Goal: Task Accomplishment & Management: Use online tool/utility

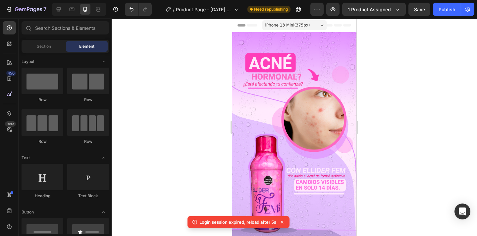
scroll to position [110, 0]
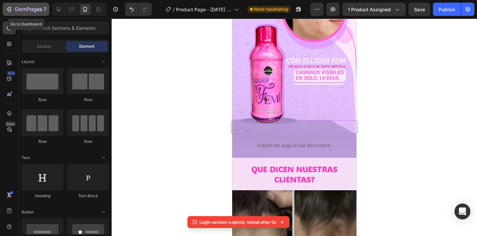
click at [8, 11] on icon "button" at bounding box center [9, 9] width 3 height 5
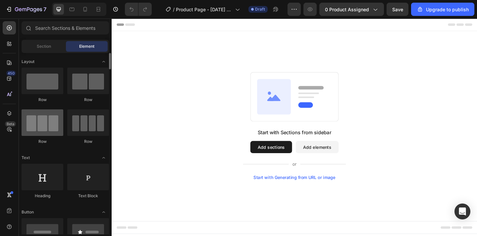
click at [40, 124] on div at bounding box center [43, 122] width 42 height 26
click at [275, 159] on button "Add sections" at bounding box center [284, 158] width 45 height 13
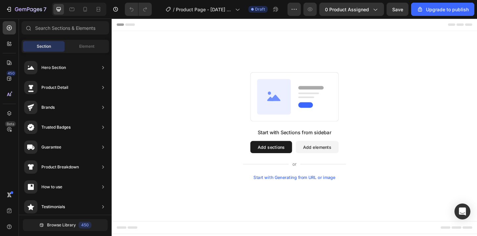
click at [283, 157] on button "Add sections" at bounding box center [284, 158] width 45 height 13
click at [284, 161] on button "Add sections" at bounding box center [284, 158] width 45 height 13
click at [82, 49] on span "Element" at bounding box center [86, 46] width 15 height 6
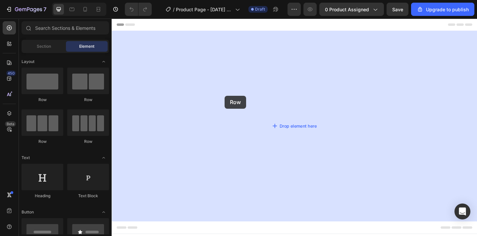
drag, startPoint x: 152, startPoint y: 139, endPoint x: 235, endPoint y: 102, distance: 91.0
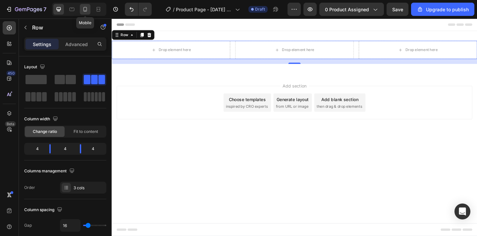
click at [83, 11] on icon at bounding box center [85, 9] width 7 height 7
type input "100%"
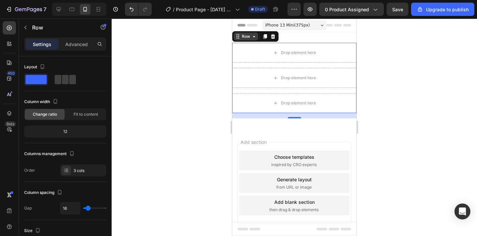
click at [252, 36] on icon at bounding box center [253, 36] width 5 height 5
click at [250, 40] on div "Row Section" at bounding box center [255, 36] width 46 height 11
click at [249, 38] on div "Row" at bounding box center [245, 36] width 11 height 6
click at [190, 125] on div at bounding box center [294, 127] width 365 height 217
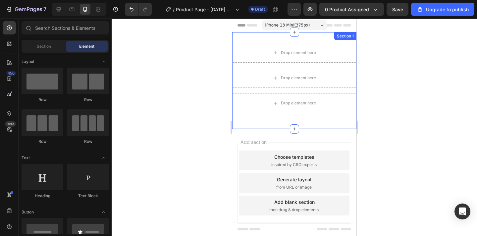
click at [318, 39] on div "Drop element here Drop element here Drop element here Row Section 1" at bounding box center [294, 80] width 124 height 97
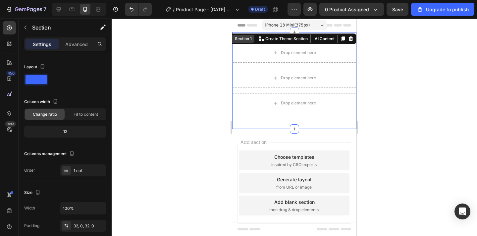
click at [245, 40] on div "Section 1" at bounding box center [243, 39] width 20 height 6
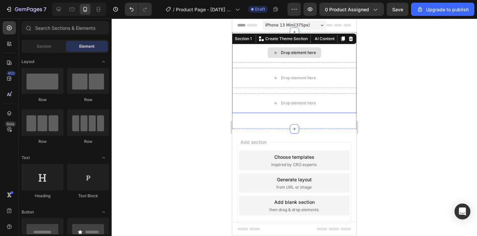
click at [297, 54] on div "Drop element here" at bounding box center [298, 52] width 35 height 5
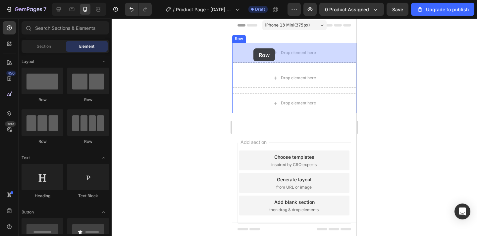
drag, startPoint x: 277, startPoint y: 106, endPoint x: 253, endPoint y: 47, distance: 63.7
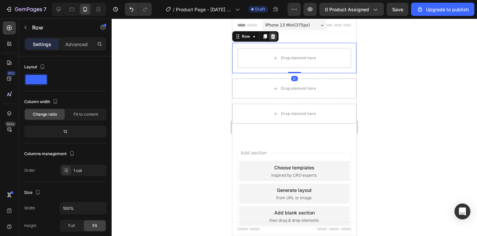
click at [272, 35] on icon at bounding box center [273, 36] width 4 height 5
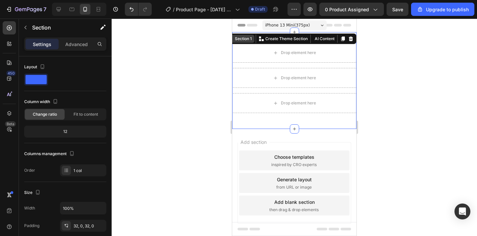
click at [343, 36] on div "Section 1 You can create reusable sections Create Theme Section AI Content Writ…" at bounding box center [290, 38] width 131 height 11
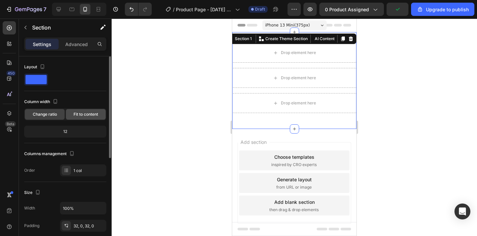
click at [84, 113] on span "Fit to content" at bounding box center [85, 114] width 24 height 6
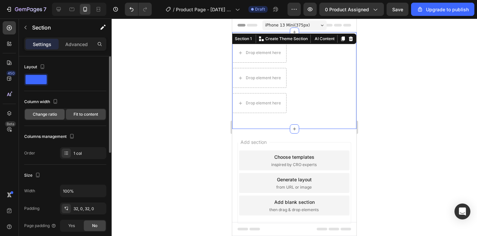
click at [45, 114] on span "Change ratio" at bounding box center [45, 114] width 24 height 6
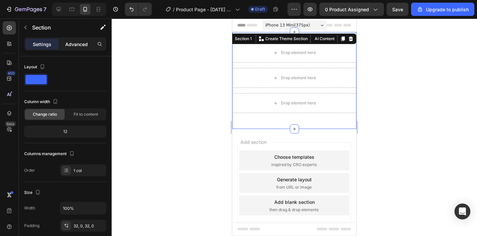
click at [68, 44] on p "Advanced" at bounding box center [76, 44] width 23 height 7
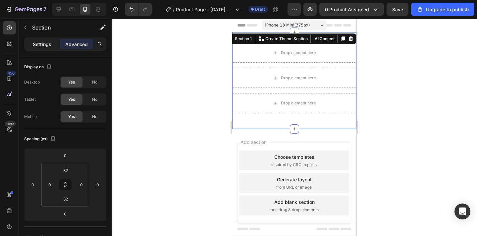
click at [48, 45] on p "Settings" at bounding box center [42, 44] width 19 height 7
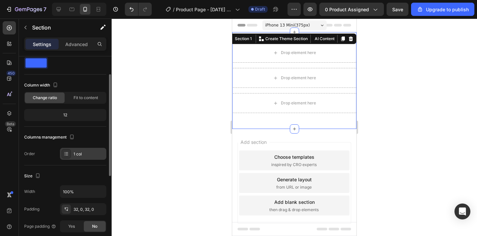
scroll to position [23, 0]
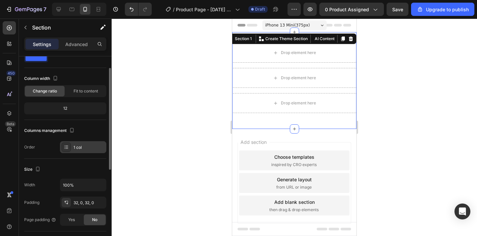
click at [81, 150] on div "1 col" at bounding box center [83, 147] width 46 height 12
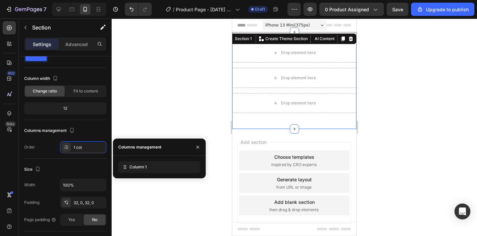
click at [165, 146] on div "Columns management" at bounding box center [159, 146] width 93 height 17
click at [154, 168] on div "Column 1" at bounding box center [159, 167] width 82 height 12
click at [123, 168] on icon at bounding box center [124, 166] width 7 height 7
click at [173, 145] on div "Columns management" at bounding box center [159, 146] width 93 height 17
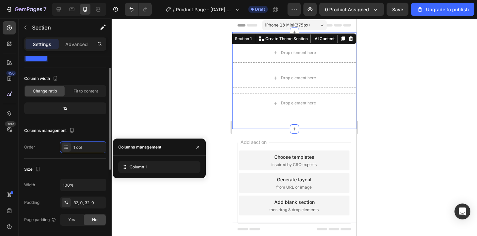
click at [58, 167] on div "Size" at bounding box center [65, 169] width 82 height 11
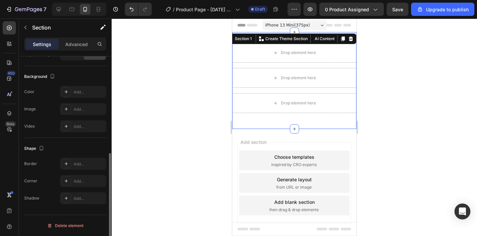
scroll to position [0, 0]
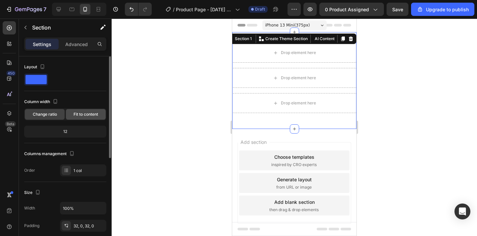
click at [91, 113] on span "Fit to content" at bounding box center [85, 114] width 24 height 6
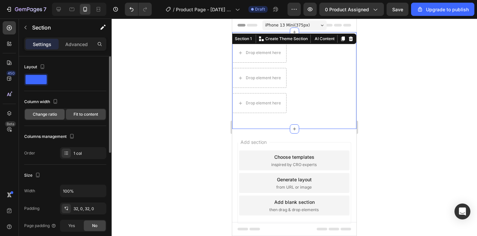
click at [50, 117] on div "Change ratio" at bounding box center [45, 114] width 40 height 11
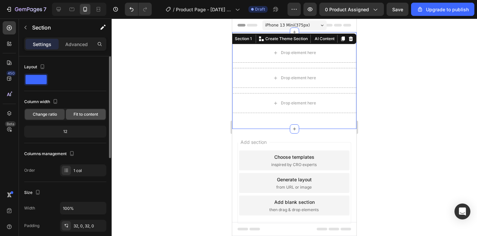
click at [86, 118] on div "Fit to content" at bounding box center [86, 114] width 40 height 11
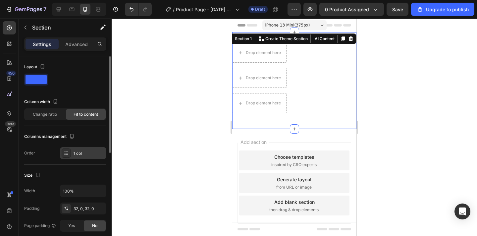
click at [88, 154] on div "1 col" at bounding box center [88, 153] width 31 height 6
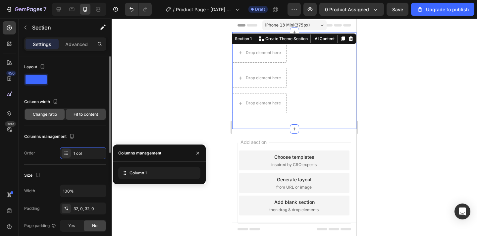
click at [57, 114] on div "Change ratio" at bounding box center [45, 114] width 40 height 11
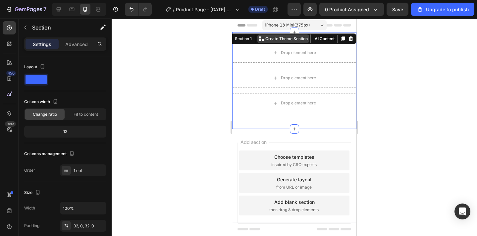
click at [299, 36] on p "Create Theme Section" at bounding box center [286, 39] width 42 height 6
click at [328, 37] on button "AI Content" at bounding box center [324, 39] width 24 height 8
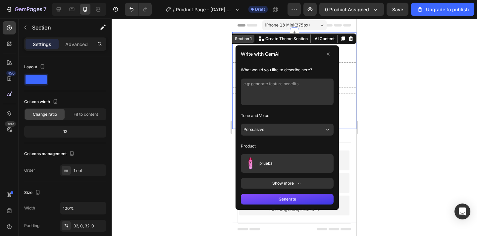
click at [248, 36] on div "Section 1" at bounding box center [243, 39] width 20 height 6
click at [247, 40] on div "Section 1" at bounding box center [243, 39] width 20 height 6
click at [327, 55] on icon at bounding box center [328, 54] width 3 height 3
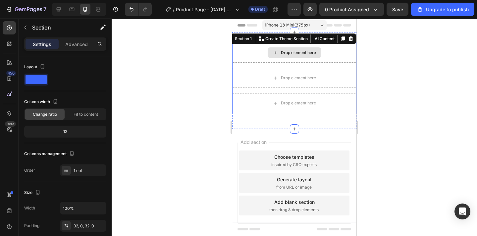
click at [251, 52] on div "Drop element here" at bounding box center [294, 53] width 124 height 20
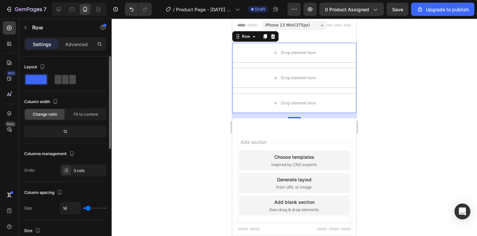
click at [69, 75] on span at bounding box center [72, 79] width 7 height 9
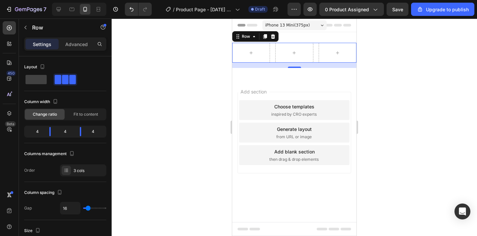
click at [418, 83] on div at bounding box center [294, 127] width 365 height 217
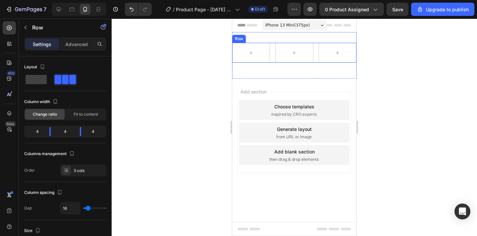
click at [315, 48] on div "Row" at bounding box center [294, 53] width 124 height 20
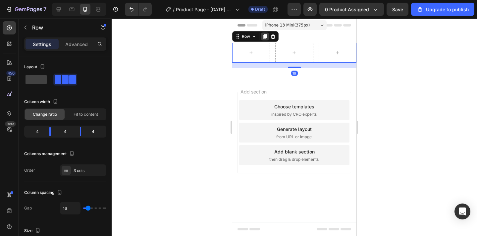
click at [265, 36] on icon at bounding box center [265, 36] width 4 height 5
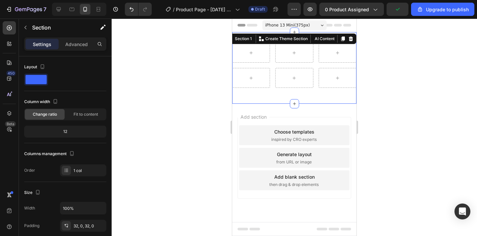
click at [265, 36] on div "Row Row Section 1 You can create reusable sections Create Theme Section AI Cont…" at bounding box center [294, 67] width 124 height 71
click at [417, 122] on div at bounding box center [294, 127] width 365 height 217
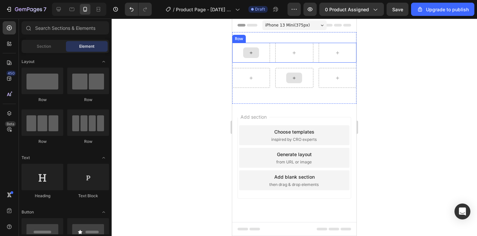
click at [253, 53] on icon at bounding box center [250, 53] width 5 height 6
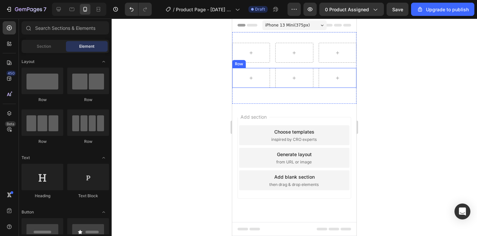
click at [315, 71] on div "Row" at bounding box center [294, 78] width 124 height 20
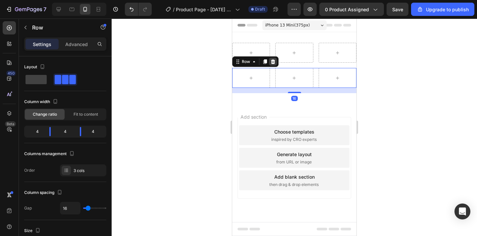
click at [274, 64] on div at bounding box center [273, 62] width 8 height 8
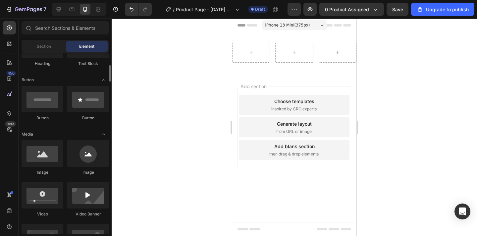
scroll to position [133, 0]
click at [294, 53] on icon at bounding box center [293, 53] width 5 height 6
click at [294, 53] on icon at bounding box center [294, 52] width 3 height 3
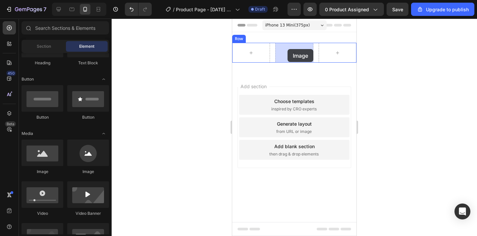
drag, startPoint x: 274, startPoint y: 170, endPoint x: 287, endPoint y: 50, distance: 120.5
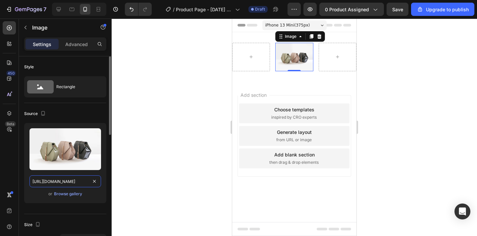
click at [71, 181] on input "[URL][DOMAIN_NAME]" at bounding box center [64, 181] width 71 height 12
paste input "0692/1332/3458/files/SIN_FONDO.png?v=1756393622"
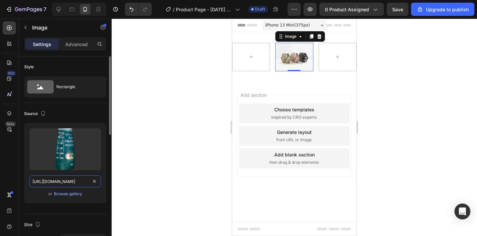
scroll to position [0, 110]
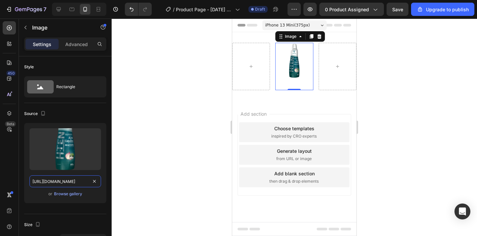
type input "https://cdn.shopify.com/s/files/1/0692/1332/3458/files/SIN_FONDO.png?v=17563936…"
click at [387, 124] on div at bounding box center [294, 127] width 365 height 217
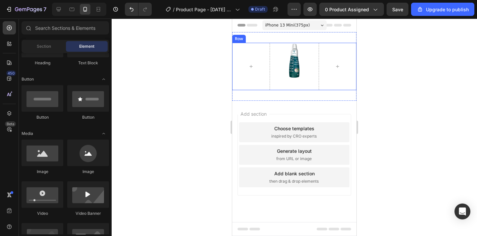
click at [393, 100] on div at bounding box center [294, 127] width 365 height 217
click at [384, 87] on div at bounding box center [294, 127] width 365 height 217
click at [337, 66] on icon at bounding box center [337, 67] width 5 height 6
click at [337, 66] on icon at bounding box center [337, 66] width 3 height 3
click at [203, 82] on div at bounding box center [294, 127] width 365 height 217
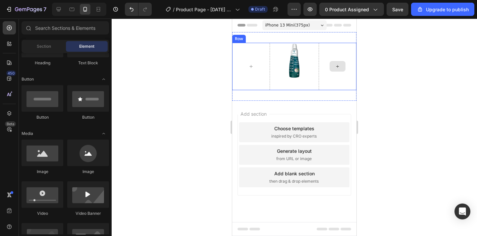
click at [334, 68] on div at bounding box center [337, 66] width 16 height 11
click at [336, 68] on icon at bounding box center [337, 67] width 5 height 6
click at [337, 66] on icon at bounding box center [337, 67] width 5 height 6
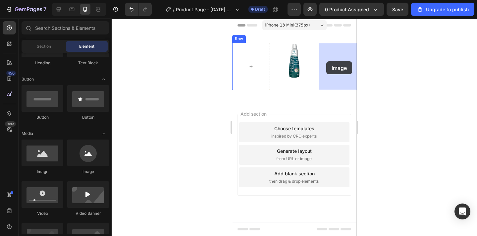
drag, startPoint x: 268, startPoint y: 177, endPoint x: 326, endPoint y: 61, distance: 129.2
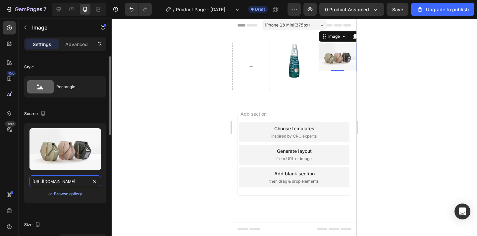
click at [66, 183] on input "[URL][DOMAIN_NAME]" at bounding box center [64, 181] width 71 height 12
paste input "0692/1332/3458/files/SIN_FONDO.png?v=1756393622"
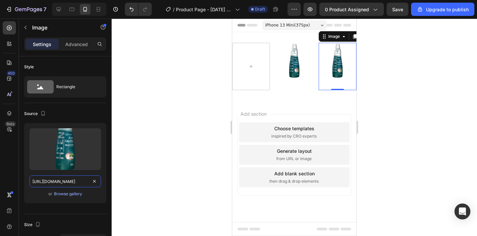
type input "https://cdn.shopify.com/s/files/1/0692/1332/3458/files/SIN_FONDO.png?v=17563936…"
click at [162, 151] on div at bounding box center [294, 127] width 365 height 217
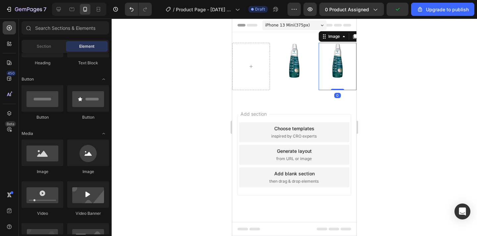
click at [322, 72] on img at bounding box center [337, 66] width 38 height 47
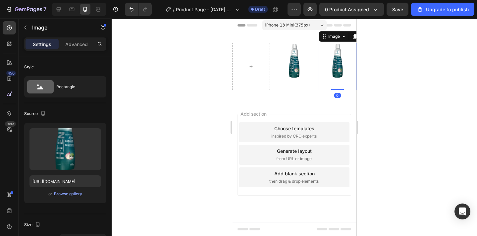
click at [391, 126] on div at bounding box center [294, 127] width 365 height 217
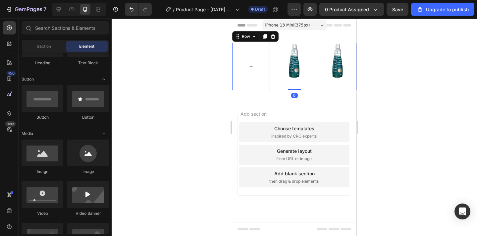
click at [314, 46] on div "Image Image Row 0" at bounding box center [294, 66] width 124 height 47
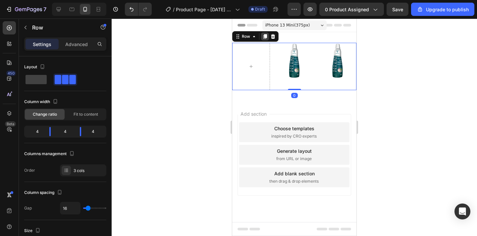
click at [265, 37] on icon at bounding box center [265, 36] width 4 height 5
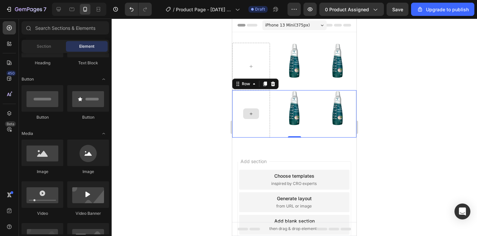
click at [251, 112] on icon at bounding box center [250, 114] width 5 height 6
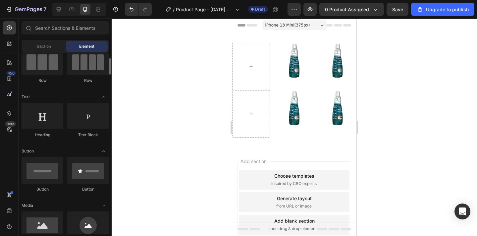
scroll to position [57, 0]
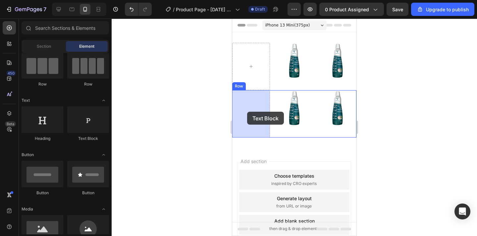
drag, startPoint x: 312, startPoint y: 141, endPoint x: 247, endPoint y: 112, distance: 71.5
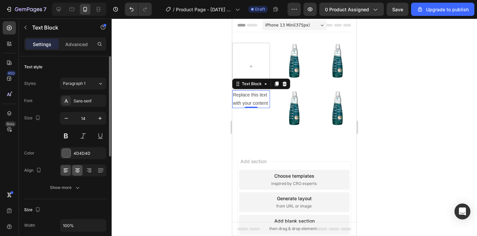
click at [79, 170] on icon at bounding box center [77, 170] width 7 height 7
click at [73, 185] on div "Show more" at bounding box center [65, 187] width 31 height 7
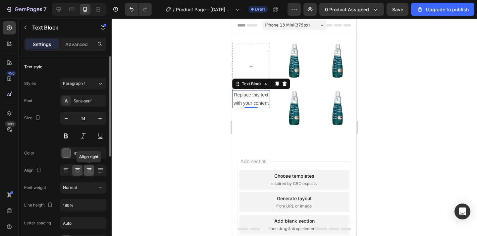
click at [89, 168] on icon at bounding box center [89, 168] width 5 height 1
click at [78, 172] on icon at bounding box center [77, 172] width 3 height 1
click at [69, 171] on div at bounding box center [66, 170] width 10 height 11
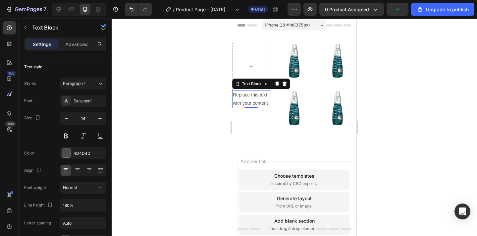
click at [249, 104] on div "Replace this text with your content" at bounding box center [251, 99] width 38 height 18
click at [249, 104] on p "Replace this text with your content" at bounding box center [251, 99] width 36 height 17
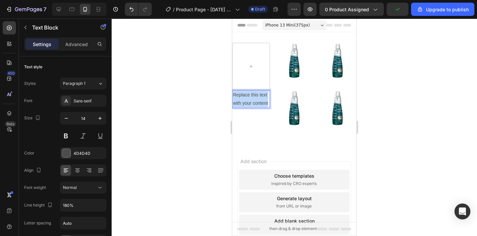
click at [249, 104] on p "Replace this text with your content" at bounding box center [251, 99] width 36 height 17
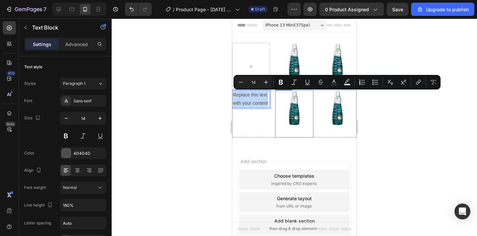
click at [298, 109] on img at bounding box center [294, 113] width 38 height 47
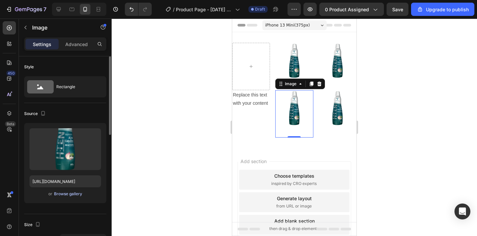
click at [73, 194] on div "Browse gallery" at bounding box center [68, 194] width 28 height 6
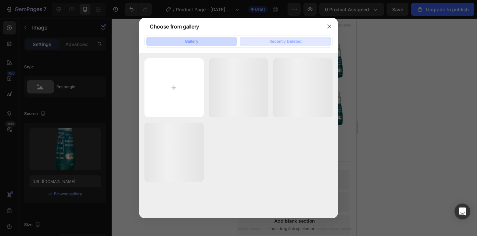
click at [285, 41] on div "Recently Deleted" at bounding box center [285, 41] width 32 height 6
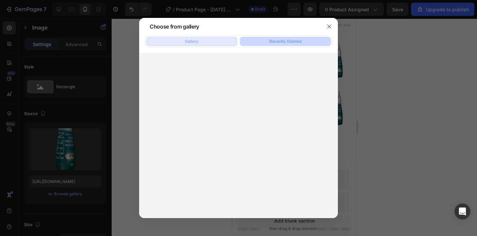
click at [211, 45] on button "Gallery" at bounding box center [191, 41] width 91 height 9
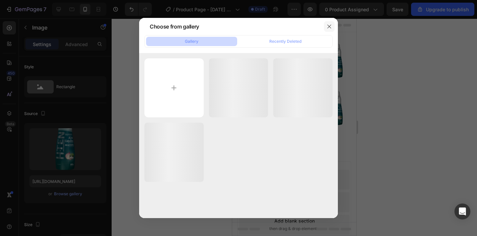
click at [331, 27] on icon "button" at bounding box center [328, 26] width 5 height 5
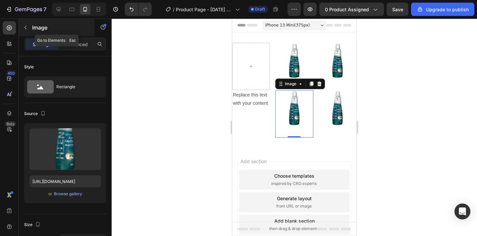
click at [25, 29] on icon "button" at bounding box center [25, 27] width 5 height 5
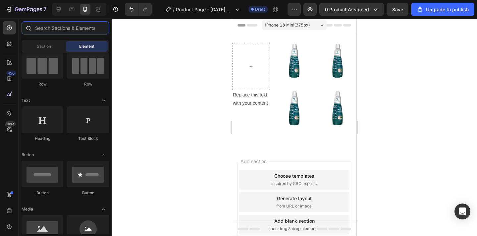
click at [46, 32] on input "text" at bounding box center [65, 27] width 87 height 13
click at [15, 47] on div at bounding box center [9, 43] width 13 height 13
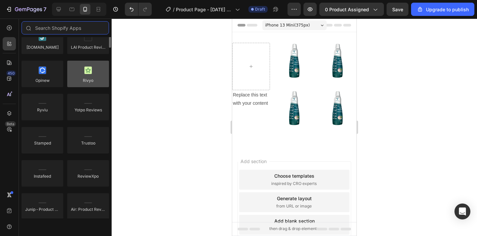
scroll to position [0, 0]
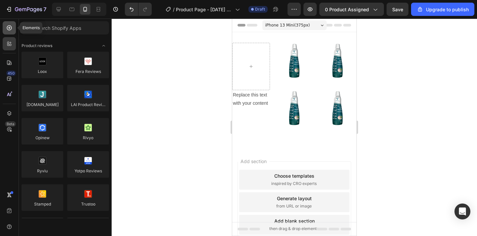
click at [9, 27] on icon at bounding box center [9, 27] width 3 height 3
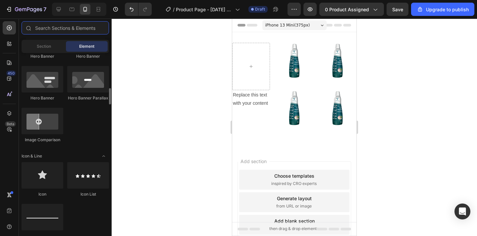
scroll to position [338, 0]
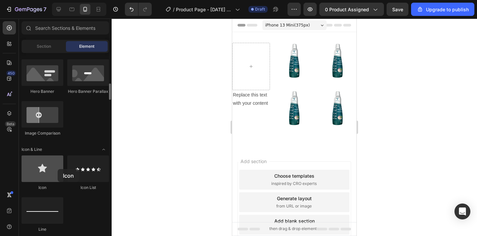
click at [58, 169] on div at bounding box center [43, 168] width 42 height 26
click at [50, 168] on div at bounding box center [43, 168] width 42 height 26
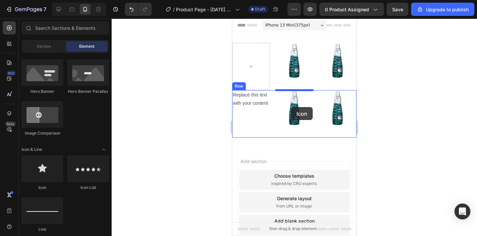
drag, startPoint x: 271, startPoint y: 189, endPoint x: 291, endPoint y: 107, distance: 84.4
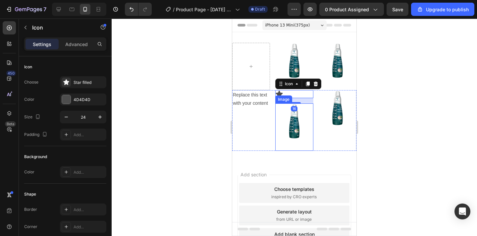
click at [293, 116] on img at bounding box center [294, 126] width 38 height 47
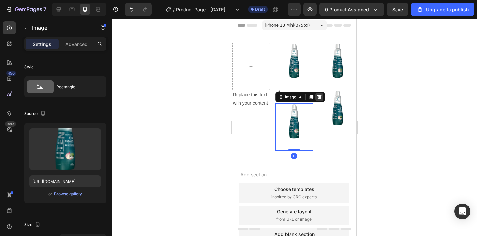
click at [321, 97] on icon at bounding box center [318, 96] width 5 height 5
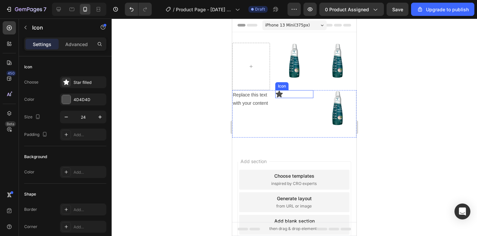
click at [285, 94] on div "Icon" at bounding box center [294, 94] width 38 height 8
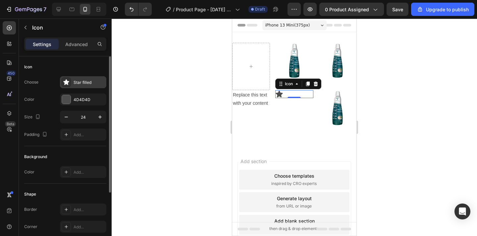
click at [81, 81] on div "Star filled" at bounding box center [88, 82] width 31 height 6
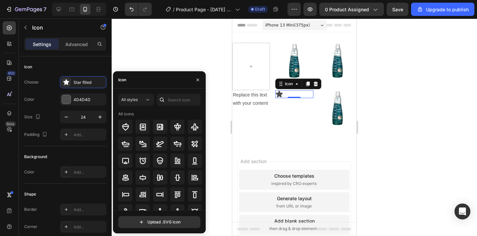
click at [150, 87] on div "Icon" at bounding box center [159, 79] width 93 height 17
click at [150, 85] on div "Icon" at bounding box center [159, 79] width 93 height 17
click at [150, 84] on div "Icon" at bounding box center [159, 79] width 93 height 17
click at [141, 83] on div "Icon" at bounding box center [159, 79] width 93 height 17
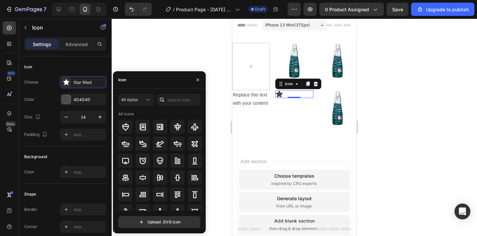
click at [141, 83] on div "Icon" at bounding box center [159, 79] width 93 height 17
click at [171, 100] on input "text" at bounding box center [179, 100] width 44 height 12
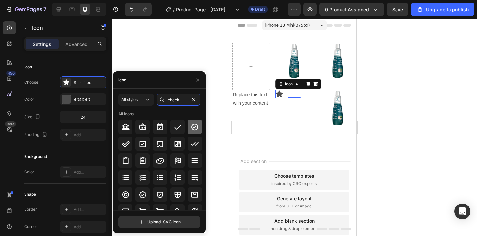
type input "check"
click at [195, 128] on icon at bounding box center [194, 126] width 7 height 7
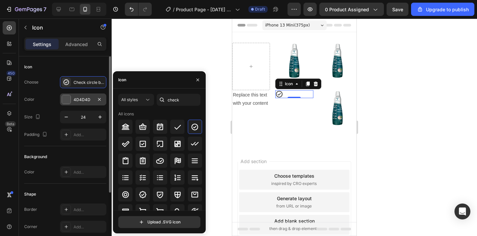
click at [67, 99] on div at bounding box center [66, 99] width 9 height 9
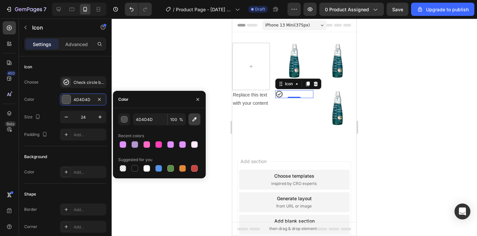
click at [195, 119] on icon "button" at bounding box center [194, 119] width 4 height 4
click at [124, 121] on div "button" at bounding box center [124, 119] width 7 height 7
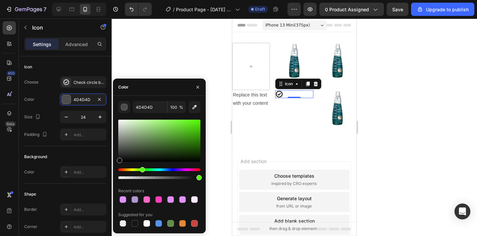
drag, startPoint x: 118, startPoint y: 168, endPoint x: 141, endPoint y: 170, distance: 22.9
click at [142, 170] on div "Hue" at bounding box center [142, 169] width 5 height 5
click at [199, 121] on div at bounding box center [159, 140] width 82 height 42
type input "4DF207"
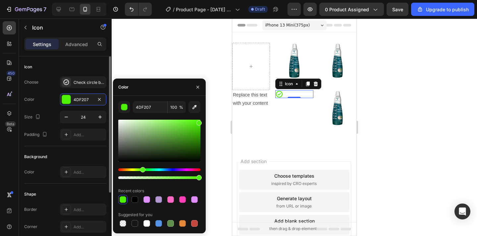
click at [78, 150] on div "Background Color Add..." at bounding box center [65, 164] width 82 height 37
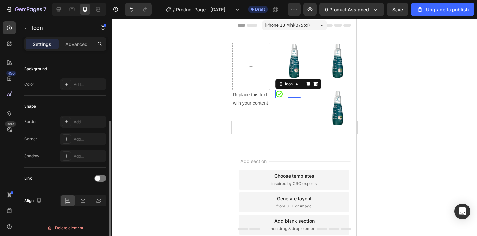
scroll to position [90, 0]
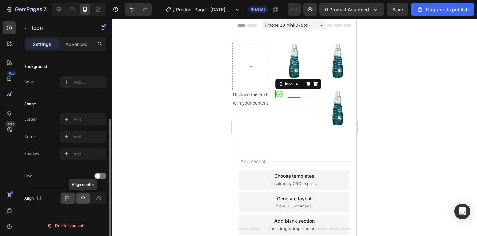
click at [83, 197] on icon at bounding box center [83, 198] width 5 height 6
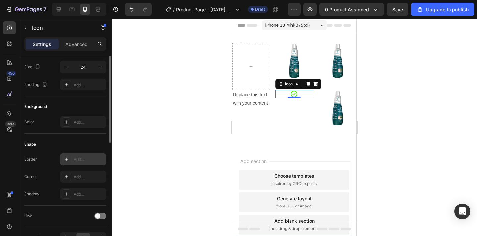
scroll to position [0, 0]
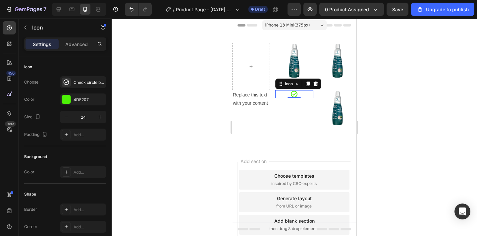
click at [279, 94] on div "Icon 0" at bounding box center [294, 94] width 38 height 8
click at [285, 110] on div "Icon 0" at bounding box center [294, 113] width 38 height 47
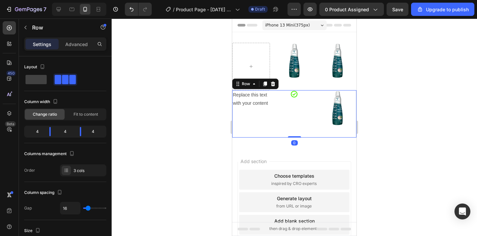
click at [291, 100] on div "Icon" at bounding box center [294, 113] width 38 height 47
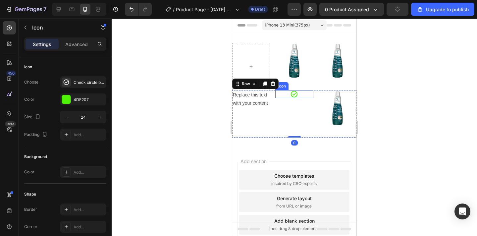
click at [287, 94] on div "Icon" at bounding box center [294, 94] width 38 height 8
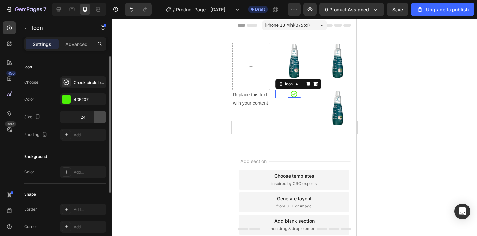
click at [102, 118] on icon "button" at bounding box center [100, 117] width 7 height 7
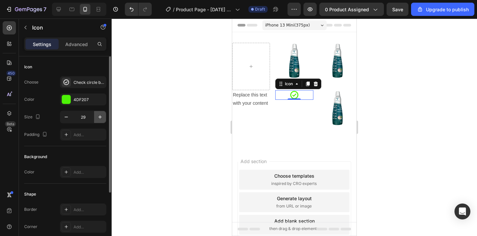
click at [102, 118] on icon "button" at bounding box center [100, 117] width 7 height 7
type input "33"
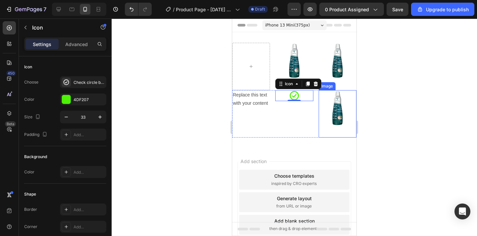
click at [333, 101] on img at bounding box center [337, 113] width 38 height 47
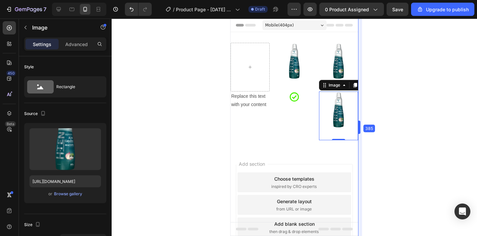
drag, startPoint x: 357, startPoint y: 126, endPoint x: 370, endPoint y: 126, distance: 12.9
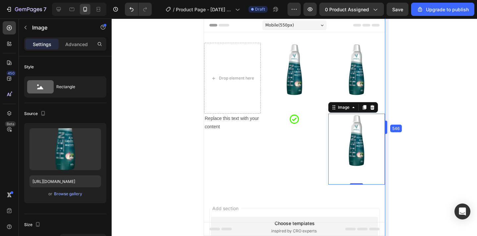
drag, startPoint x: 364, startPoint y: 125, endPoint x: 410, endPoint y: 157, distance: 56.4
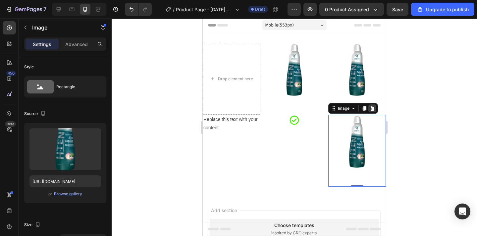
click at [373, 108] on icon at bounding box center [372, 108] width 4 height 5
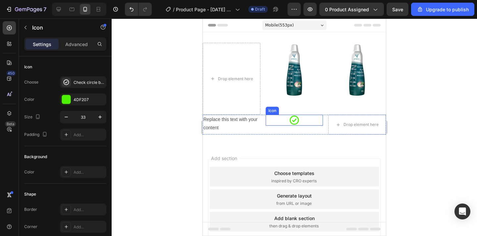
click at [291, 118] on icon at bounding box center [294, 119] width 11 height 11
click at [298, 107] on icon at bounding box center [298, 108] width 4 height 5
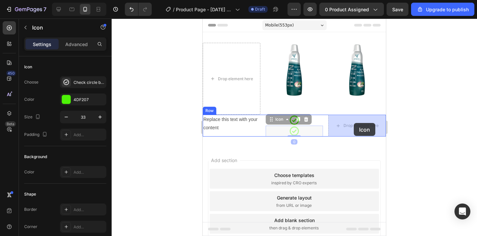
drag, startPoint x: 288, startPoint y: 131, endPoint x: 351, endPoint y: 121, distance: 64.3
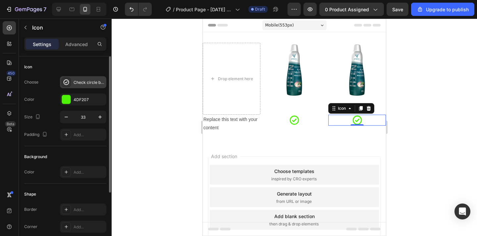
click at [67, 83] on icon at bounding box center [66, 82] width 7 height 7
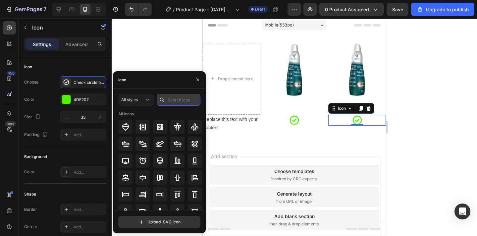
click at [173, 102] on input "text" at bounding box center [179, 100] width 44 height 12
click at [173, 102] on input "x" at bounding box center [179, 100] width 44 height 12
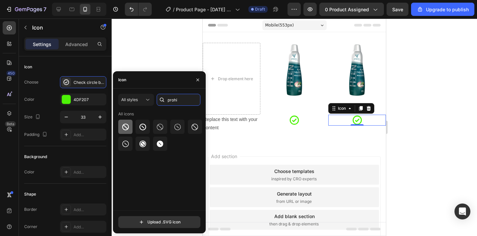
type input "prohi"
click at [127, 129] on icon at bounding box center [125, 126] width 7 height 7
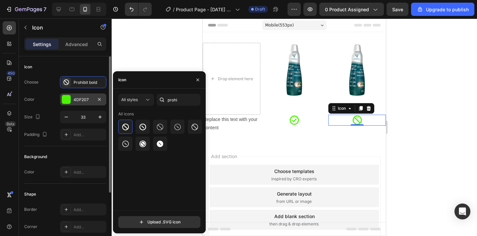
click at [65, 96] on div at bounding box center [66, 99] width 9 height 9
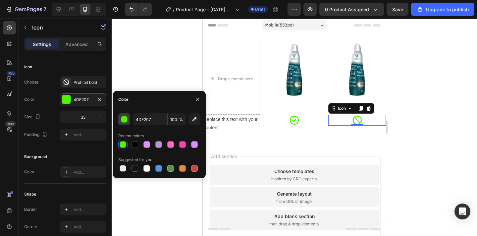
click at [123, 120] on div "button" at bounding box center [124, 119] width 7 height 7
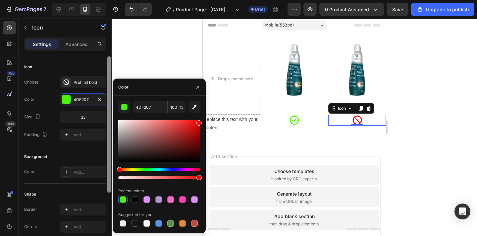
drag, startPoint x: 143, startPoint y: 169, endPoint x: 108, endPoint y: 169, distance: 34.7
click at [108, 169] on div "450 Beta Sections(18) Elements(84) Section Element Hero Section Product Detail …" at bounding box center [56, 127] width 112 height 217
type input "F10707"
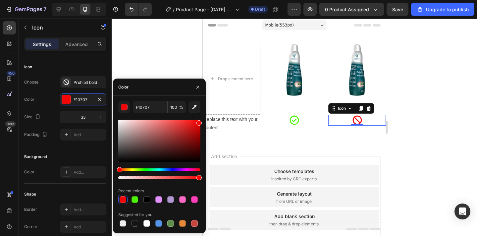
click at [417, 119] on div at bounding box center [294, 127] width 365 height 217
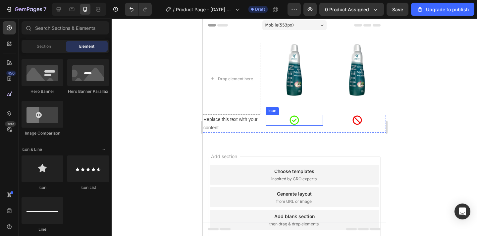
click at [296, 117] on icon at bounding box center [294, 119] width 11 height 11
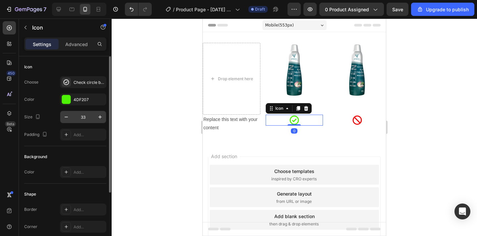
click at [88, 117] on input "33" at bounding box center [83, 117] width 22 height 12
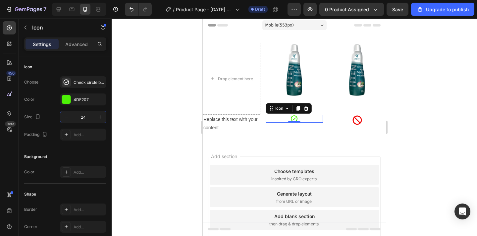
type input "24"
click at [441, 145] on div at bounding box center [294, 127] width 365 height 217
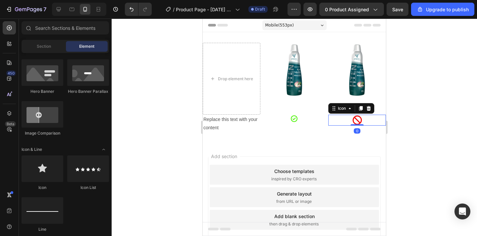
click at [359, 121] on icon at bounding box center [356, 119] width 11 height 11
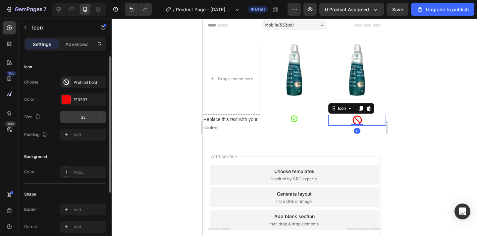
click at [85, 117] on input "33" at bounding box center [83, 117] width 22 height 12
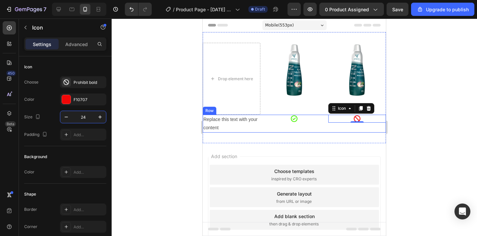
type input "24"
click at [428, 147] on div at bounding box center [294, 127] width 365 height 217
click at [354, 116] on icon at bounding box center [356, 118] width 7 height 7
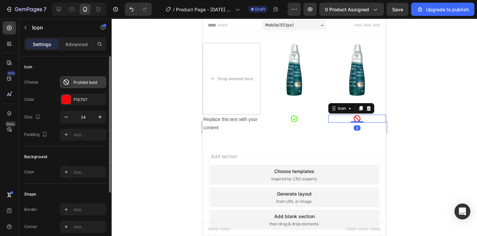
click at [66, 81] on icon at bounding box center [67, 82] width 6 height 6
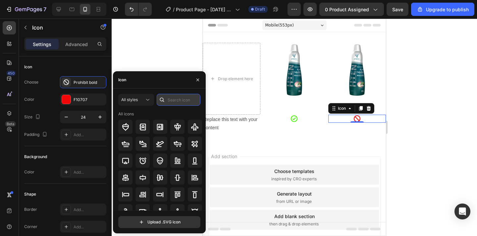
click at [179, 98] on input "text" at bounding box center [179, 100] width 44 height 12
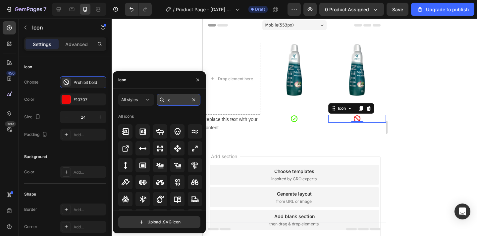
click at [179, 100] on input "x" at bounding box center [179, 100] width 44 height 12
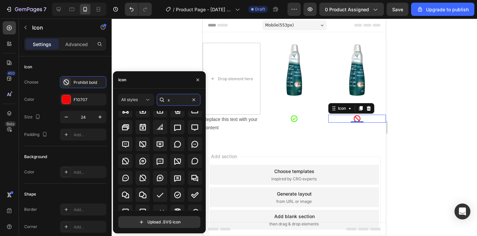
scroll to position [112, 0]
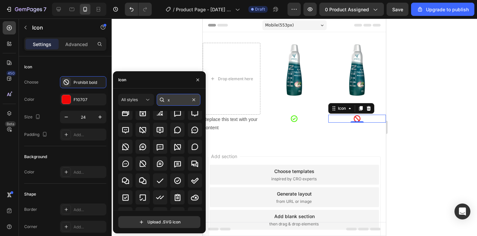
click at [181, 101] on input "x" at bounding box center [179, 100] width 44 height 12
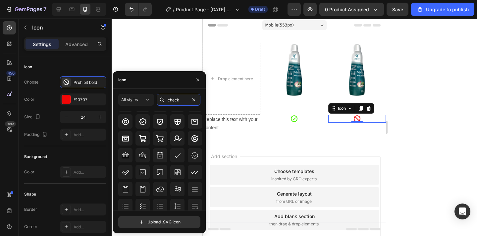
scroll to position [0, 0]
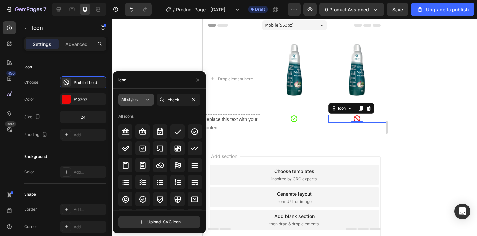
click at [138, 98] on div "All styles" at bounding box center [132, 100] width 23 height 6
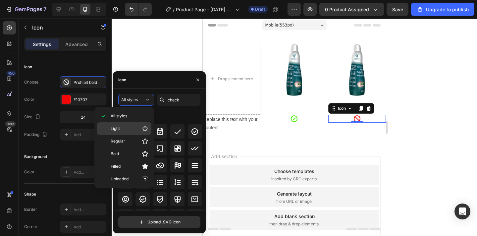
click at [131, 126] on p "Light" at bounding box center [130, 128] width 38 height 7
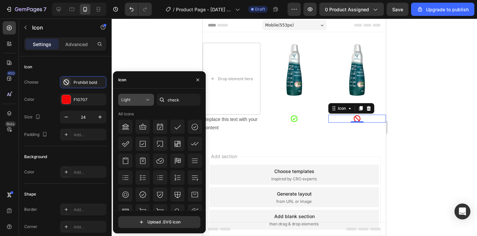
click at [137, 102] on div "Light" at bounding box center [132, 100] width 23 height 6
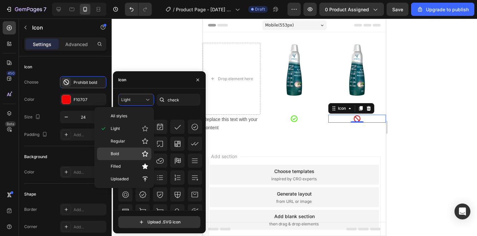
click at [128, 150] on div "Bold" at bounding box center [124, 153] width 54 height 13
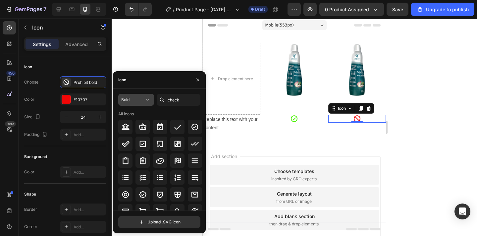
click at [134, 100] on div "Bold" at bounding box center [132, 100] width 23 height 6
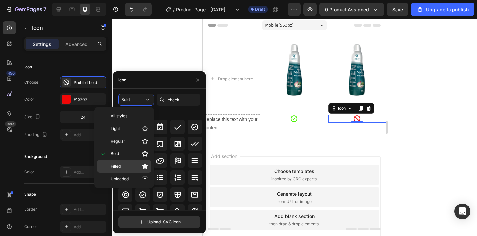
click at [124, 168] on p "Filled" at bounding box center [130, 166] width 38 height 7
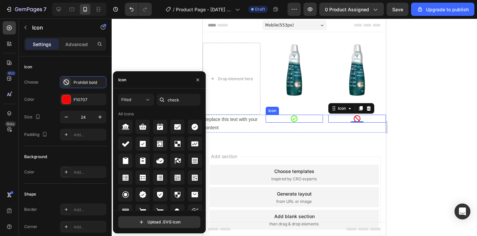
drag, startPoint x: 396, startPoint y: 144, endPoint x: 296, endPoint y: 119, distance: 102.7
click at [193, 132] on div at bounding box center [195, 126] width 14 height 14
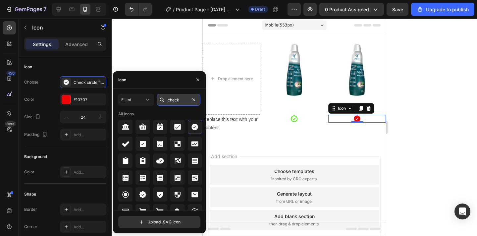
click at [184, 102] on input "check" at bounding box center [179, 100] width 44 height 12
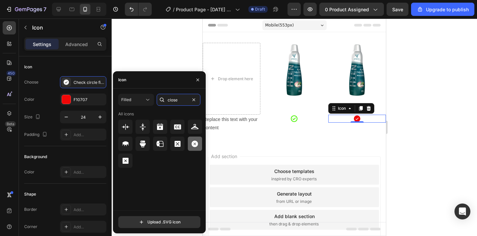
type input "close"
click at [197, 143] on icon at bounding box center [194, 143] width 7 height 7
click at [297, 117] on icon at bounding box center [294, 118] width 7 height 7
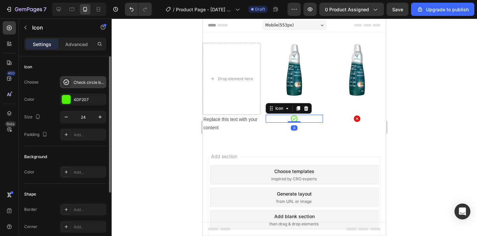
click at [66, 80] on icon at bounding box center [66, 82] width 7 height 7
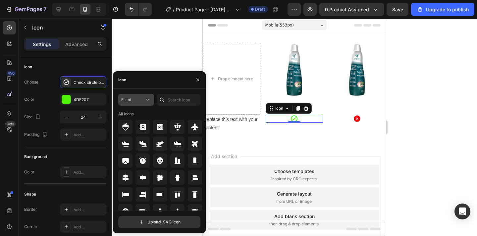
click at [137, 100] on div "Filled" at bounding box center [132, 100] width 23 height 6
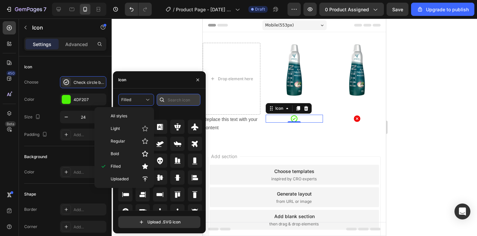
click at [182, 101] on input "text" at bounding box center [179, 100] width 44 height 12
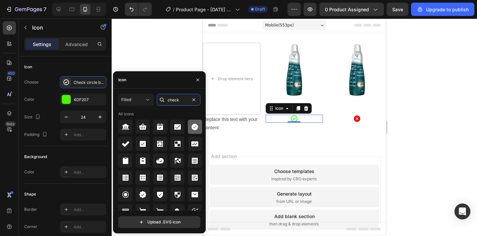
type input "check"
click at [195, 126] on icon at bounding box center [194, 126] width 7 height 7
click at [416, 146] on div at bounding box center [294, 127] width 365 height 217
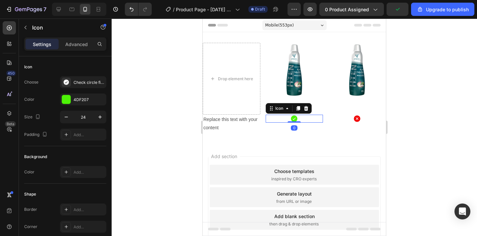
click at [306, 117] on div "Icon 0" at bounding box center [294, 118] width 58 height 8
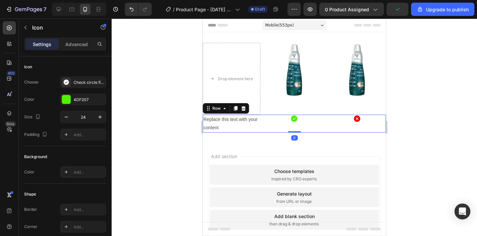
click at [305, 129] on div "Icon" at bounding box center [294, 123] width 58 height 18
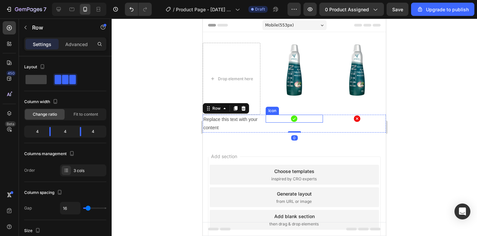
click at [304, 118] on div "Icon" at bounding box center [294, 118] width 58 height 8
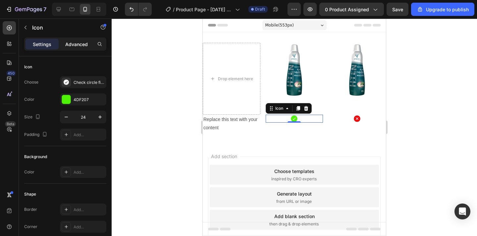
click at [80, 46] on p "Advanced" at bounding box center [76, 44] width 23 height 7
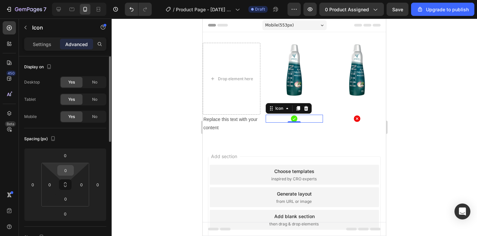
drag, startPoint x: 71, startPoint y: 169, endPoint x: 60, endPoint y: 169, distance: 11.3
click at [62, 169] on input "0" at bounding box center [65, 170] width 13 height 10
drag, startPoint x: 71, startPoint y: 171, endPoint x: 63, endPoint y: 171, distance: 7.9
click at [63, 171] on input "0" at bounding box center [65, 170] width 13 height 10
type input "2"
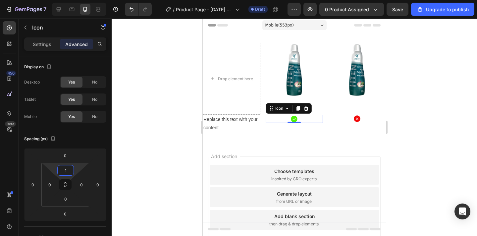
type input "10"
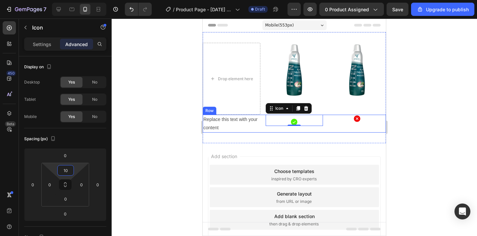
click at [365, 126] on div "Icon" at bounding box center [357, 123] width 58 height 18
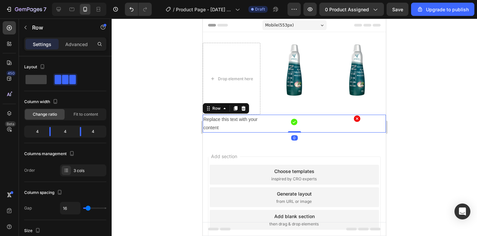
click at [361, 118] on div "Icon" at bounding box center [357, 118] width 58 height 8
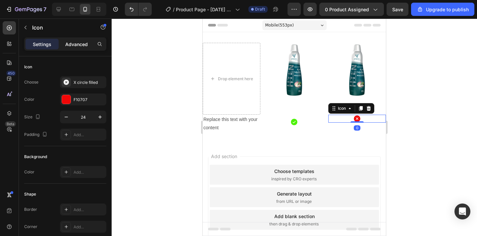
click at [77, 47] on p "Advanced" at bounding box center [76, 44] width 23 height 7
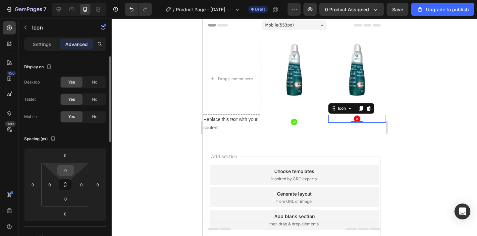
click at [69, 172] on input "0" at bounding box center [65, 170] width 13 height 10
type input "10"
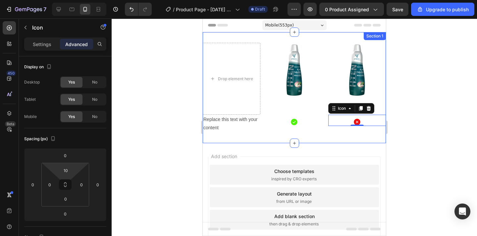
click at [406, 142] on div at bounding box center [294, 127] width 365 height 217
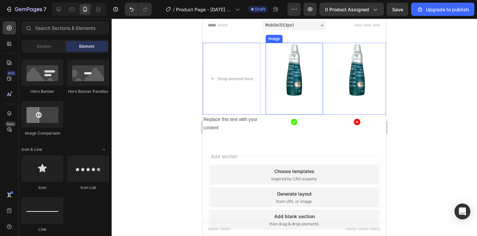
click at [311, 92] on img at bounding box center [294, 79] width 58 height 72
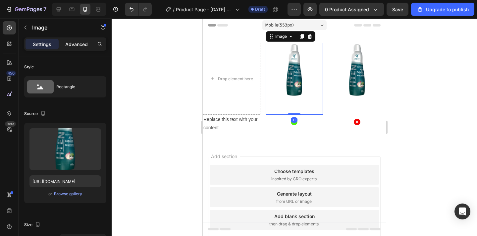
click at [83, 42] on p "Advanced" at bounding box center [76, 44] width 23 height 7
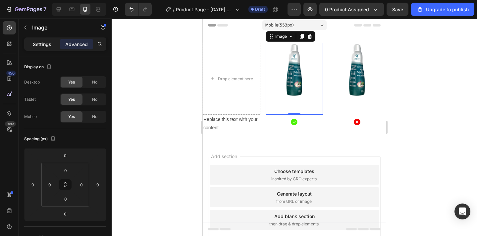
click at [39, 44] on p "Settings" at bounding box center [42, 44] width 19 height 7
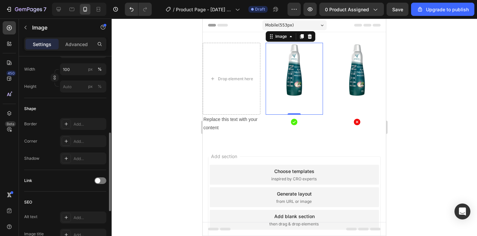
scroll to position [189, 0]
click at [298, 122] on icon at bounding box center [294, 122] width 8 height 8
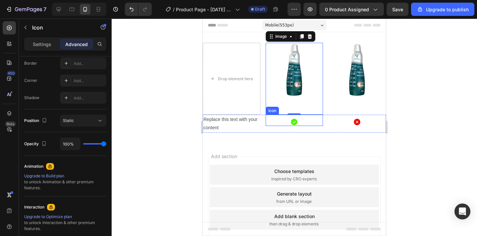
scroll to position [0, 0]
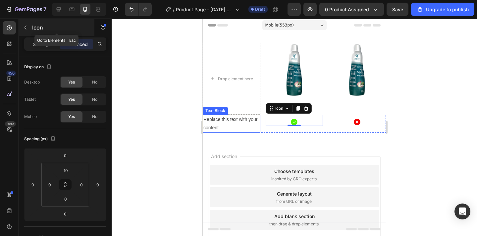
click at [28, 29] on button "button" at bounding box center [25, 27] width 11 height 11
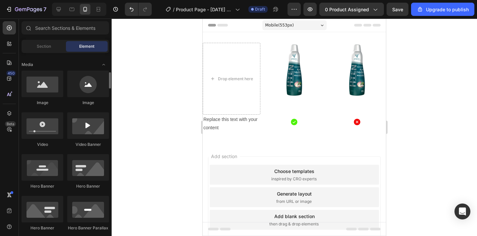
scroll to position [200, 0]
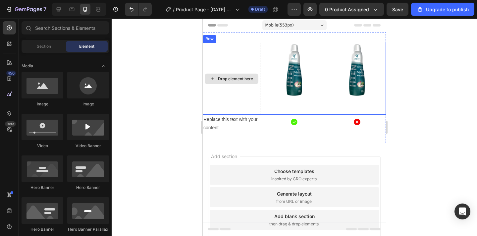
click at [243, 90] on div "Drop element here" at bounding box center [232, 79] width 58 height 72
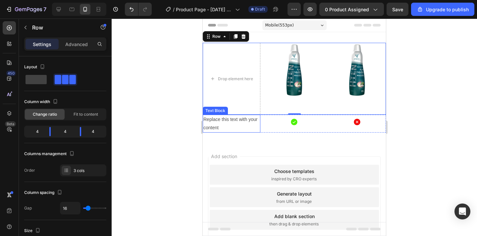
click at [246, 126] on p "Replace this text with your content" at bounding box center [231, 123] width 56 height 17
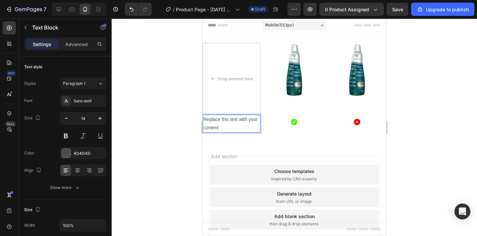
click at [241, 125] on p "Replace this text with your content" at bounding box center [231, 123] width 56 height 17
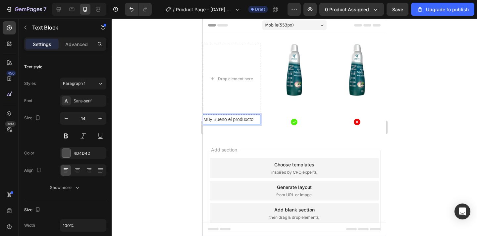
click at [446, 133] on div at bounding box center [294, 127] width 365 height 217
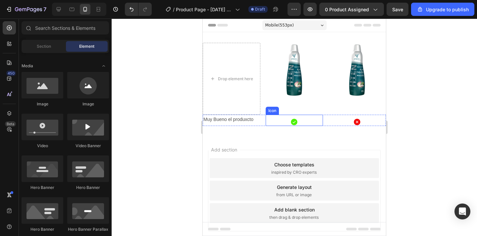
click at [317, 117] on div "Icon" at bounding box center [294, 119] width 58 height 11
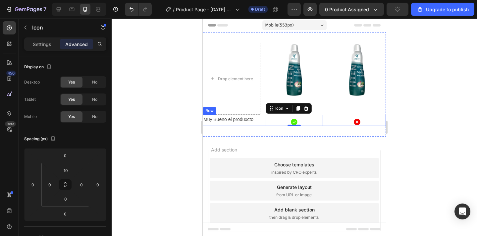
click at [327, 115] on div "Muy Bueno el produxcto Text Block Icon 0 Icon Row" at bounding box center [294, 119] width 183 height 11
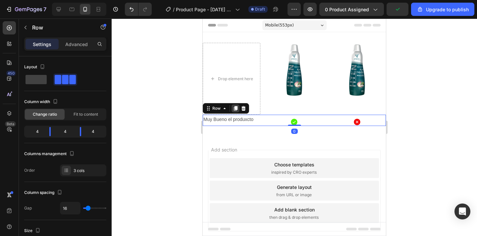
click at [235, 110] on icon at bounding box center [235, 108] width 5 height 5
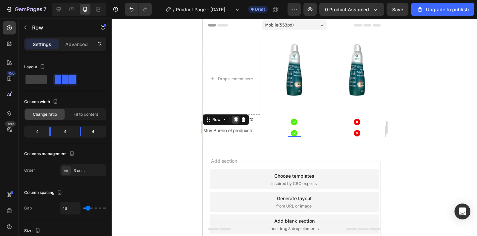
click at [235, 119] on icon at bounding box center [236, 119] width 4 height 5
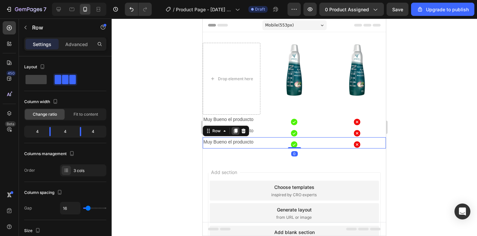
click at [236, 128] on icon at bounding box center [235, 130] width 5 height 5
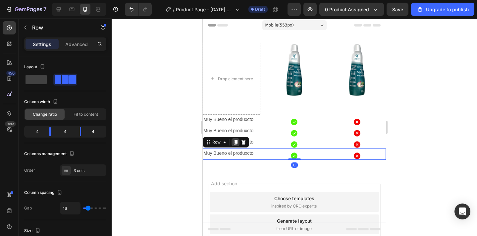
click at [236, 141] on icon at bounding box center [236, 142] width 4 height 5
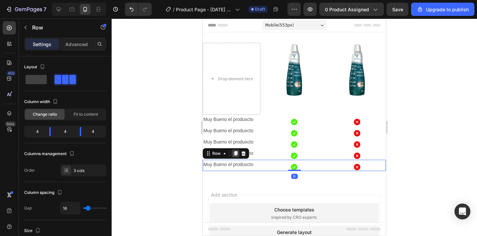
click at [236, 152] on icon at bounding box center [236, 153] width 4 height 5
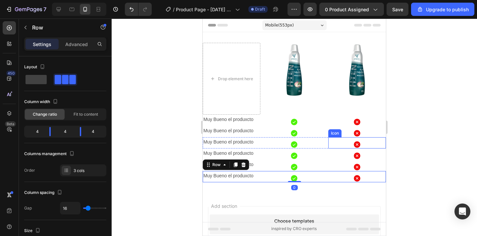
click at [426, 141] on div at bounding box center [294, 127] width 365 height 217
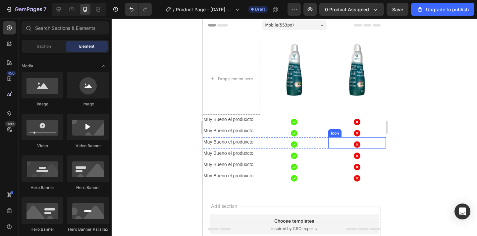
click at [426, 141] on div at bounding box center [294, 127] width 365 height 217
click at [438, 133] on div at bounding box center [294, 127] width 365 height 217
click at [319, 122] on div "Icon" at bounding box center [294, 119] width 58 height 11
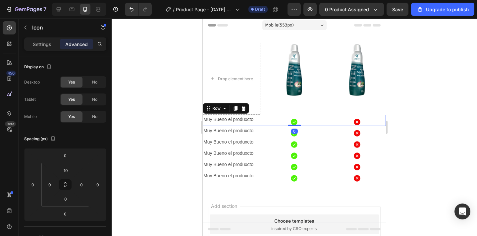
click at [325, 116] on div "Muy Bueno el produxcto Text Block Icon Icon Row 0" at bounding box center [294, 119] width 183 height 11
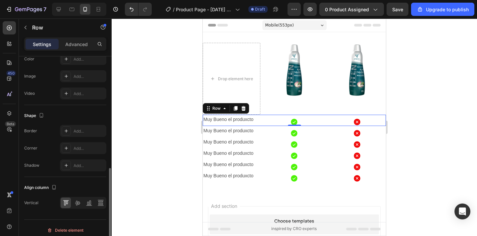
scroll to position [260, 0]
click at [99, 128] on div "Add..." at bounding box center [88, 130] width 31 height 6
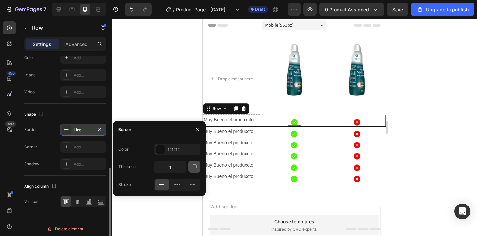
click at [194, 169] on icon "button" at bounding box center [194, 166] width 5 height 5
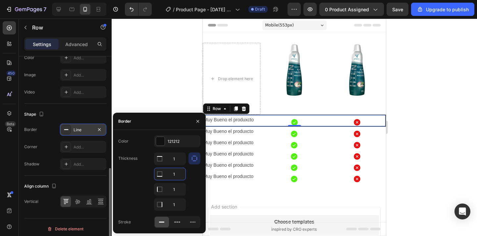
click at [171, 174] on input "1" at bounding box center [169, 174] width 31 height 12
click at [161, 177] on icon at bounding box center [159, 173] width 7 height 7
click at [158, 157] on icon at bounding box center [159, 156] width 5 height 1
click at [176, 161] on input "1" at bounding box center [169, 159] width 31 height 12
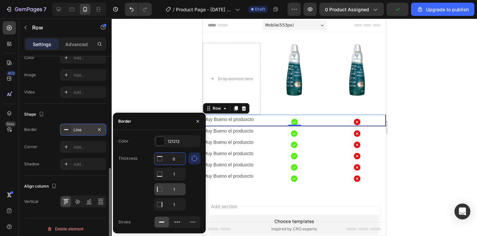
type input "0"
click at [179, 180] on input "1" at bounding box center [169, 174] width 31 height 12
type input "0"
click at [175, 203] on input "1" at bounding box center [169, 204] width 31 height 12
click at [422, 171] on div at bounding box center [294, 127] width 365 height 217
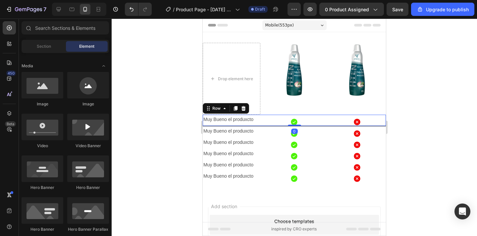
click at [325, 121] on div "Muy Bueno el produxcto Text Block Icon Icon Row 0" at bounding box center [294, 120] width 183 height 12
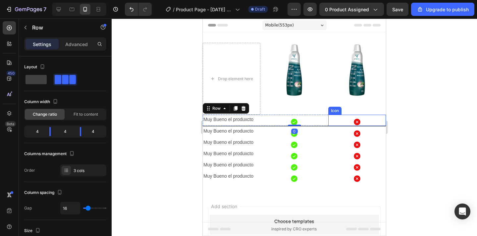
click at [338, 122] on div "Icon" at bounding box center [357, 119] width 58 height 11
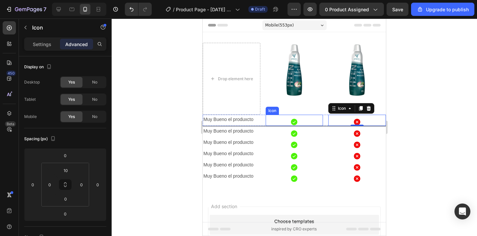
click at [308, 121] on div "Icon" at bounding box center [294, 119] width 58 height 11
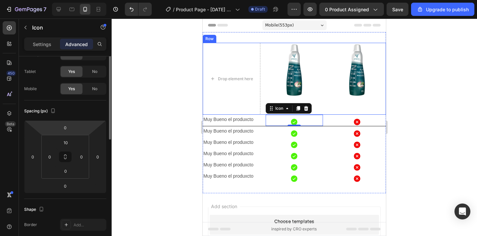
scroll to position [18, 0]
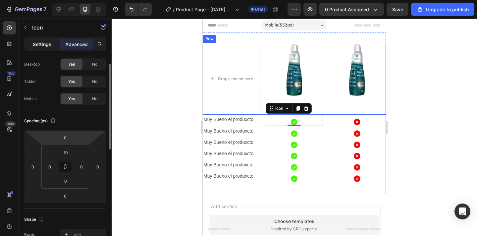
click at [47, 44] on p "Settings" at bounding box center [42, 44] width 19 height 7
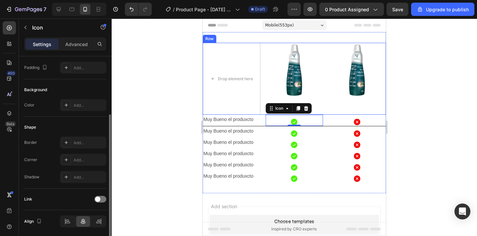
scroll to position [64, 0]
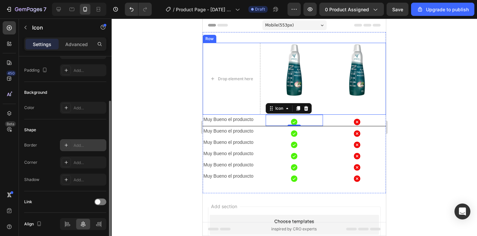
click at [92, 148] on div "Add..." at bounding box center [83, 145] width 46 height 12
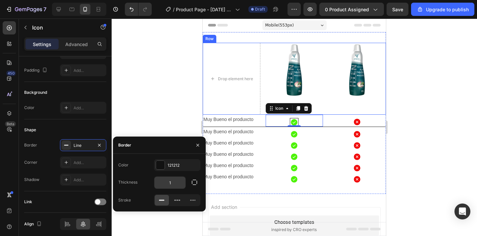
click at [174, 184] on input "1" at bounding box center [169, 182] width 31 height 12
click at [191, 185] on button "button" at bounding box center [194, 182] width 12 height 12
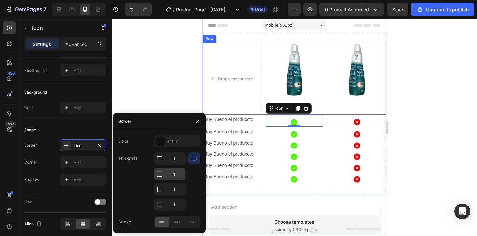
click at [179, 164] on input "1" at bounding box center [169, 159] width 31 height 12
click at [179, 173] on input "1" at bounding box center [169, 174] width 31 height 12
type input "0"
click at [178, 157] on input "1" at bounding box center [169, 159] width 31 height 12
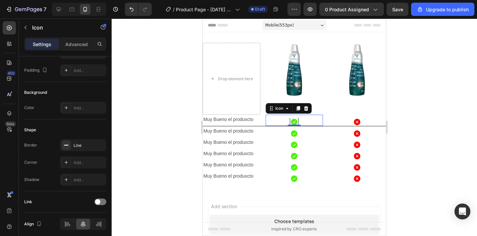
click at [422, 144] on div at bounding box center [294, 127] width 365 height 217
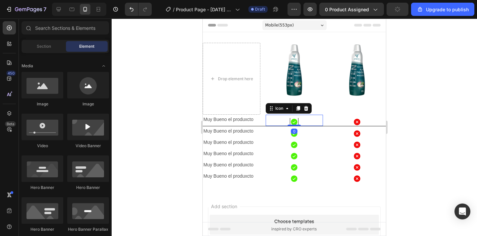
click at [314, 120] on div "Icon 0" at bounding box center [294, 119] width 58 height 11
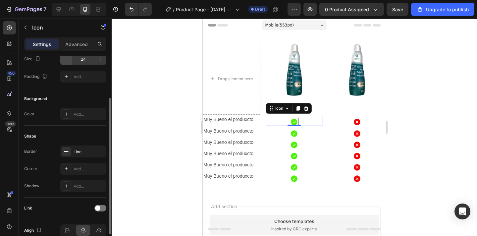
scroll to position [60, 0]
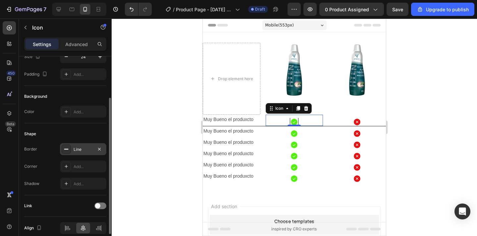
click at [86, 147] on div "Line" at bounding box center [82, 149] width 19 height 6
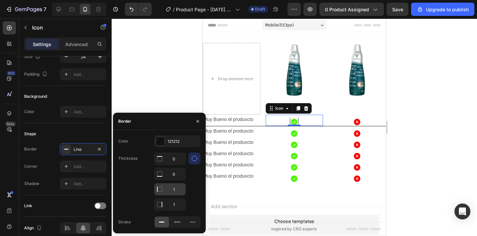
click at [180, 164] on input "1" at bounding box center [169, 159] width 31 height 12
click at [180, 205] on input "1" at bounding box center [169, 204] width 31 height 12
click at [193, 195] on div at bounding box center [194, 181] width 12 height 58
click at [413, 131] on div at bounding box center [294, 127] width 365 height 217
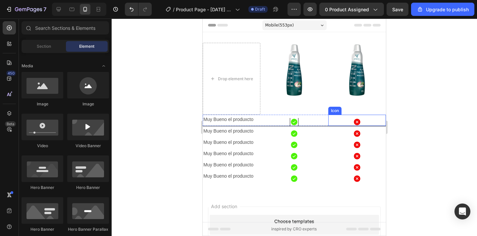
click at [418, 135] on div at bounding box center [294, 127] width 365 height 217
click at [306, 110] on img at bounding box center [294, 79] width 58 height 72
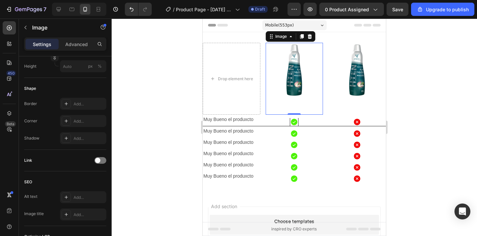
scroll to position [0, 0]
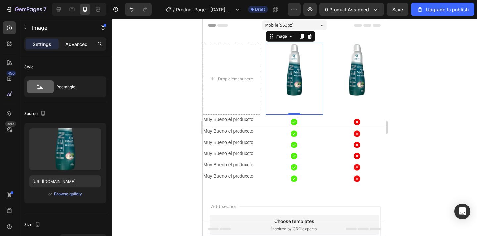
click at [80, 42] on p "Advanced" at bounding box center [76, 44] width 23 height 7
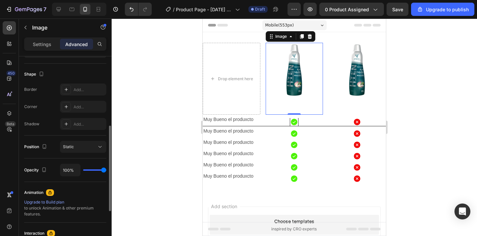
scroll to position [162, 0]
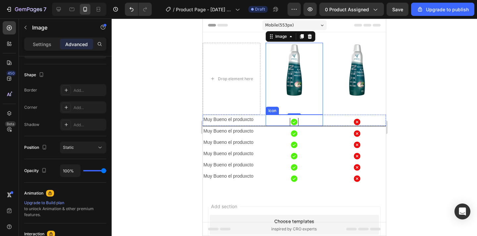
click at [309, 119] on div "Icon" at bounding box center [294, 119] width 58 height 11
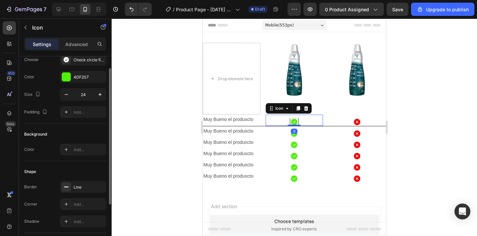
scroll to position [58, 0]
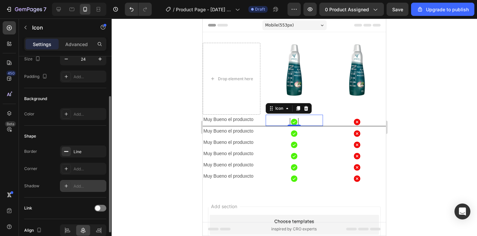
click at [86, 187] on div "Add..." at bounding box center [88, 186] width 31 height 6
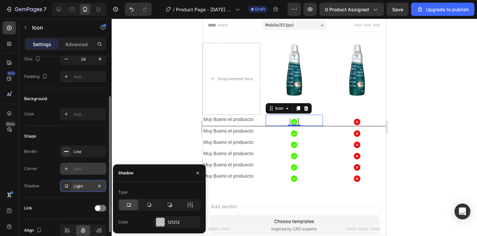
click at [86, 168] on div "Add..." at bounding box center [88, 169] width 31 height 6
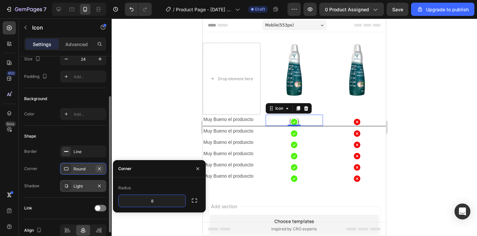
click at [99, 169] on icon "button" at bounding box center [99, 168] width 5 height 5
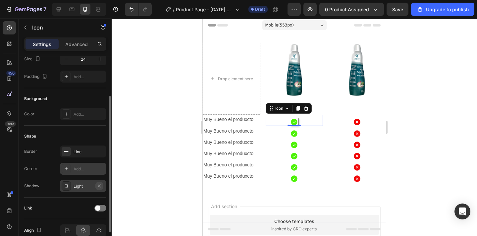
click at [99, 184] on icon "button" at bounding box center [99, 185] width 5 height 5
click at [99, 151] on icon "button" at bounding box center [99, 151] width 3 height 3
click at [430, 123] on div at bounding box center [294, 127] width 365 height 217
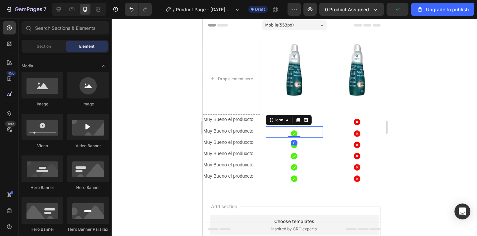
click at [309, 134] on div "Icon 0" at bounding box center [294, 131] width 58 height 11
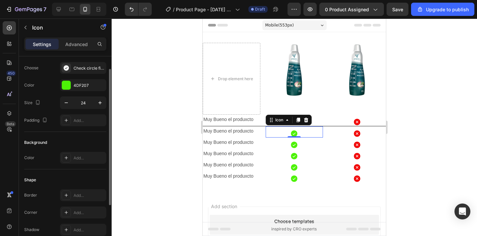
scroll to position [17, 0]
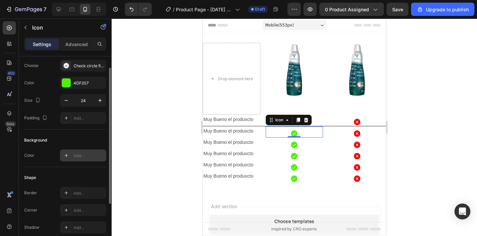
click at [90, 156] on div "Add..." at bounding box center [88, 156] width 31 height 6
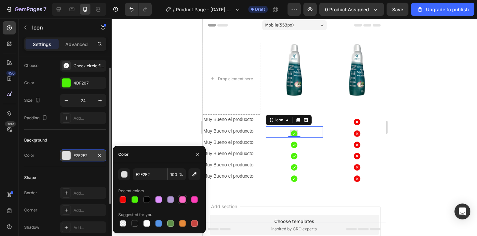
click at [183, 202] on div at bounding box center [182, 199] width 7 height 7
click at [170, 199] on div at bounding box center [170, 199] width 7 height 7
type input "B297D3"
click at [98, 156] on icon "button" at bounding box center [99, 155] width 3 height 3
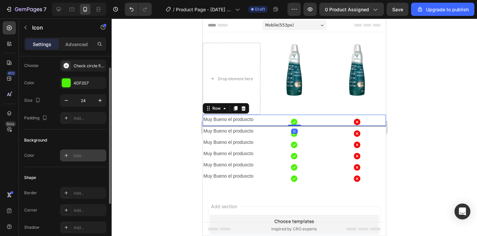
click at [261, 124] on div "Muy Bueno el produxcto Text Block Icon Icon Row 0" at bounding box center [294, 120] width 183 height 12
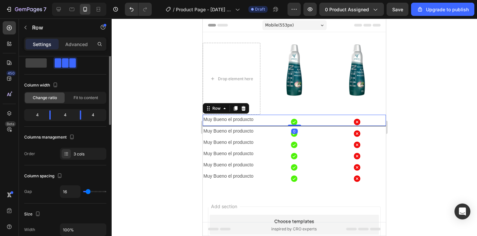
scroll to position [0, 0]
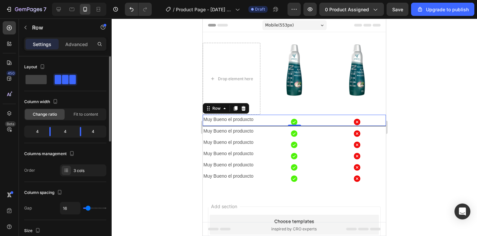
click at [90, 131] on div "4" at bounding box center [95, 131] width 19 height 9
click at [66, 135] on div "4" at bounding box center [65, 131] width 19 height 9
click at [65, 133] on div "4" at bounding box center [65, 131] width 19 height 9
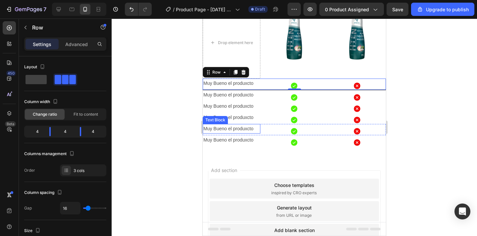
scroll to position [84, 0]
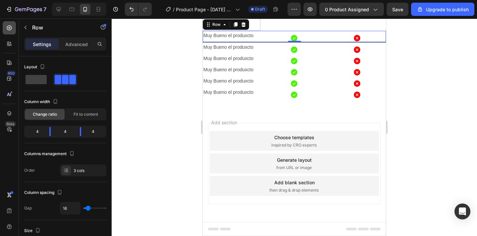
click at [10, 27] on icon at bounding box center [9, 27] width 7 height 7
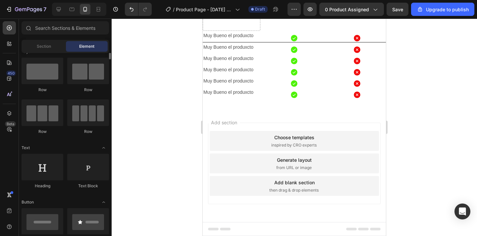
scroll to position [0, 0]
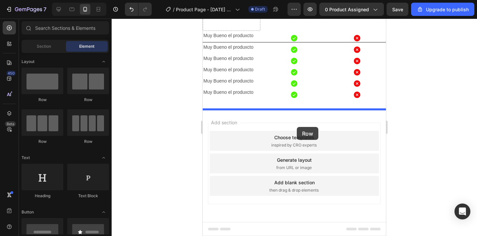
drag, startPoint x: 243, startPoint y: 103, endPoint x: 296, endPoint y: 127, distance: 58.4
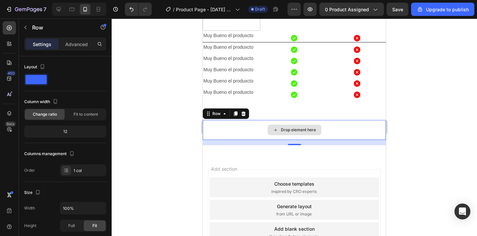
click at [250, 132] on div "Drop element here" at bounding box center [294, 130] width 183 height 20
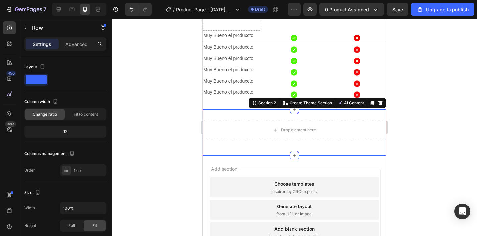
click at [354, 114] on div "Drop element here Row Section 2 You can create reusable sections Create Theme S…" at bounding box center [294, 132] width 183 height 46
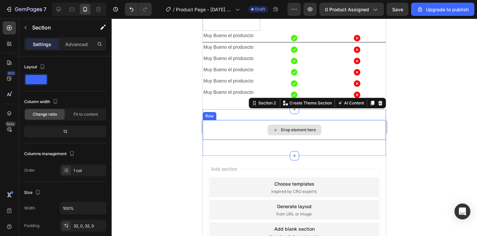
click at [248, 128] on div "Drop element here" at bounding box center [294, 130] width 183 height 20
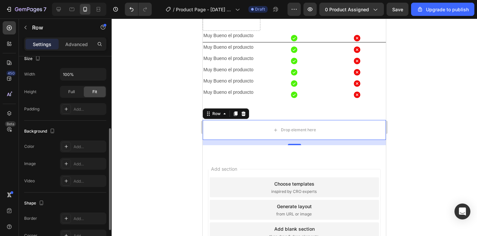
scroll to position [137, 0]
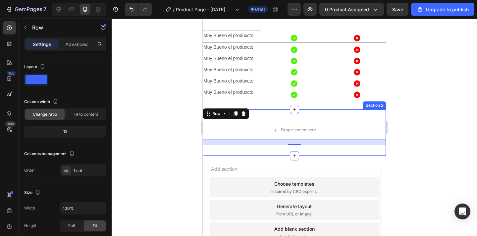
click at [370, 112] on div "Drop element here Row 16 Section 2" at bounding box center [294, 132] width 183 height 46
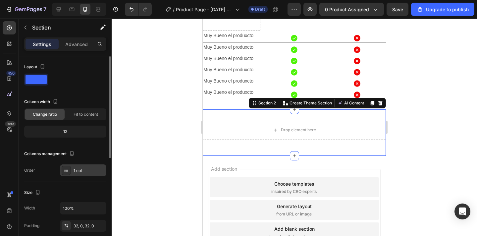
click at [80, 168] on div "1 col" at bounding box center [88, 170] width 31 height 6
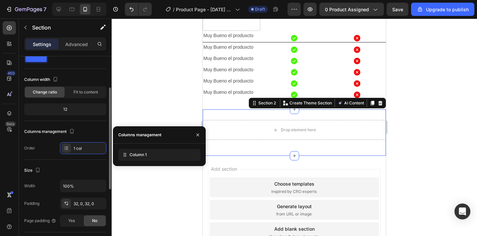
scroll to position [36, 0]
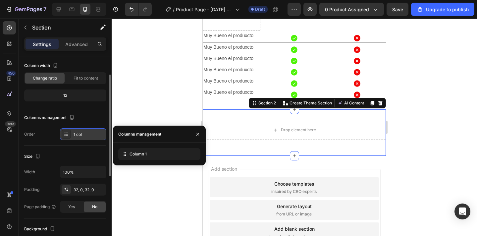
click at [80, 132] on div "1 col" at bounding box center [88, 134] width 31 height 6
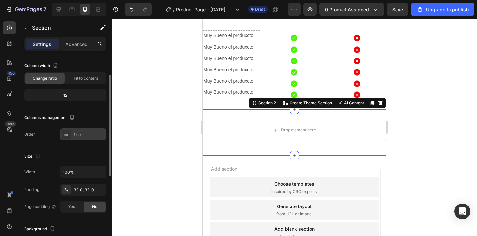
click at [76, 135] on div "1 col" at bounding box center [88, 134] width 31 height 6
click at [74, 149] on div "Size Width 100% Padding 32, 0, 32, 0 Page padding Yes No" at bounding box center [65, 182] width 82 height 72
click at [258, 113] on div "Drop element here Row Section 2 You can create reusable sections Create Theme S…" at bounding box center [294, 132] width 183 height 46
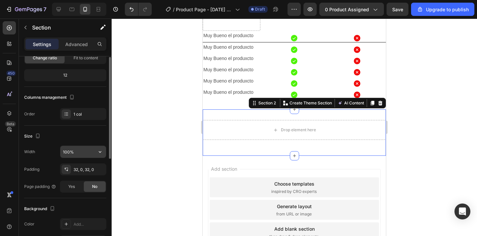
scroll to position [0, 0]
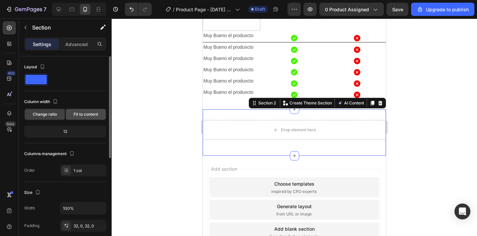
click at [91, 118] on div "Fit to content" at bounding box center [86, 114] width 40 height 11
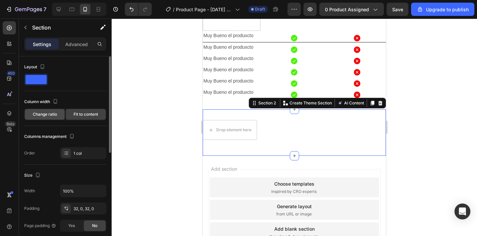
click at [50, 115] on span "Change ratio" at bounding box center [45, 114] width 24 height 6
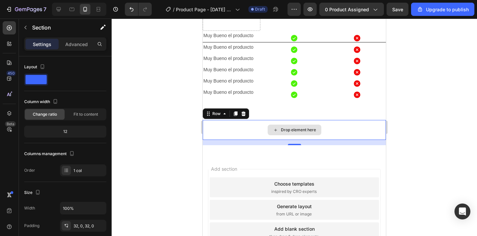
click at [250, 127] on div "Drop element here" at bounding box center [294, 130] width 183 height 20
click at [327, 136] on div "Drop element here" at bounding box center [294, 130] width 183 height 20
click at [373, 127] on div "Drop element here" at bounding box center [294, 130] width 183 height 20
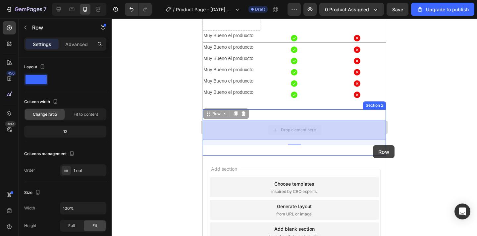
drag, startPoint x: 373, startPoint y: 127, endPoint x: 373, endPoint y: 145, distance: 17.5
click at [373, 145] on div "Mobile ( 553 px) iPhone 13 Mini iPhone 13 Pro iPhone 11 Pro Max iPhone 15 Pro M…" at bounding box center [294, 115] width 183 height 361
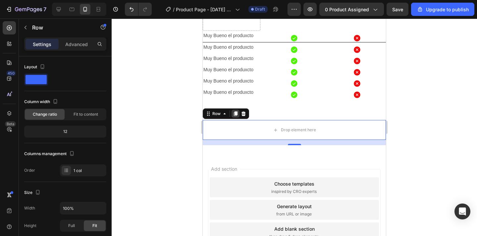
click at [234, 114] on icon at bounding box center [235, 113] width 5 height 5
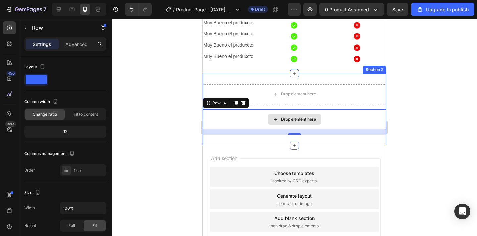
scroll to position [120, 0]
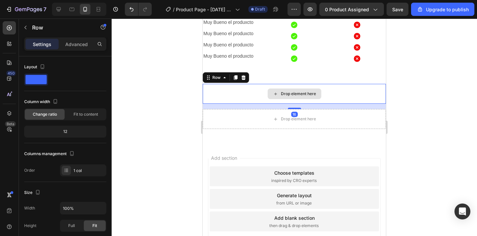
click at [264, 90] on div "Drop element here" at bounding box center [294, 94] width 183 height 20
click at [348, 98] on div "Drop element here" at bounding box center [294, 94] width 183 height 20
click at [245, 76] on icon at bounding box center [243, 77] width 4 height 5
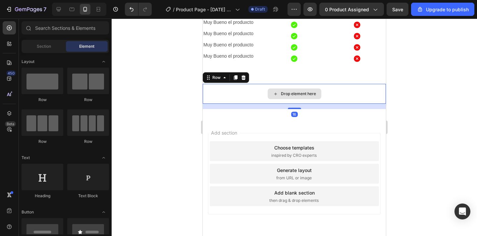
click at [284, 102] on div "Drop element here" at bounding box center [294, 94] width 183 height 20
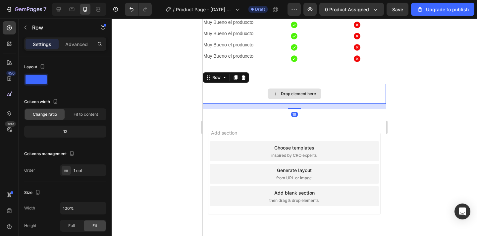
click at [258, 94] on div "Drop element here" at bounding box center [294, 94] width 183 height 20
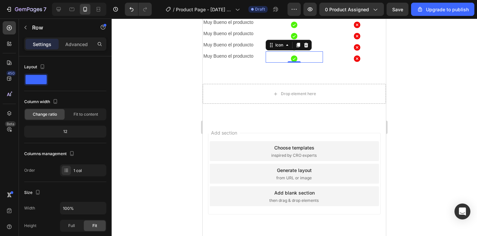
click at [286, 61] on div "Icon 0" at bounding box center [294, 56] width 58 height 11
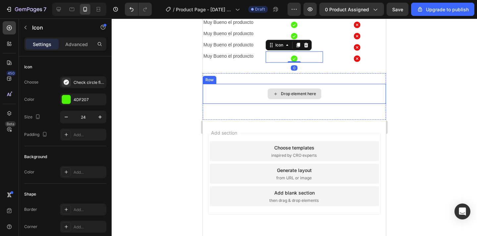
click at [256, 98] on div "Drop element here" at bounding box center [294, 94] width 183 height 20
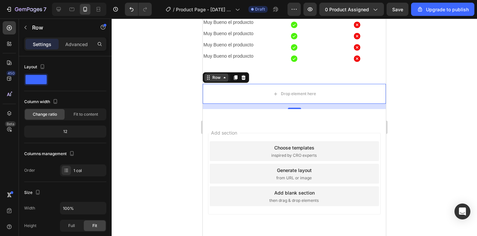
click at [222, 78] on icon at bounding box center [224, 77] width 5 height 5
click at [242, 98] on div "Drop element here" at bounding box center [294, 94] width 183 height 20
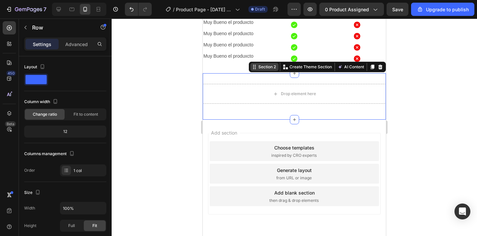
click at [373, 70] on div "Section 2 You can create reusable sections Create Theme Section AI Content Writ…" at bounding box center [317, 67] width 137 height 11
click at [370, 70] on div at bounding box center [372, 67] width 8 height 8
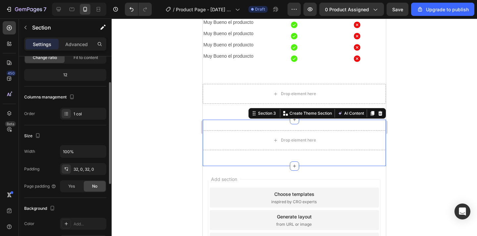
scroll to position [53, 0]
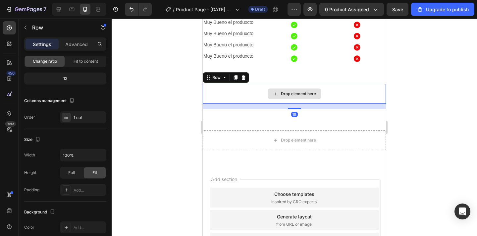
click at [250, 93] on div "Drop element here" at bounding box center [294, 94] width 183 height 20
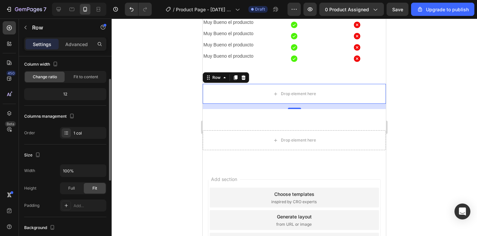
scroll to position [41, 0]
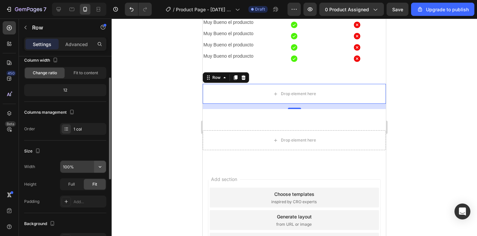
click at [100, 169] on icon "button" at bounding box center [100, 166] width 7 height 7
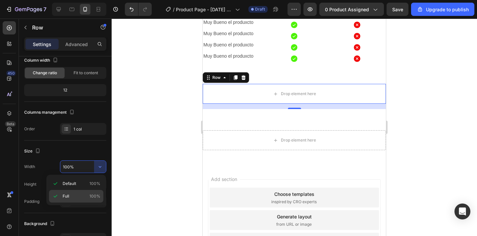
click at [94, 196] on span "100%" at bounding box center [94, 196] width 11 height 6
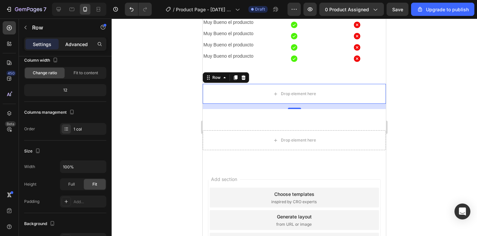
click at [79, 45] on p "Advanced" at bounding box center [76, 44] width 23 height 7
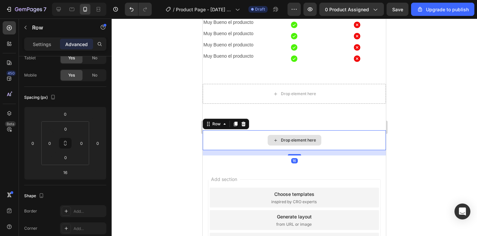
click at [242, 142] on div "Drop element here" at bounding box center [294, 140] width 183 height 20
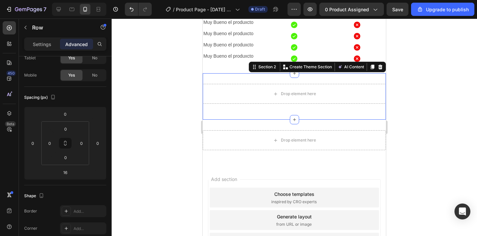
click at [309, 118] on div "Drop element here Row Section 2 You can create reusable sections Create Theme S…" at bounding box center [294, 96] width 183 height 46
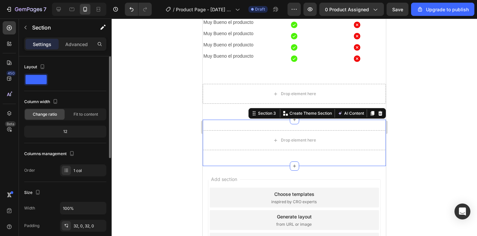
click at [320, 126] on div "Drop element here Row Section 3 You can create reusable sections Create Theme S…" at bounding box center [294, 142] width 183 height 46
click at [266, 114] on div "Section 3" at bounding box center [266, 113] width 21 height 6
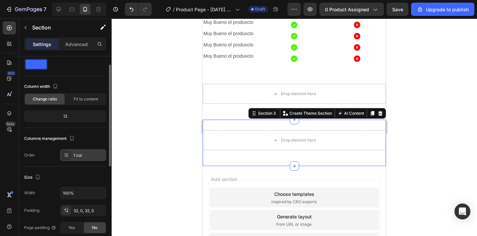
scroll to position [18, 0]
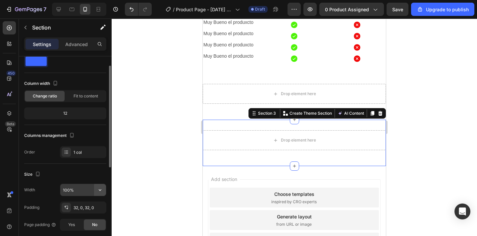
click at [96, 189] on button "button" at bounding box center [100, 190] width 12 height 12
click at [92, 188] on input "100%" at bounding box center [83, 190] width 46 height 12
click at [99, 191] on icon "button" at bounding box center [100, 189] width 7 height 7
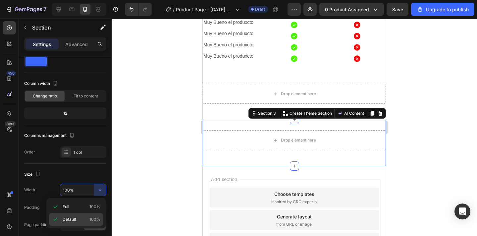
click at [88, 218] on p "Default 100%" at bounding box center [82, 219] width 38 height 6
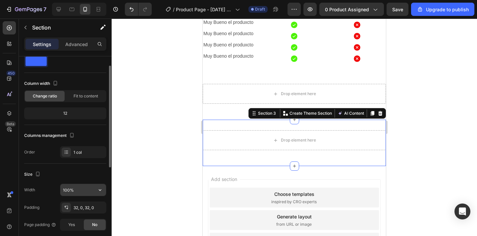
click at [92, 194] on input "100%" at bounding box center [83, 190] width 46 height 12
click at [98, 192] on icon "button" at bounding box center [100, 189] width 7 height 7
click at [98, 179] on div "Size" at bounding box center [65, 174] width 82 height 11
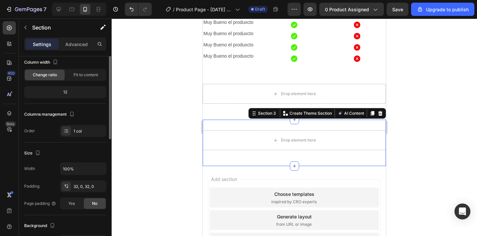
scroll to position [0, 0]
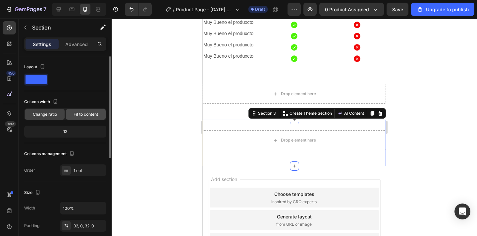
click at [82, 112] on span "Fit to content" at bounding box center [85, 114] width 24 height 6
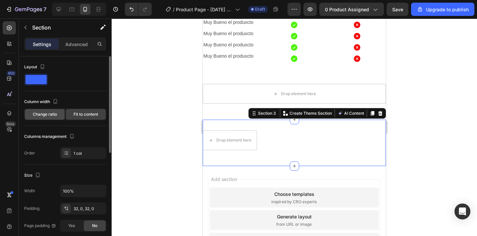
click at [55, 115] on span "Change ratio" at bounding box center [45, 114] width 24 height 6
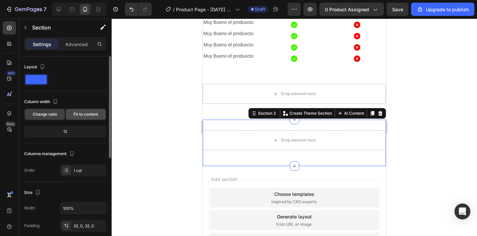
click at [74, 112] on span "Fit to content" at bounding box center [85, 114] width 24 height 6
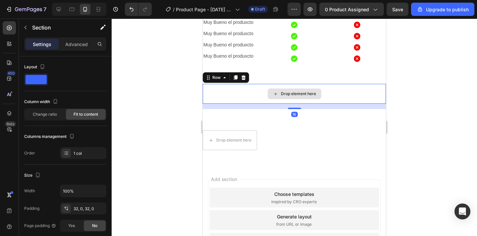
click at [301, 86] on div "Drop element here" at bounding box center [294, 94] width 183 height 20
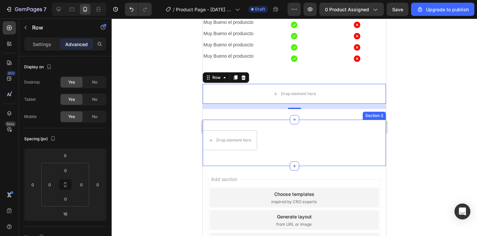
click at [232, 122] on div "Drop element here Row Section 3" at bounding box center [294, 142] width 183 height 46
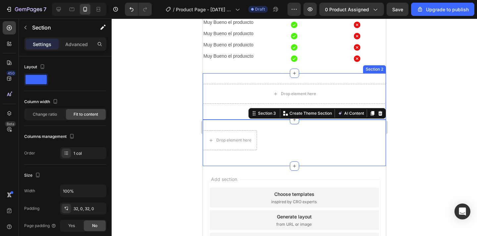
click at [338, 82] on div "Drop element here Row Section 2" at bounding box center [294, 96] width 183 height 46
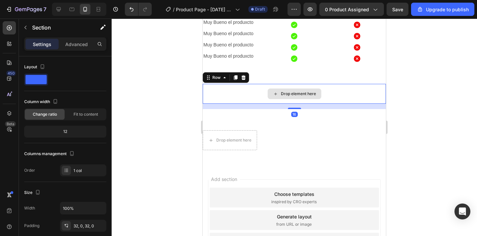
click at [341, 95] on div "Drop element here" at bounding box center [294, 94] width 183 height 20
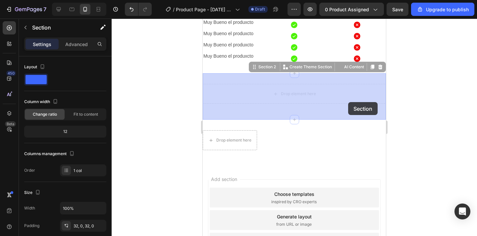
drag, startPoint x: 348, startPoint y: 81, endPoint x: 348, endPoint y: 102, distance: 20.5
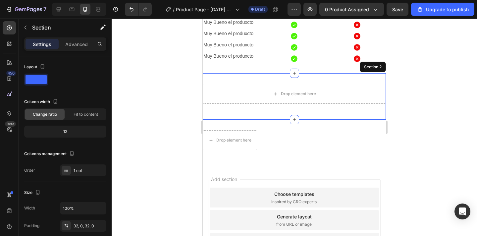
click at [345, 80] on div "Drop element here Row Section 2" at bounding box center [294, 96] width 183 height 46
click at [226, 80] on div "Drop element here Row Section 2" at bounding box center [294, 96] width 183 height 46
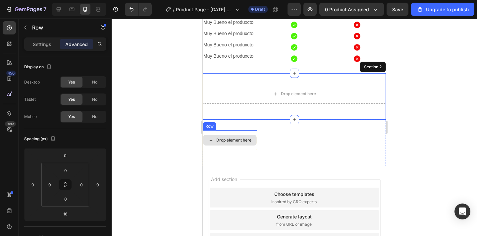
click at [227, 147] on div "Drop element here" at bounding box center [230, 140] width 54 height 20
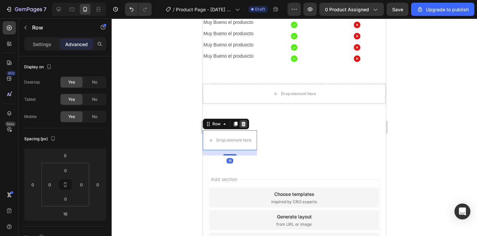
click at [245, 122] on icon at bounding box center [243, 123] width 5 height 5
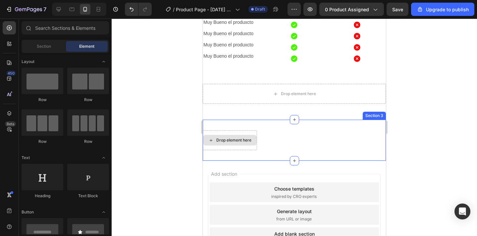
click at [246, 140] on div "Drop element here" at bounding box center [233, 139] width 35 height 5
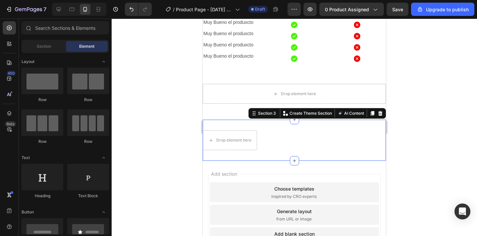
click at [266, 124] on div "Drop element here Section 3 You can create reusable sections Create Theme Secti…" at bounding box center [294, 139] width 183 height 41
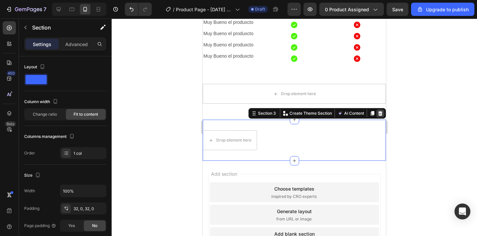
click at [381, 116] on div at bounding box center [380, 113] width 8 height 8
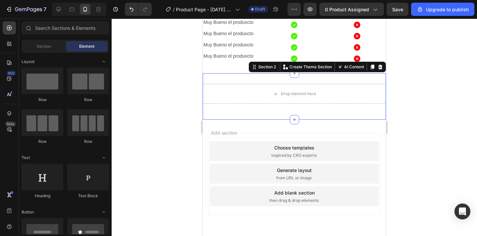
click at [376, 78] on div "Drop element here Row Section 2 You can create reusable sections Create Theme S…" at bounding box center [294, 96] width 183 height 46
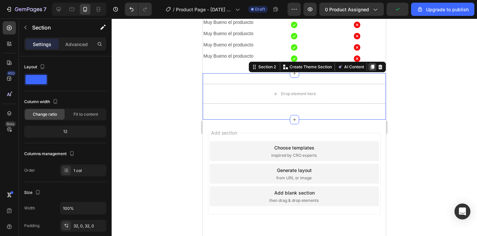
click at [372, 68] on icon at bounding box center [372, 67] width 4 height 5
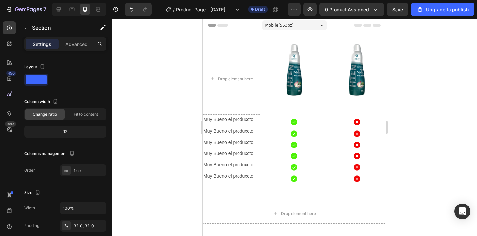
click at [321, 24] on icon at bounding box center [321, 24] width 3 height 1
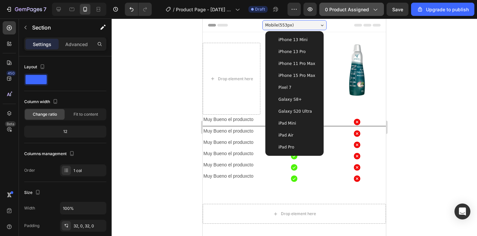
click at [363, 14] on button "0 product assigned" at bounding box center [351, 9] width 65 height 13
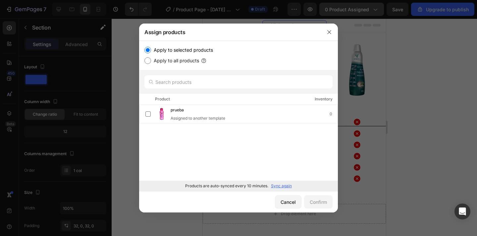
click at [363, 14] on div at bounding box center [238, 118] width 477 height 236
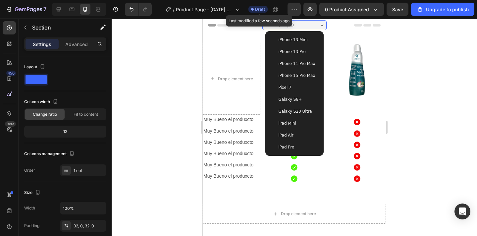
click at [264, 8] on span "Draft" at bounding box center [260, 9] width 10 height 6
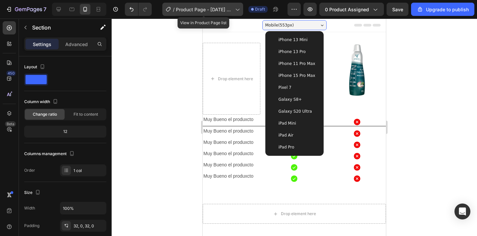
click at [232, 9] on span "Product Page - Aug 28, 09:58:23" at bounding box center [204, 9] width 57 height 7
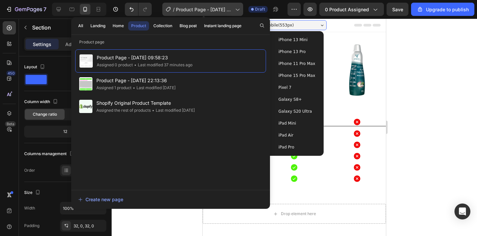
click at [232, 9] on span "Product Page - Aug 28, 09:58:23" at bounding box center [204, 9] width 57 height 7
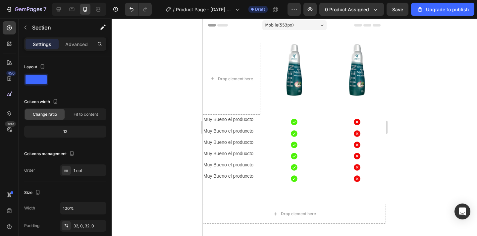
click at [345, 19] on div "Header" at bounding box center [294, 25] width 172 height 13
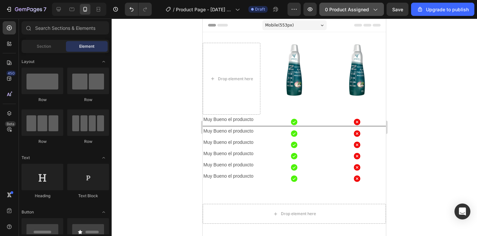
click at [348, 15] on button "0 product assigned" at bounding box center [351, 9] width 65 height 13
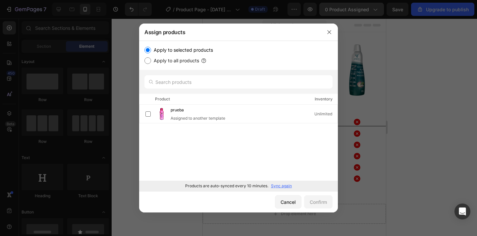
click at [348, 15] on div at bounding box center [238, 118] width 477 height 236
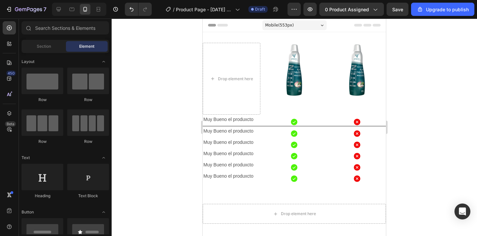
click at [304, 28] on div "Mobile ( 553 px)" at bounding box center [294, 25] width 64 height 10
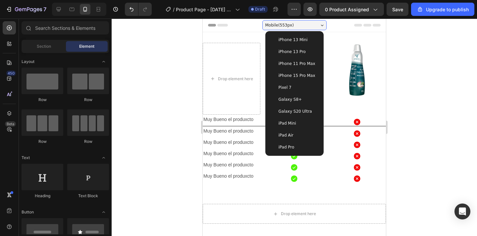
click at [286, 24] on span "Mobile ( 553 px)" at bounding box center [279, 25] width 28 height 7
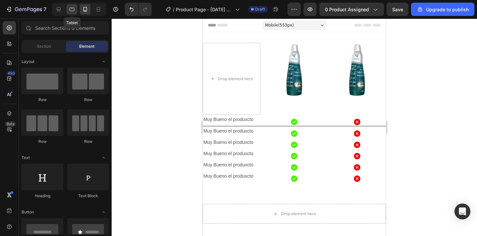
click at [74, 11] on icon at bounding box center [71, 9] width 7 height 7
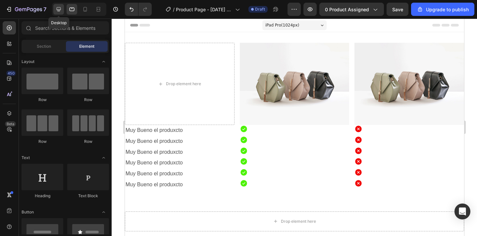
click at [59, 10] on icon at bounding box center [59, 9] width 4 height 4
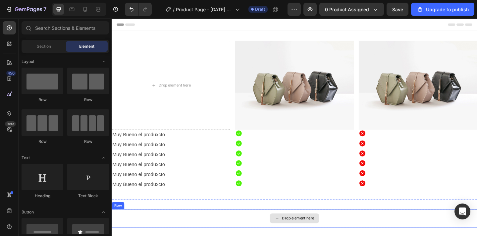
click at [242, 235] on div "Drop element here" at bounding box center [310, 236] width 397 height 20
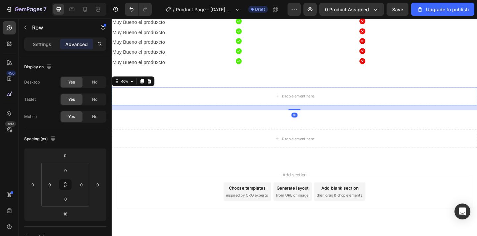
scroll to position [148, 0]
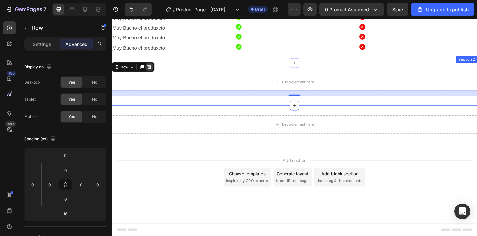
click at [155, 69] on div at bounding box center [152, 71] width 8 height 8
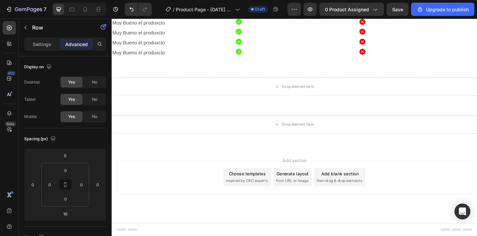
scroll to position [143, 0]
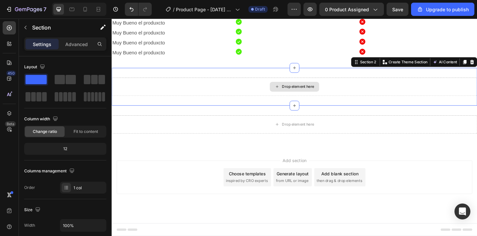
click at [166, 97] on div "Drop element here" at bounding box center [310, 93] width 397 height 20
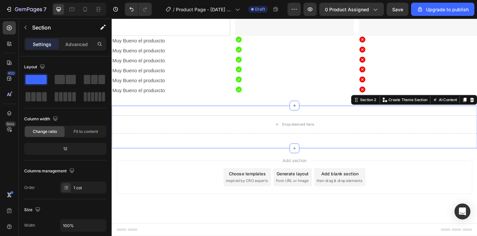
click at [330, 149] on div "Drop element here Row Section 2 You can create reusable sections Create Theme S…" at bounding box center [310, 136] width 397 height 46
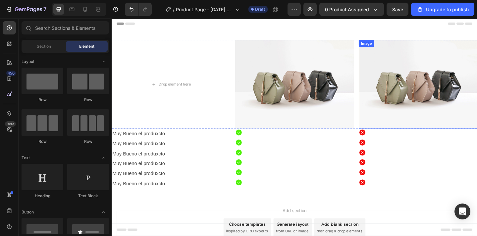
scroll to position [0, 0]
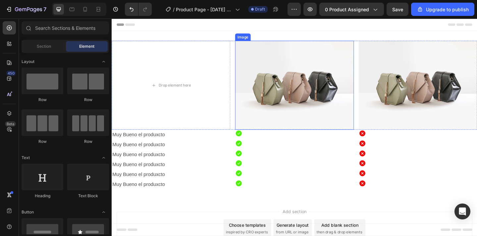
click at [308, 64] on img at bounding box center [310, 91] width 129 height 97
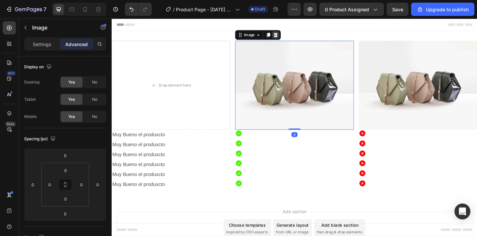
click at [291, 38] on icon at bounding box center [290, 36] width 4 height 5
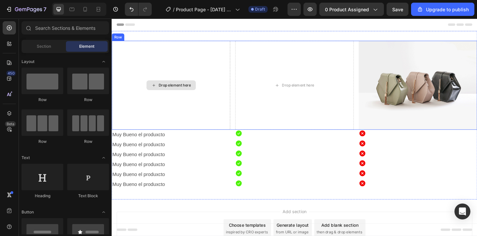
click at [178, 96] on div "Drop element here" at bounding box center [176, 91] width 54 height 11
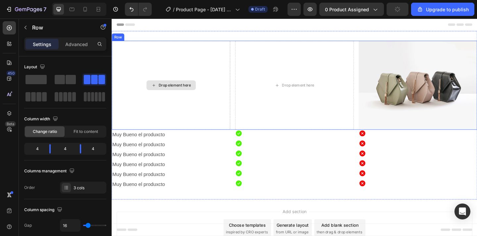
click at [186, 127] on div "Drop element here" at bounding box center [176, 91] width 129 height 97
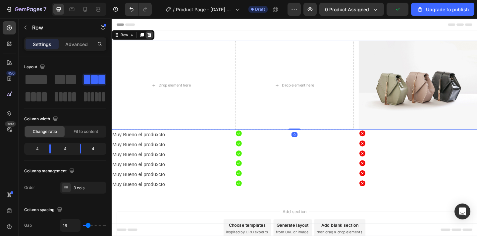
click at [155, 34] on div at bounding box center [152, 36] width 8 height 8
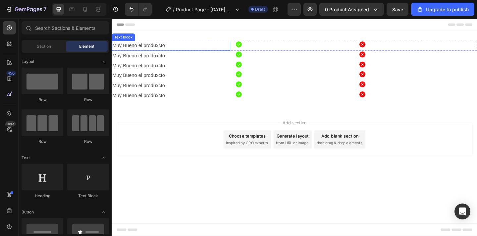
click at [162, 52] on p "Muy Bueno el produxcto" at bounding box center [175, 48] width 127 height 10
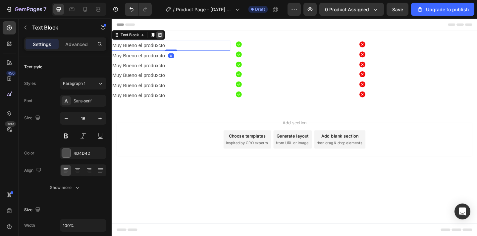
click at [162, 38] on icon at bounding box center [163, 36] width 5 height 5
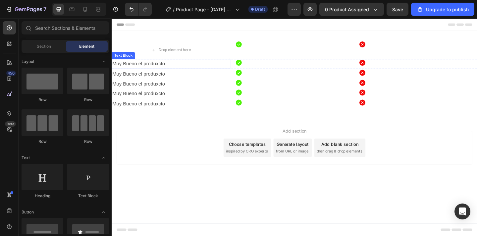
click at [164, 70] on p "Muy Bueno el produxcto" at bounding box center [175, 68] width 127 height 10
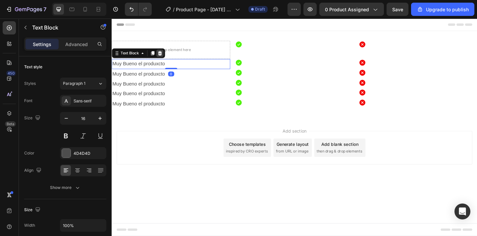
click at [165, 59] on div at bounding box center [164, 56] width 8 height 8
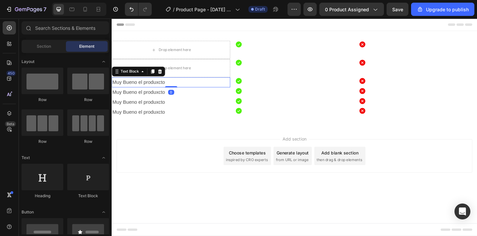
click at [167, 84] on p "Muy Bueno el produxcto" at bounding box center [175, 88] width 127 height 10
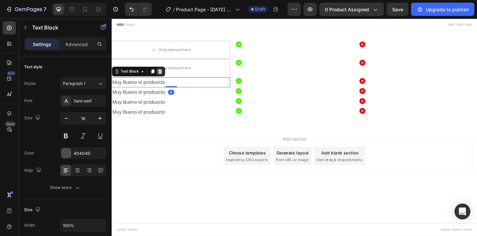
click at [165, 76] on icon at bounding box center [163, 75] width 5 height 5
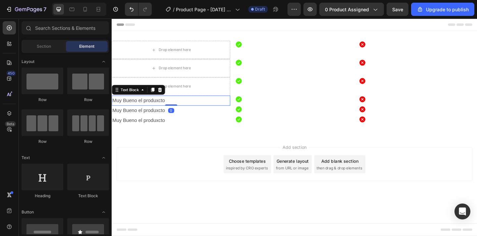
click at [162, 111] on p "Muy Bueno el produxcto" at bounding box center [175, 108] width 127 height 10
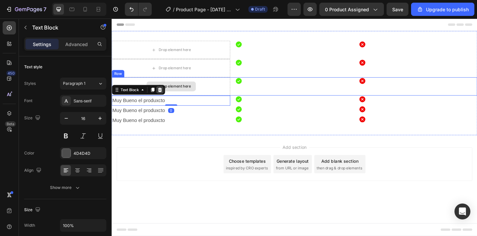
click at [167, 98] on div at bounding box center [164, 96] width 8 height 8
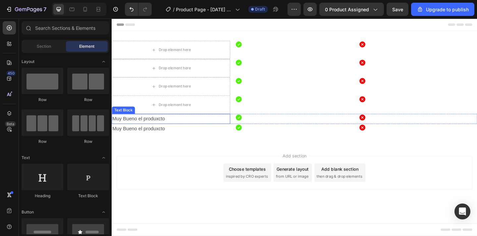
click at [166, 130] on p "Muy Bueno el produxcto" at bounding box center [175, 128] width 127 height 10
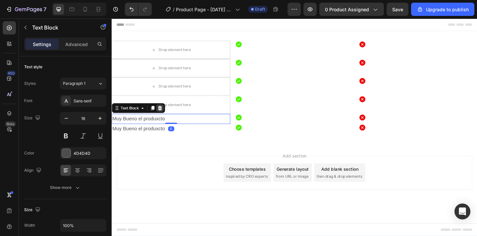
click at [164, 115] on icon at bounding box center [164, 116] width 4 height 5
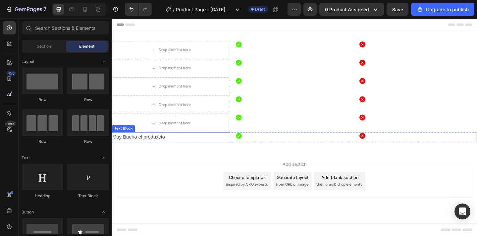
click at [161, 147] on p "Muy Bueno el produxcto" at bounding box center [175, 148] width 127 height 10
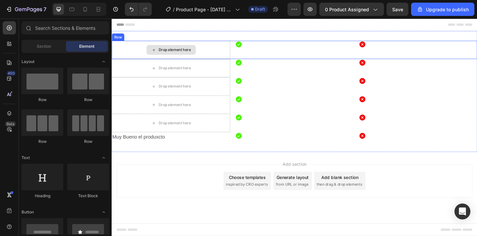
click at [199, 57] on div "Drop element here" at bounding box center [176, 52] width 54 height 11
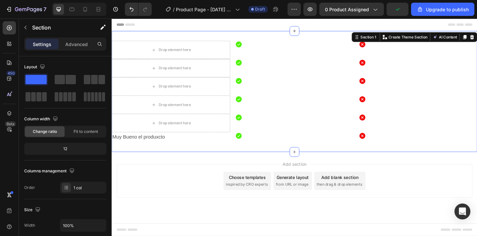
click at [420, 42] on div "Drop element here Icon Icon Row Drop element here Icon Icon Row Drop element he…" at bounding box center [310, 97] width 397 height 131
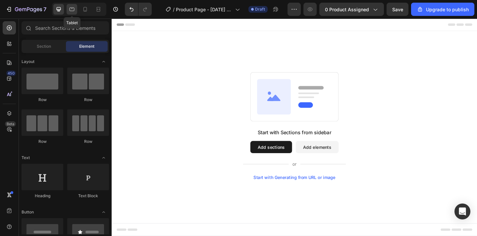
click at [69, 10] on icon at bounding box center [71, 9] width 7 height 7
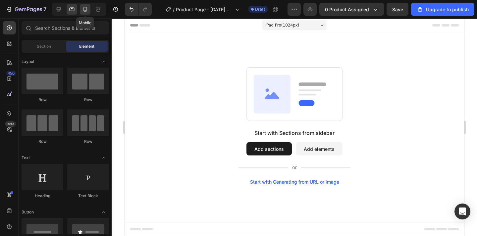
click at [81, 10] on div at bounding box center [85, 9] width 11 height 11
click at [54, 50] on div "Section" at bounding box center [44, 46] width 42 height 11
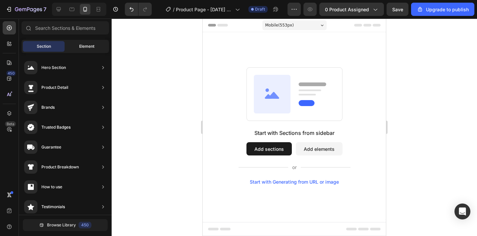
click at [84, 49] on span "Element" at bounding box center [86, 46] width 15 height 6
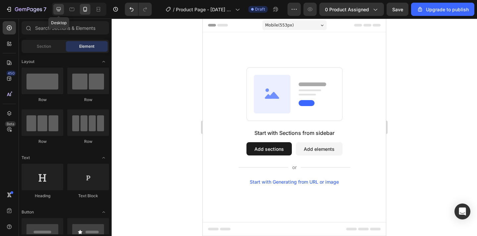
click at [58, 9] on icon at bounding box center [59, 9] width 4 height 4
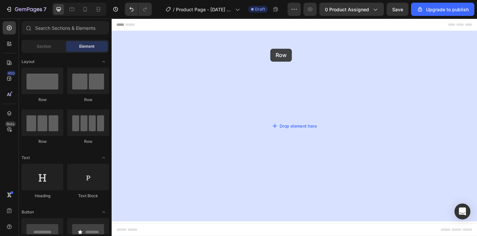
drag, startPoint x: 151, startPoint y: 96, endPoint x: 284, endPoint y: 51, distance: 140.1
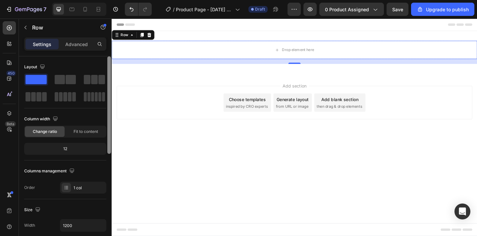
scroll to position [198, 0]
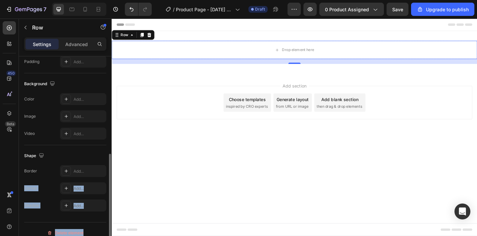
drag, startPoint x: 111, startPoint y: 178, endPoint x: 104, endPoint y: 176, distance: 6.5
click at [104, 176] on div "Layout Column width Change ratio Fit to content 12 Columns management Order 1 c…" at bounding box center [65, 155] width 93 height 198
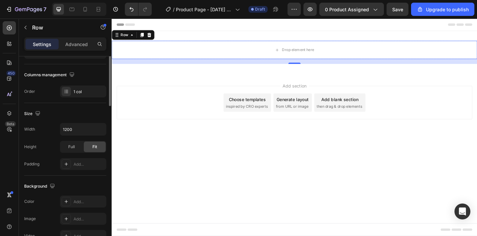
scroll to position [0, 0]
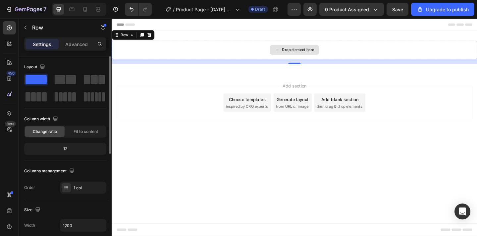
click at [296, 53] on div "Drop element here" at bounding box center [310, 52] width 54 height 11
click at [266, 54] on div "Drop element here" at bounding box center [310, 53] width 397 height 20
click at [476, 53] on div "Drop element here" at bounding box center [310, 53] width 397 height 20
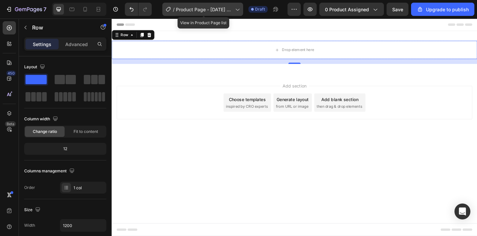
click at [235, 10] on icon at bounding box center [237, 9] width 7 height 7
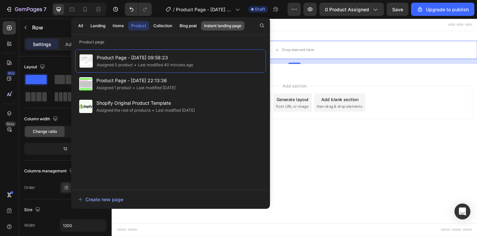
click at [229, 25] on div "Instant landing page" at bounding box center [222, 26] width 37 height 6
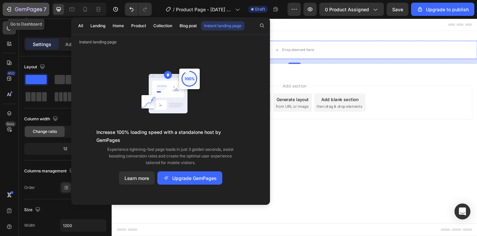
click at [35, 10] on icon "button" at bounding box center [34, 10] width 3 height 4
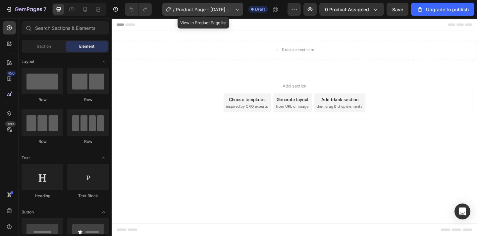
click at [198, 6] on span "Product Page - Aug 28, 09:58:23" at bounding box center [204, 9] width 57 height 7
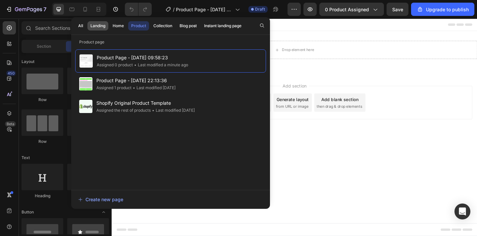
click at [95, 25] on div "Landing" at bounding box center [97, 26] width 15 height 6
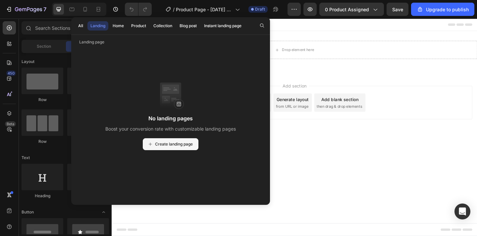
click at [176, 147] on button "Create landing page" at bounding box center [171, 144] width 56 height 12
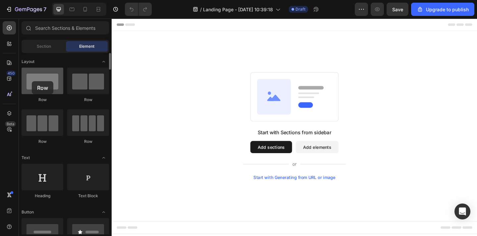
click at [32, 81] on div at bounding box center [43, 81] width 42 height 26
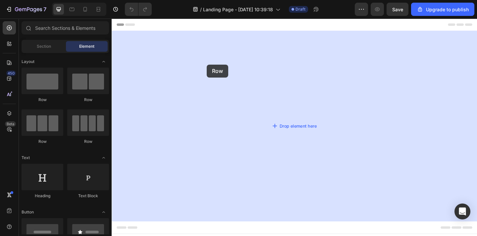
drag, startPoint x: 143, startPoint y: 100, endPoint x: 217, endPoint y: 52, distance: 88.3
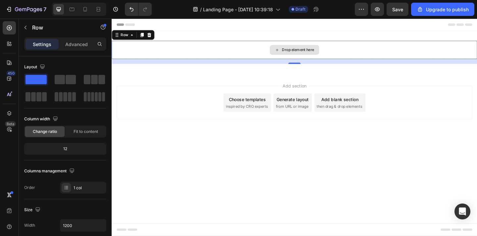
click at [466, 53] on div "Drop element here" at bounding box center [310, 53] width 397 height 20
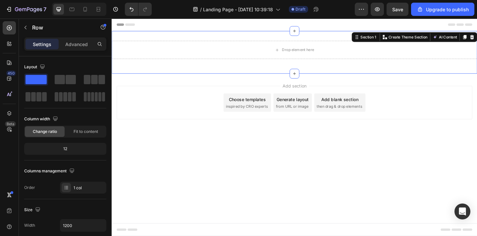
click at [367, 37] on div "Drop element here Row Section 1 You can create reusable sections Create Theme S…" at bounding box center [310, 55] width 397 height 46
click at [390, 38] on div "Section 1" at bounding box center [391, 39] width 20 height 6
click at [394, 40] on div "Section 1" at bounding box center [391, 39] width 20 height 6
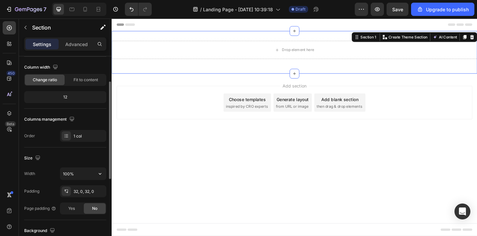
scroll to position [52, 0]
click at [80, 176] on input "100%" at bounding box center [83, 173] width 46 height 12
click at [95, 174] on button "button" at bounding box center [100, 173] width 12 height 12
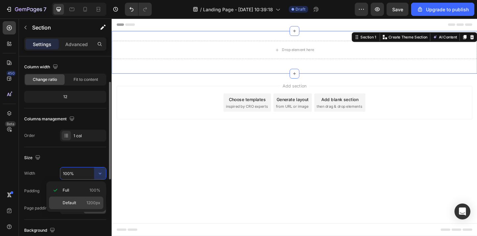
click at [83, 200] on p "Default 1200px" at bounding box center [82, 203] width 38 height 6
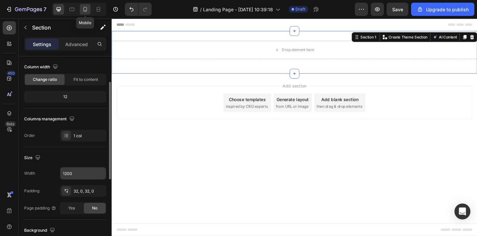
click at [87, 13] on div at bounding box center [85, 9] width 11 height 11
type input "100%"
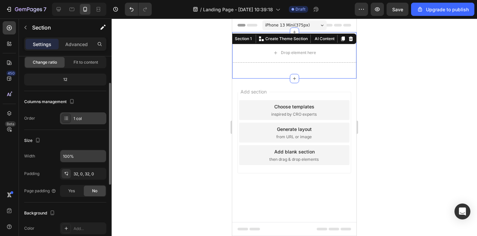
click at [86, 123] on div "1 col" at bounding box center [83, 118] width 46 height 12
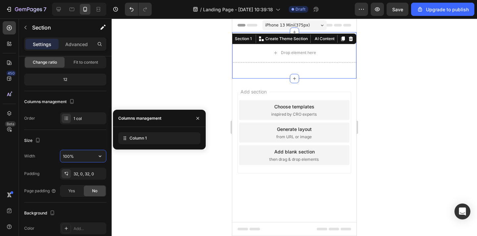
click at [82, 156] on input "100%" at bounding box center [83, 156] width 46 height 12
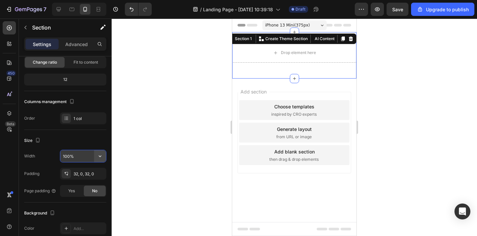
click at [99, 158] on icon "button" at bounding box center [100, 156] width 7 height 7
click at [78, 48] on div "Advanced" at bounding box center [76, 44] width 33 height 11
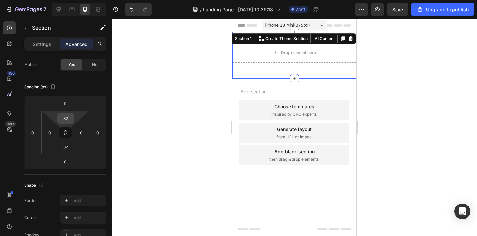
click at [65, 119] on input "32" at bounding box center [65, 118] width 13 height 10
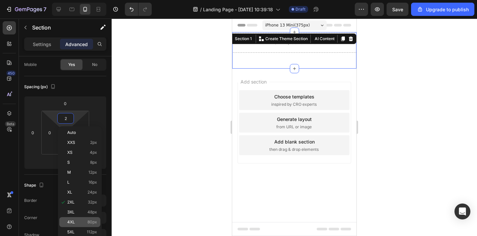
click at [70, 220] on span "4XL" at bounding box center [71, 221] width 8 height 5
type input "80"
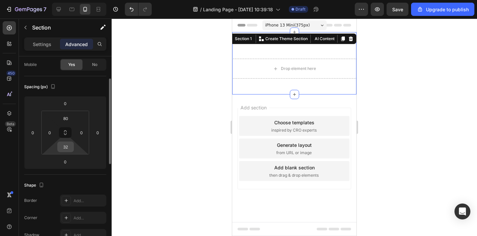
click at [67, 145] on input "32" at bounding box center [65, 147] width 13 height 10
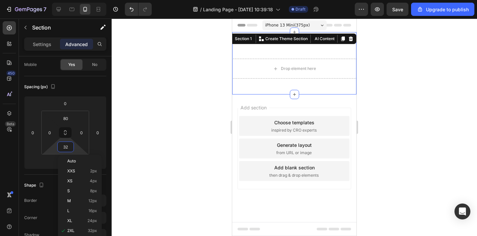
type input "2"
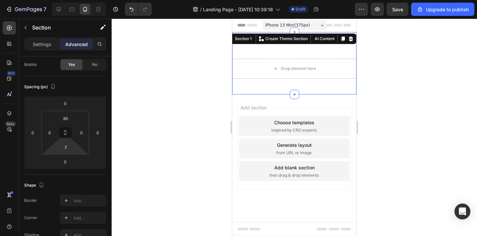
click at [160, 170] on div at bounding box center [294, 127] width 365 height 217
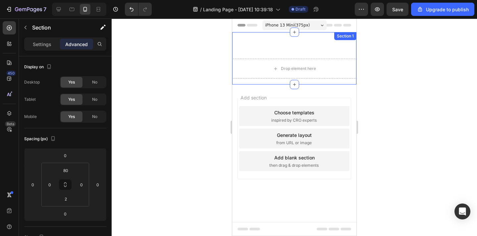
click at [313, 47] on div "Drop element here Row Section 1" at bounding box center [294, 58] width 124 height 52
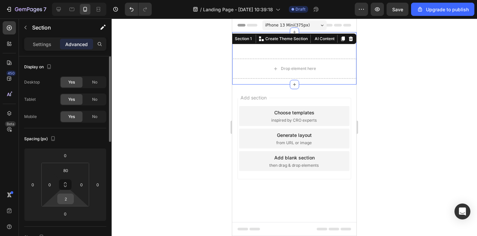
click at [67, 200] on input "2" at bounding box center [65, 199] width 13 height 10
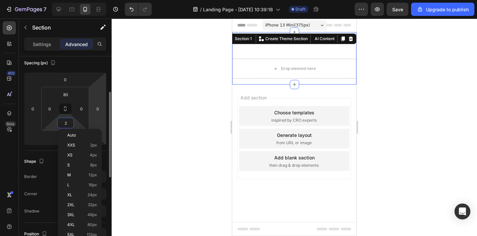
scroll to position [78, 0]
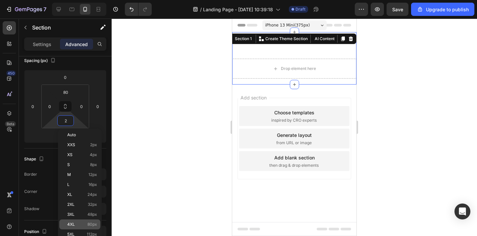
click at [78, 224] on p "4XL 80px" at bounding box center [82, 224] width 30 height 5
type input "80"
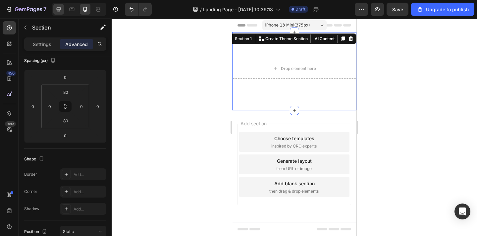
click at [60, 11] on icon at bounding box center [58, 9] width 7 height 7
type input "32"
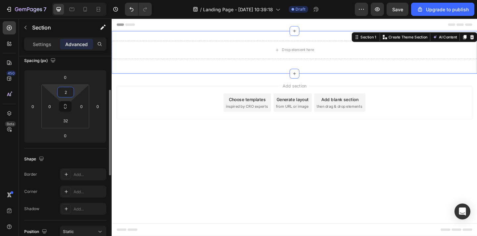
click at [65, 0] on html "7 / Landing Page - [DATE] 10:39:18 Draft Preview Save Upgrade to publish 450 Be…" at bounding box center [238, 0] width 477 height 0
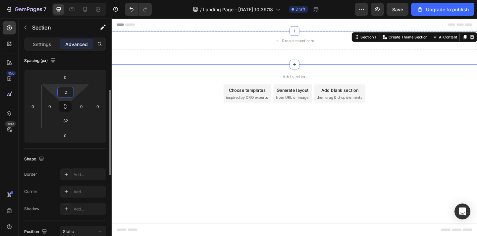
click at [68, 94] on input "2" at bounding box center [65, 92] width 13 height 10
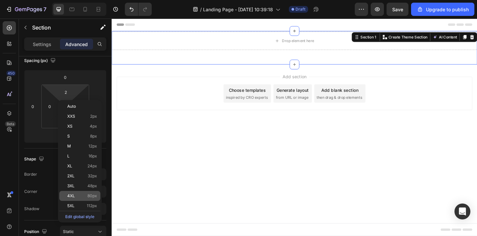
click at [76, 193] on div "4XL 80px" at bounding box center [79, 196] width 41 height 10
type input "80"
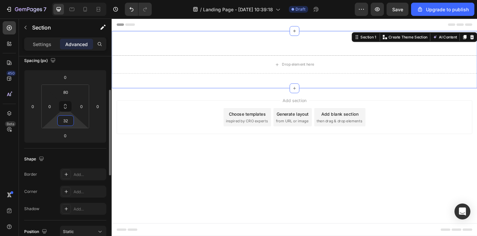
click at [71, 124] on input "32" at bounding box center [65, 120] width 13 height 10
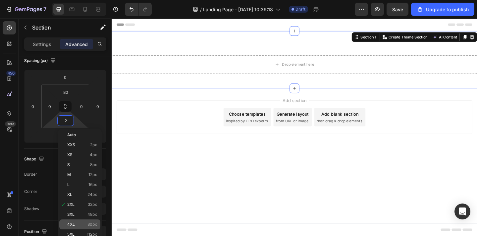
click at [72, 222] on span "4XL" at bounding box center [71, 224] width 8 height 5
type input "80"
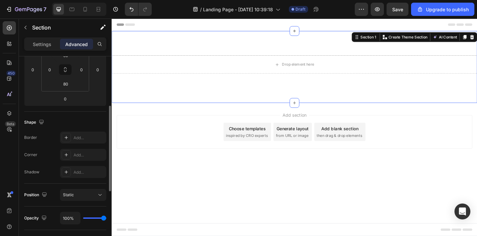
scroll to position [116, 0]
click at [43, 122] on icon "button" at bounding box center [41, 120] width 7 height 7
click at [43, 157] on icon "button" at bounding box center [43, 155] width 4 height 5
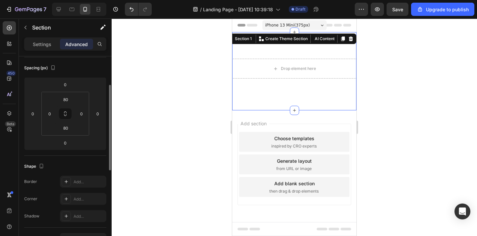
scroll to position [69, 0]
click at [48, 118] on input "0" at bounding box center [50, 115] width 10 height 10
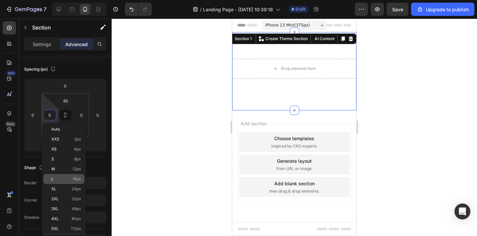
click at [50, 179] on div "L 16px" at bounding box center [63, 179] width 41 height 10
type input "16"
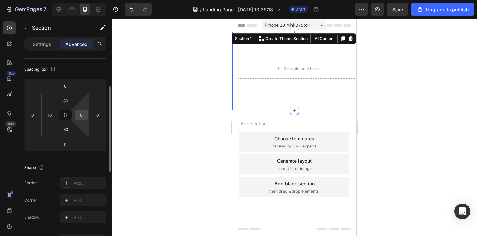
click at [84, 116] on input "0" at bounding box center [81, 115] width 10 height 10
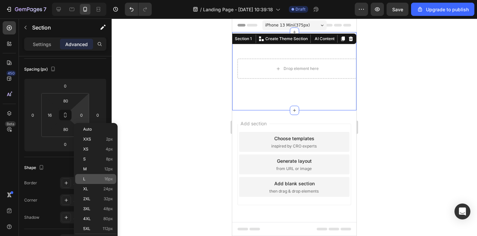
click at [86, 182] on div "L 16px" at bounding box center [95, 179] width 41 height 10
type input "16"
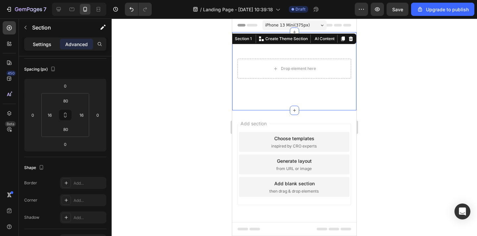
click at [48, 47] on p "Settings" at bounding box center [42, 44] width 19 height 7
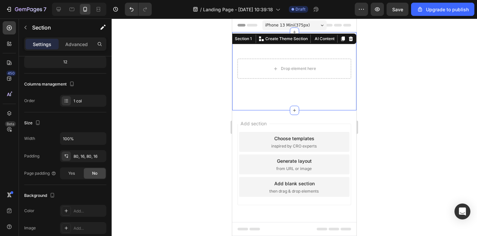
click at [56, 48] on div "Settings" at bounding box center [41, 44] width 33 height 11
click at [68, 47] on p "Advanced" at bounding box center [76, 44] width 23 height 7
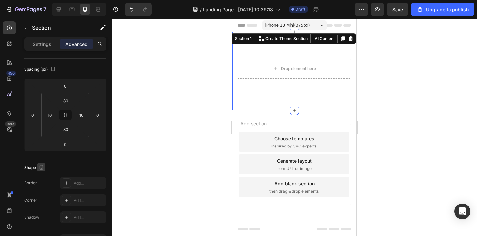
click at [41, 170] on icon "button" at bounding box center [41, 167] width 7 height 7
click at [42, 178] on icon "button" at bounding box center [43, 177] width 4 height 4
type input "0"
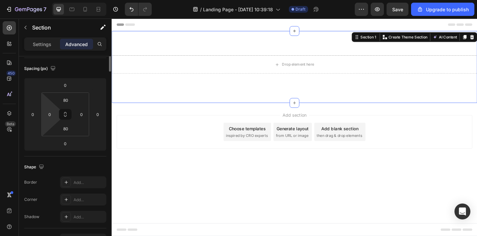
scroll to position [0, 0]
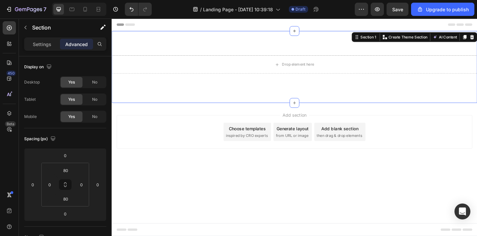
click at [287, 32] on div "Drop element here Row Section 1 You can create reusable sections Create Theme S…" at bounding box center [310, 71] width 397 height 78
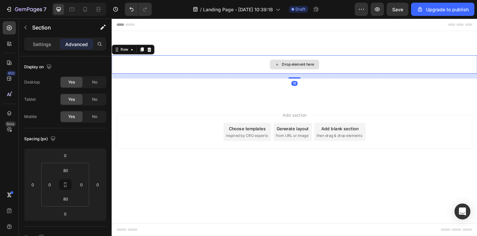
click at [276, 69] on div "Drop element here" at bounding box center [310, 69] width 397 height 20
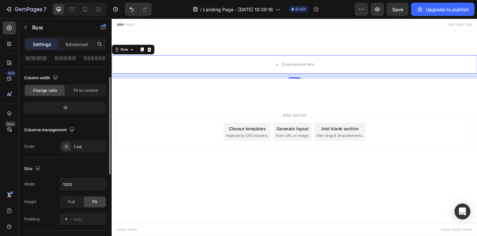
scroll to position [42, 0]
drag, startPoint x: 87, startPoint y: 185, endPoint x: 68, endPoint y: 185, distance: 19.9
click at [68, 185] on input "1200" at bounding box center [83, 183] width 46 height 12
drag, startPoint x: 74, startPoint y: 184, endPoint x: 47, endPoint y: 183, distance: 26.9
click at [47, 183] on div "Width 1200" at bounding box center [65, 183] width 82 height 13
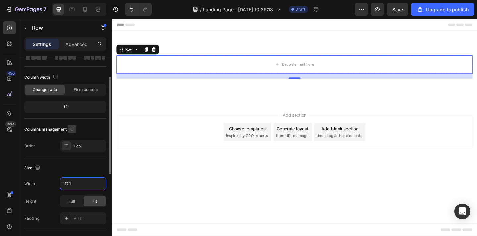
type input "1170"
click at [71, 132] on icon "button" at bounding box center [71, 128] width 7 height 7
click at [70, 150] on icon "button" at bounding box center [73, 151] width 7 height 7
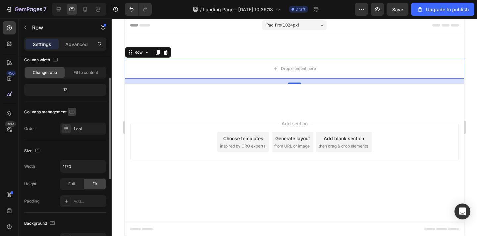
click at [74, 109] on icon "button" at bounding box center [71, 111] width 7 height 7
click at [71, 144] on icon "button" at bounding box center [73, 146] width 7 height 7
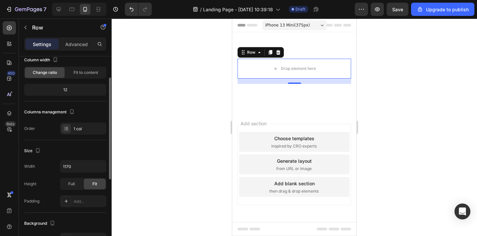
scroll to position [1, 0]
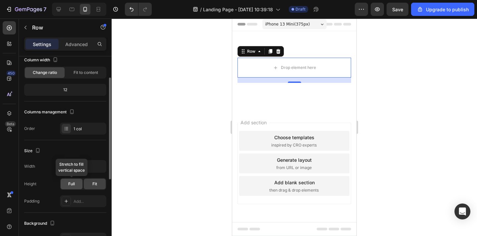
click at [72, 183] on span "Full" at bounding box center [71, 184] width 7 height 6
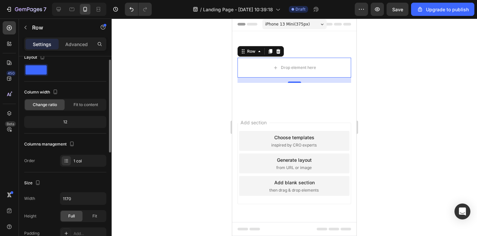
scroll to position [9, 0]
click at [55, 91] on icon "button" at bounding box center [55, 92] width 7 height 7
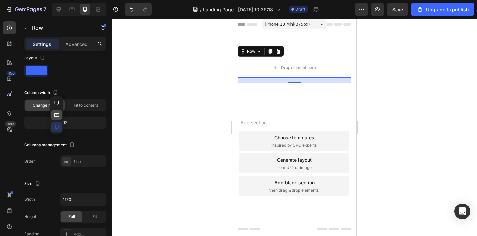
click at [56, 114] on icon "button" at bounding box center [56, 115] width 7 height 7
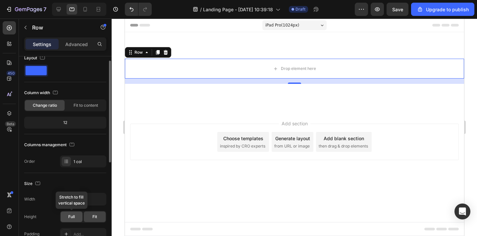
click at [72, 219] on span "Full" at bounding box center [71, 216] width 7 height 6
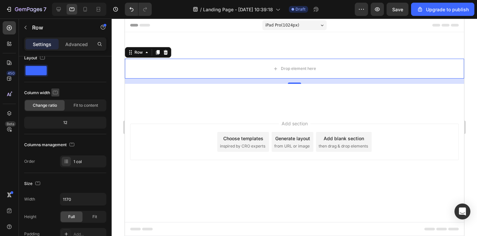
click at [58, 96] on button "button" at bounding box center [55, 92] width 8 height 8
click at [57, 125] on icon "button" at bounding box center [56, 126] width 7 height 7
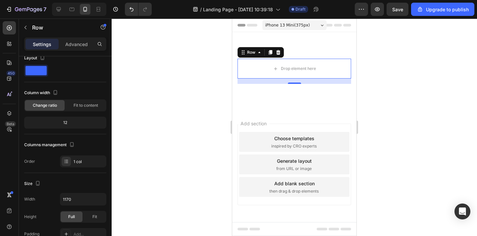
scroll to position [1, 0]
click at [55, 89] on icon "button" at bounding box center [55, 92] width 7 height 7
click at [57, 128] on icon "button" at bounding box center [56, 126] width 7 height 7
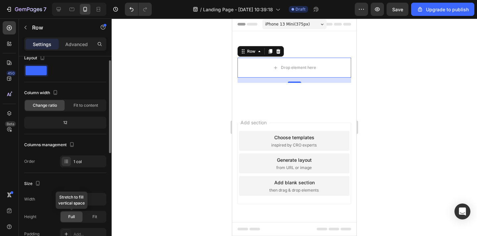
click at [72, 217] on span "Full" at bounding box center [71, 216] width 7 height 6
click at [35, 183] on icon "button" at bounding box center [37, 183] width 7 height 7
click at [41, 146] on icon "button" at bounding box center [39, 147] width 7 height 7
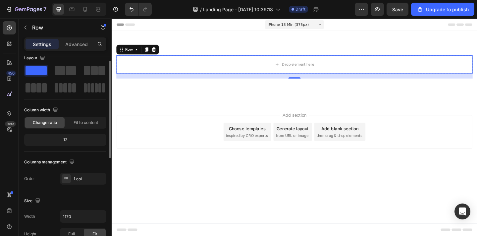
scroll to position [0, 0]
click at [76, 44] on p "Advanced" at bounding box center [76, 44] width 23 height 7
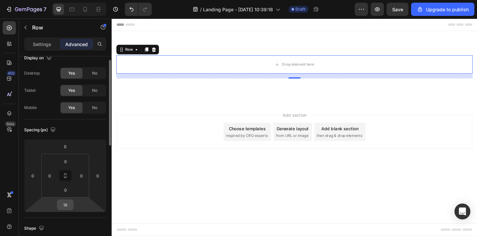
click at [65, 203] on input "16" at bounding box center [65, 205] width 13 height 10
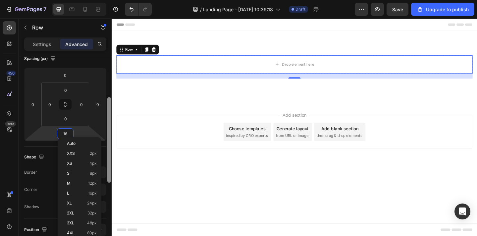
scroll to position [93, 0]
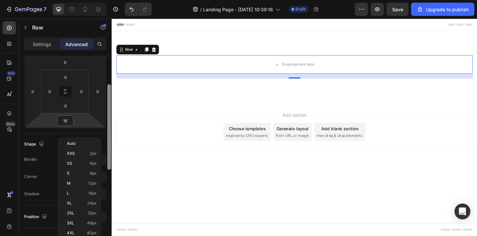
drag, startPoint x: 108, startPoint y: 135, endPoint x: 110, endPoint y: 166, distance: 31.8
click at [110, 166] on div at bounding box center [109, 126] width 4 height 85
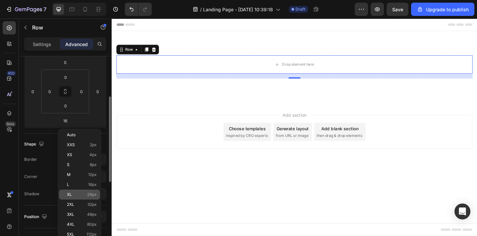
click at [92, 191] on div "XL 24px" at bounding box center [79, 194] width 41 height 10
type input "24"
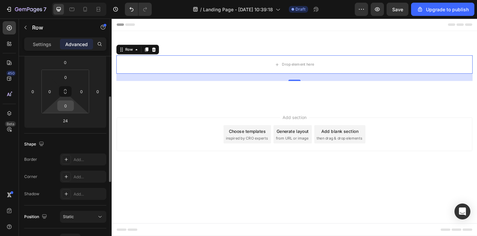
click at [64, 111] on div "0" at bounding box center [65, 105] width 17 height 11
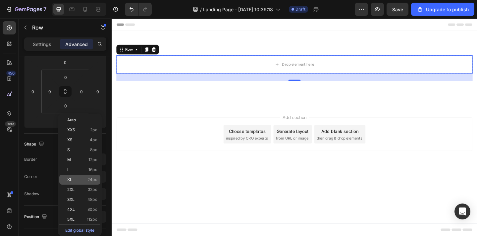
click at [68, 183] on div "XL 24px" at bounding box center [79, 179] width 41 height 10
type input "24"
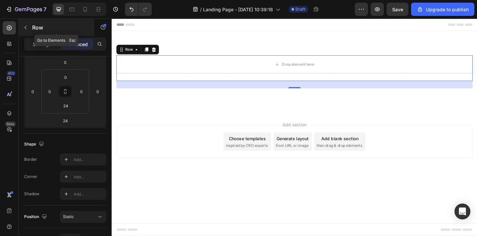
click at [27, 30] on button "button" at bounding box center [25, 27] width 11 height 11
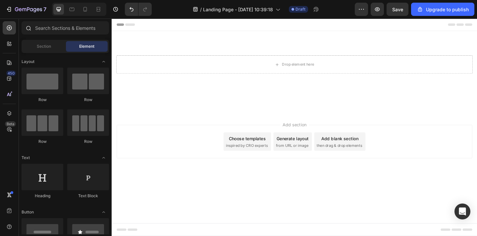
click at [28, 28] on icon at bounding box center [27, 27] width 5 height 5
click at [37, 50] on div "Section" at bounding box center [44, 46] width 42 height 11
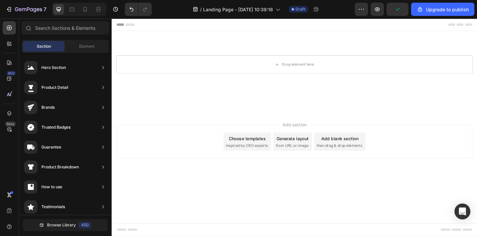
click at [58, 52] on div "Section Element" at bounding box center [65, 46] width 87 height 13
click at [82, 52] on div "Section Element" at bounding box center [65, 46] width 87 height 13
click at [84, 48] on span "Element" at bounding box center [86, 46] width 15 height 6
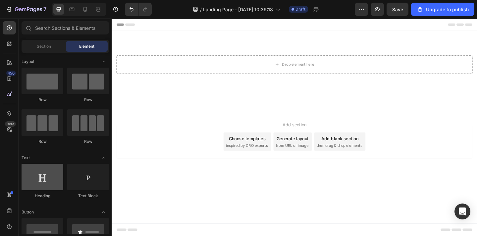
click at [42, 186] on div at bounding box center [43, 176] width 42 height 26
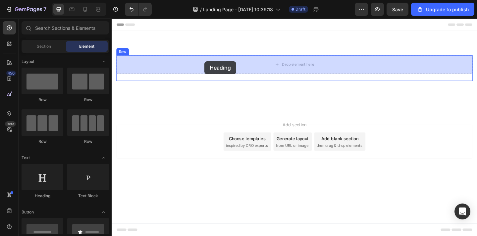
drag, startPoint x: 154, startPoint y: 205, endPoint x: 212, endPoint y: 65, distance: 151.6
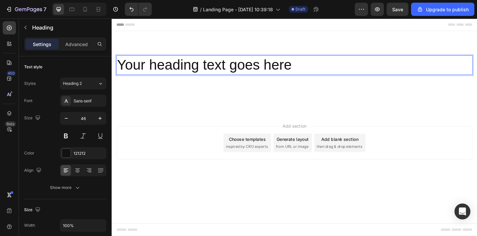
click at [212, 65] on h2 "Your heading text goes here" at bounding box center [309, 69] width 387 height 21
click at [212, 65] on p "Your heading text goes here" at bounding box center [310, 69] width 386 height 20
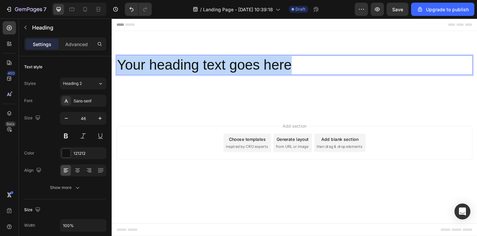
click at [212, 65] on p "Your heading text goes here" at bounding box center [310, 69] width 386 height 20
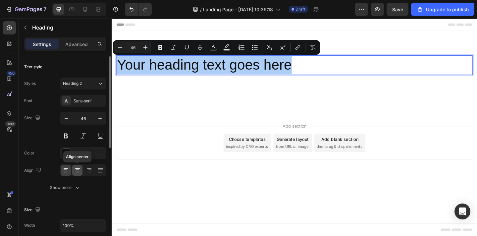
click at [78, 170] on icon at bounding box center [77, 170] width 7 height 7
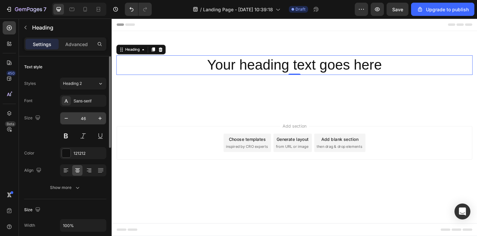
click at [89, 121] on input "46" at bounding box center [83, 118] width 22 height 12
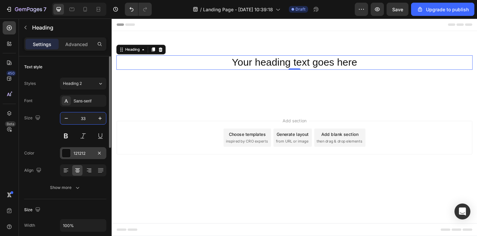
type input "33"
click at [82, 153] on div "121212" at bounding box center [82, 153] width 19 height 6
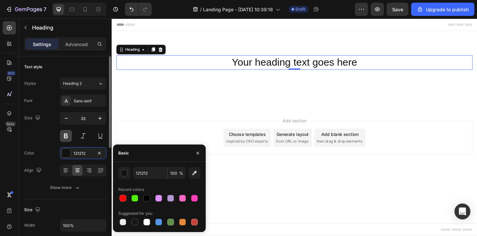
click at [69, 134] on button at bounding box center [66, 136] width 12 height 12
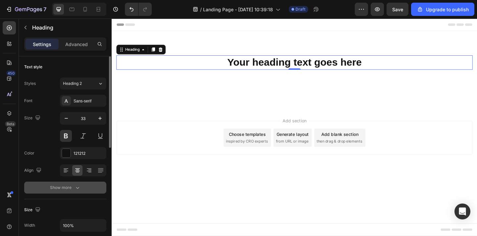
click at [67, 192] on button "Show more" at bounding box center [65, 187] width 82 height 12
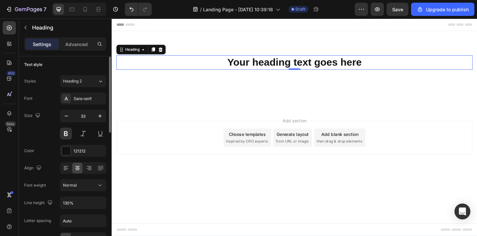
scroll to position [1, 0]
click at [91, 106] on div "Font Sans-serif Size 33 Color 121212 Align Font weight Normal Line height 130% …" at bounding box center [65, 186] width 82 height 186
click at [90, 102] on div "Sans-serif" at bounding box center [88, 100] width 31 height 6
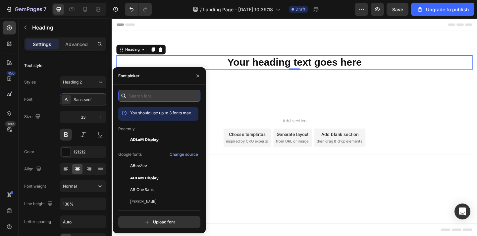
click at [153, 100] on input "text" at bounding box center [159, 96] width 82 height 12
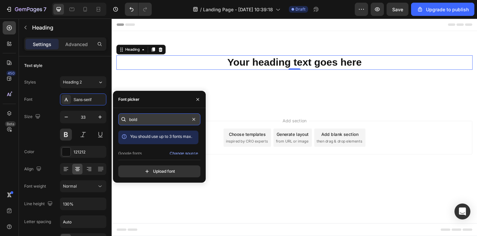
type input "bold"
click at [153, 100] on div "Font picker" at bounding box center [159, 99] width 93 height 17
click at [193, 82] on div "Your heading text goes here Heading 0 Row" at bounding box center [310, 74] width 397 height 31
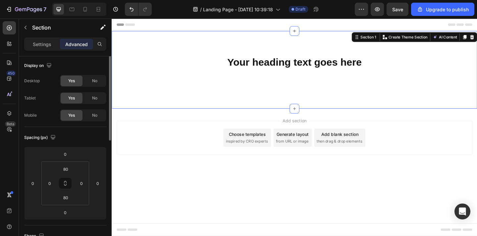
scroll to position [0, 0]
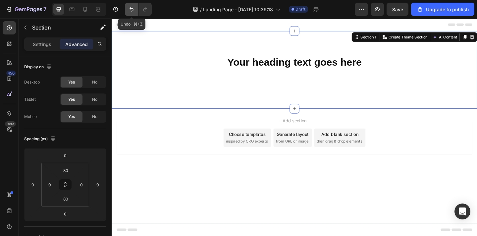
click at [127, 9] on button "Undo/Redo" at bounding box center [131, 9] width 13 height 13
click at [131, 8] on icon "Undo/Redo" at bounding box center [131, 9] width 7 height 7
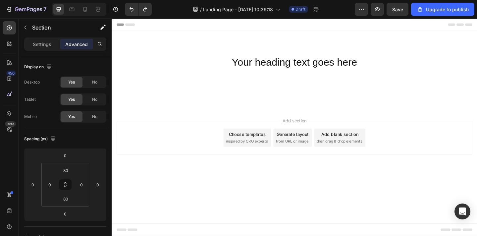
click at [198, 172] on div "Add section Choose templates inspired by CRO experts Generate layout from URL o…" at bounding box center [310, 156] width 397 height 81
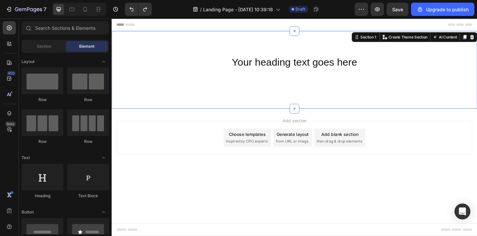
click at [263, 55] on div "Your heading text goes here Heading Row Section 1 You can create reusable secti…" at bounding box center [310, 74] width 397 height 84
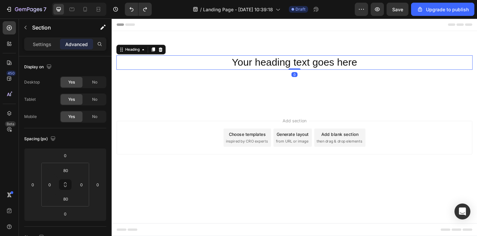
click at [263, 64] on p "Your heading text goes here" at bounding box center [310, 66] width 386 height 14
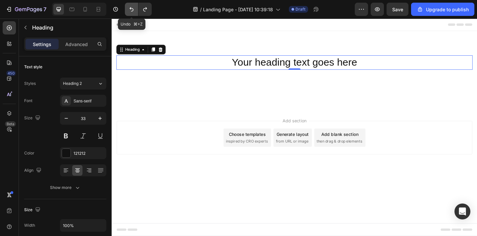
click at [131, 11] on icon "Undo/Redo" at bounding box center [131, 9] width 4 height 4
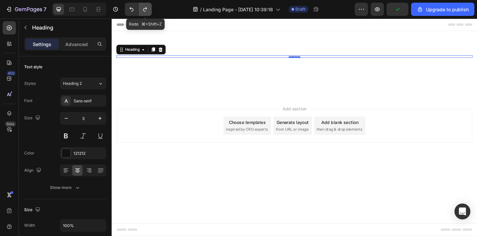
click at [143, 11] on icon "Undo/Redo" at bounding box center [145, 9] width 7 height 7
type input "33"
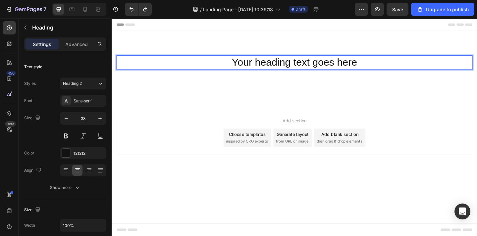
click at [289, 68] on p "Your heading text goes here" at bounding box center [310, 66] width 386 height 14
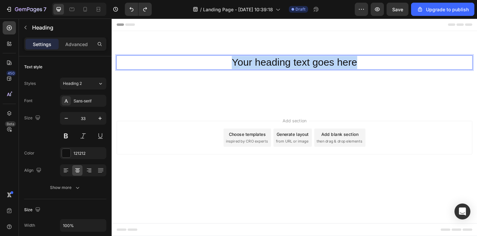
drag, startPoint x: 379, startPoint y: 66, endPoint x: 250, endPoint y: 59, distance: 128.9
click at [250, 59] on p "Your heading text goes here" at bounding box center [310, 66] width 386 height 14
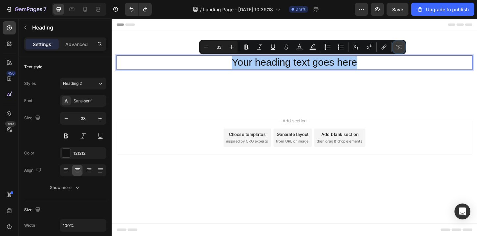
click at [402, 43] on button "Remove Format" at bounding box center [398, 47] width 12 height 12
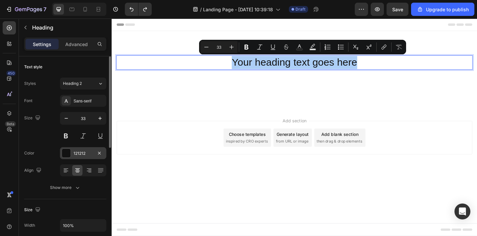
click at [82, 154] on div "121212" at bounding box center [82, 153] width 19 height 6
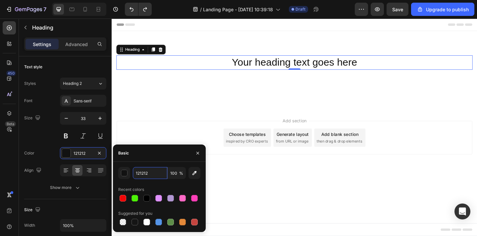
drag, startPoint x: 151, startPoint y: 173, endPoint x: 105, endPoint y: 173, distance: 46.0
click at [105, 173] on div "450 Beta Sections(18) Elements(83) Section Element Hero Section Product Detail …" at bounding box center [56, 127] width 112 height 217
drag, startPoint x: 152, startPoint y: 172, endPoint x: 124, endPoint y: 169, distance: 27.9
click at [124, 169] on div "121212 100 %" at bounding box center [159, 173] width 82 height 12
type input "242424"
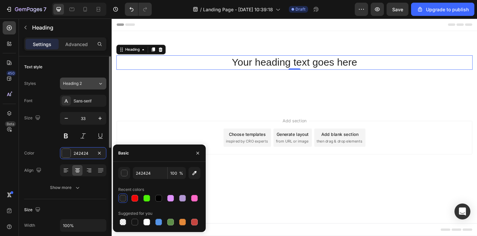
click at [91, 83] on div "Heading 2" at bounding box center [80, 83] width 35 height 6
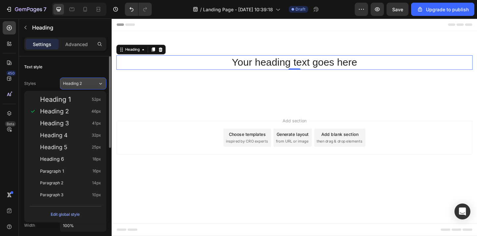
click at [91, 83] on div "Heading 2" at bounding box center [80, 83] width 35 height 6
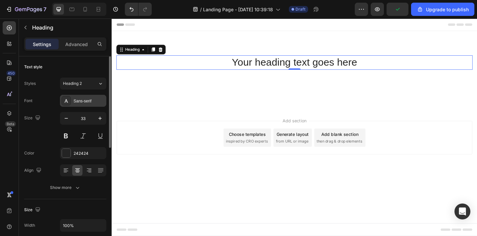
click at [86, 98] on div "Sans-serif" at bounding box center [88, 101] width 31 height 6
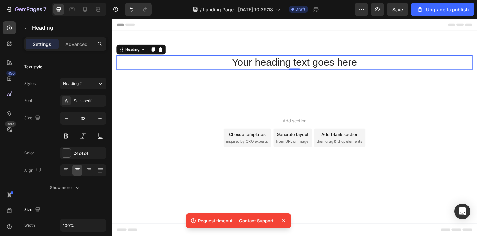
click at [285, 221] on icon at bounding box center [283, 220] width 7 height 7
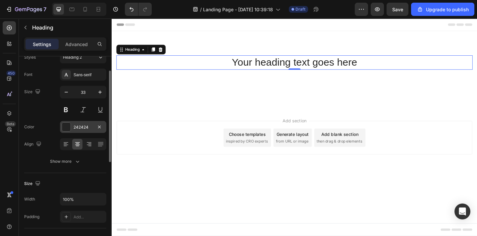
scroll to position [28, 0]
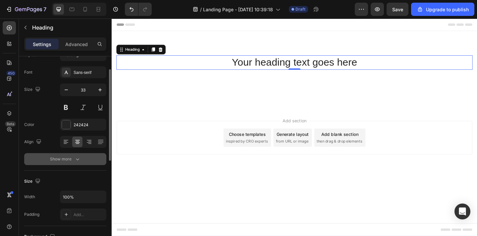
click at [77, 156] on icon "button" at bounding box center [77, 159] width 7 height 7
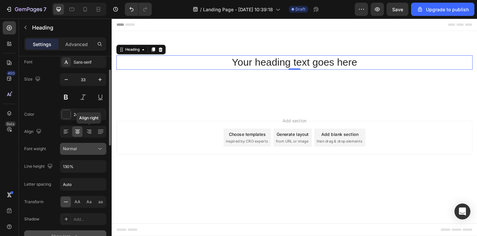
scroll to position [40, 0]
click at [78, 146] on div "Normal" at bounding box center [80, 148] width 34 height 6
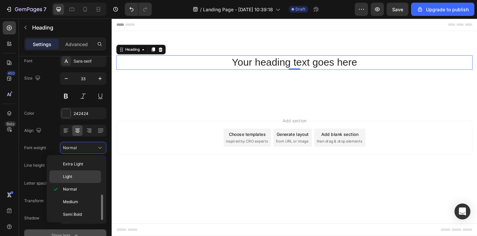
scroll to position [26, 0]
click at [75, 202] on p "Bold" at bounding box center [80, 201] width 35 height 6
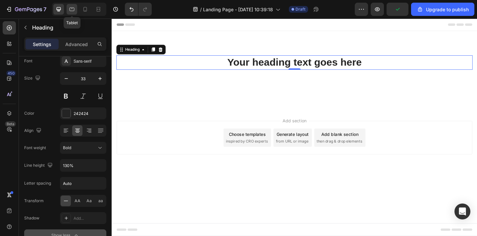
click at [73, 10] on icon at bounding box center [71, 9] width 7 height 7
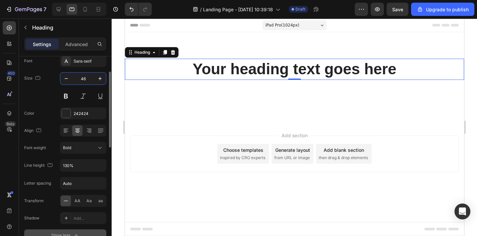
click at [83, 76] on input "46" at bounding box center [83, 78] width 22 height 12
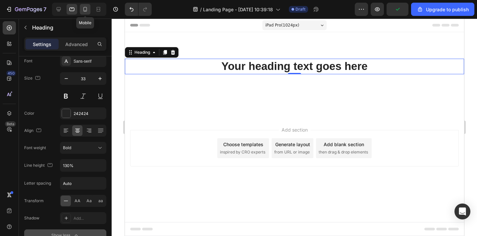
click at [87, 7] on icon at bounding box center [85, 9] width 7 height 7
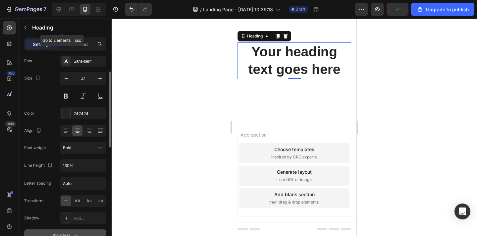
scroll to position [17, 0]
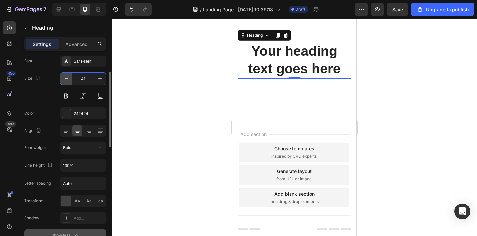
drag, startPoint x: 89, startPoint y: 78, endPoint x: 62, endPoint y: 78, distance: 27.1
click at [62, 78] on div "41" at bounding box center [83, 78] width 46 height 12
drag, startPoint x: 90, startPoint y: 81, endPoint x: 74, endPoint y: 79, distance: 15.6
click at [74, 79] on input "41" at bounding box center [83, 78] width 22 height 12
type input "3"
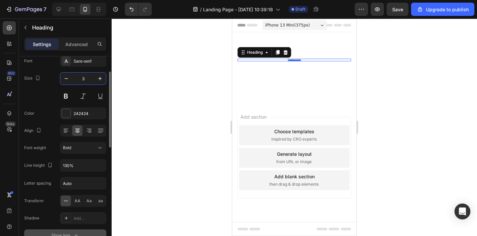
scroll to position [0, 0]
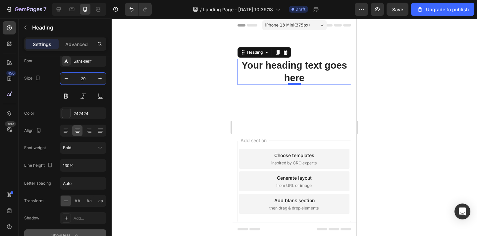
type input "29"
click at [299, 83] on div at bounding box center [294, 84] width 13 height 2
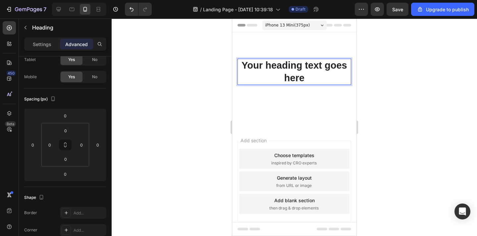
click at [299, 75] on p "Your heading text goes here" at bounding box center [294, 71] width 112 height 25
click at [302, 78] on p "Your heading text goes here" at bounding box center [294, 71] width 112 height 25
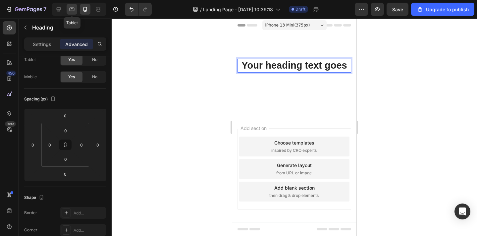
click at [71, 14] on div at bounding box center [72, 9] width 11 height 11
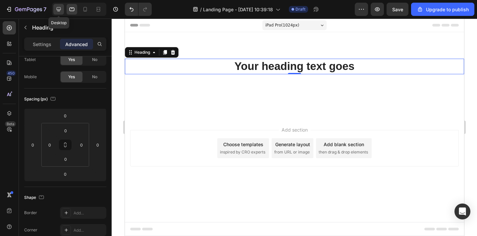
click at [61, 11] on icon at bounding box center [58, 9] width 7 height 7
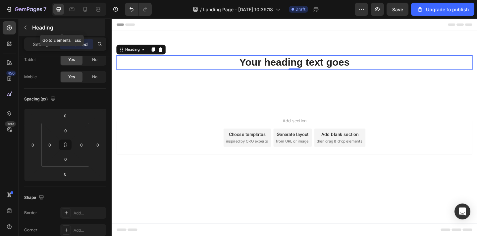
click at [29, 25] on button "button" at bounding box center [25, 27] width 11 height 11
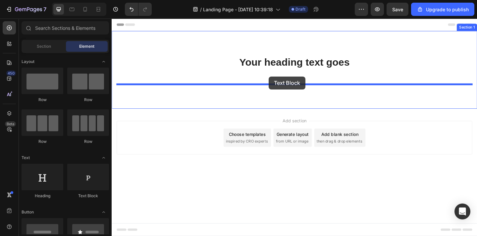
drag, startPoint x: 195, startPoint y: 200, endPoint x: 282, endPoint y: 81, distance: 147.7
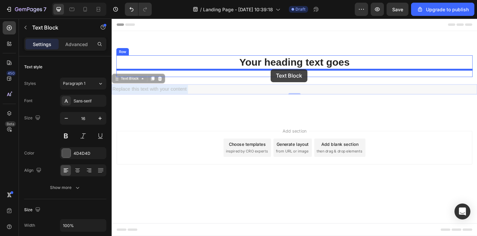
drag, startPoint x: 284, startPoint y: 98, endPoint x: 284, endPoint y: 74, distance: 24.5
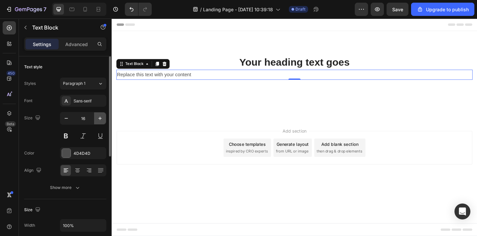
click at [98, 118] on icon "button" at bounding box center [100, 118] width 7 height 7
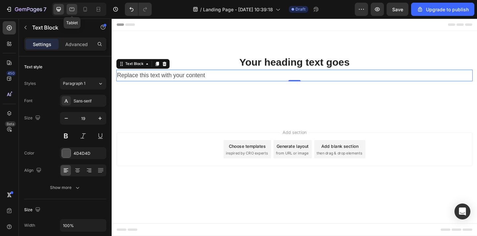
click at [73, 11] on icon at bounding box center [71, 10] width 5 height 4
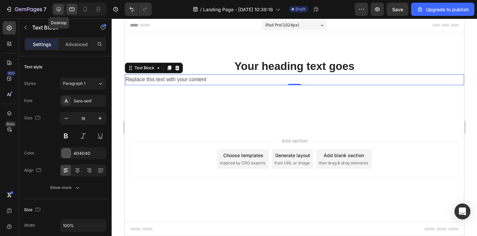
click at [62, 6] on icon at bounding box center [58, 9] width 7 height 7
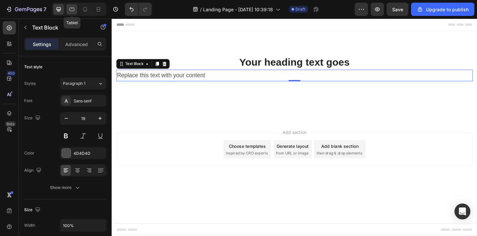
click at [72, 10] on icon at bounding box center [71, 9] width 7 height 7
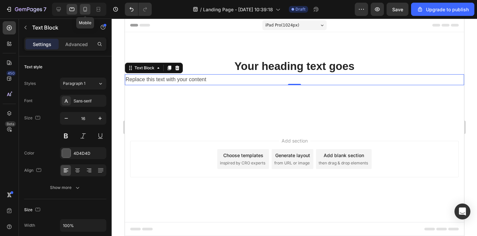
click at [87, 11] on icon at bounding box center [85, 9] width 7 height 7
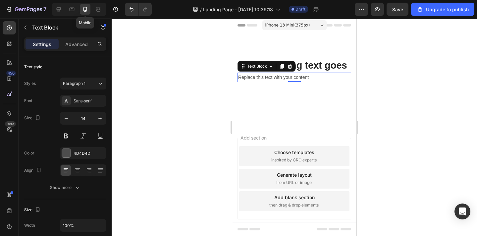
scroll to position [15, 0]
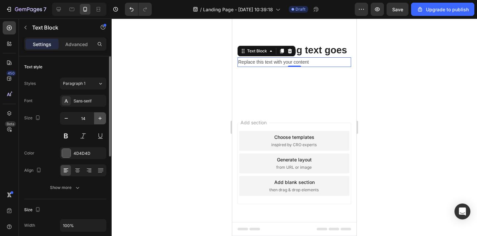
click at [99, 121] on icon "button" at bounding box center [100, 118] width 7 height 7
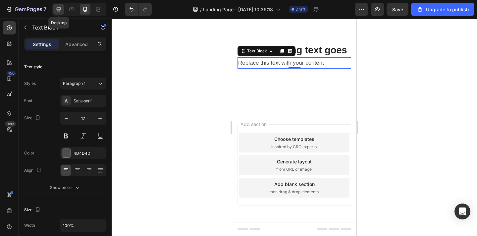
click at [63, 9] on div at bounding box center [58, 9] width 11 height 11
type input "19"
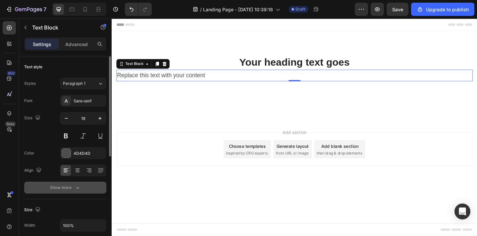
click at [72, 190] on div "Show more" at bounding box center [65, 187] width 31 height 7
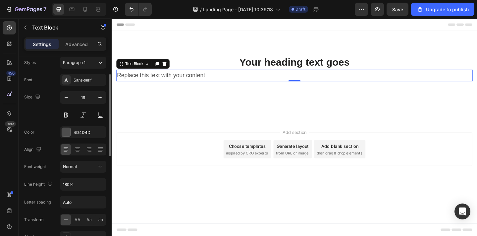
scroll to position [28, 0]
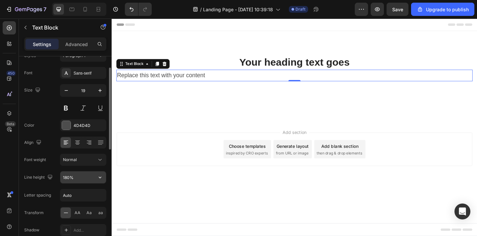
click at [75, 177] on input "180%" at bounding box center [83, 177] width 46 height 12
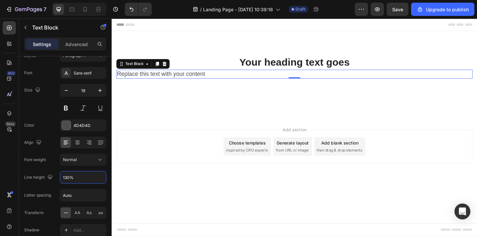
type input "130%"
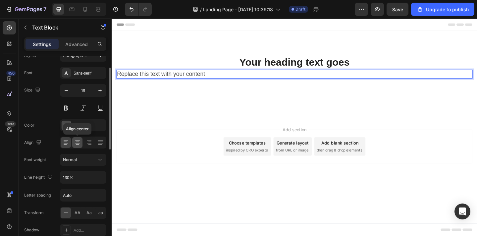
click at [79, 145] on icon at bounding box center [77, 142] width 7 height 7
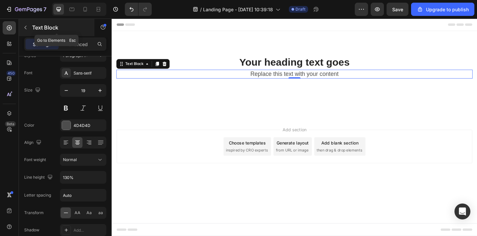
click at [28, 29] on icon "button" at bounding box center [25, 27] width 5 height 5
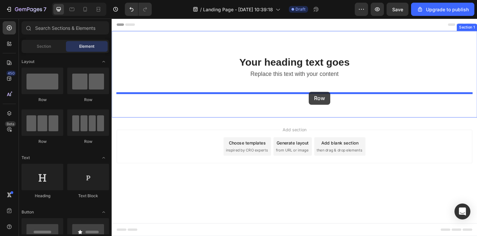
drag, startPoint x: 153, startPoint y: 154, endPoint x: 324, endPoint y: 97, distance: 180.2
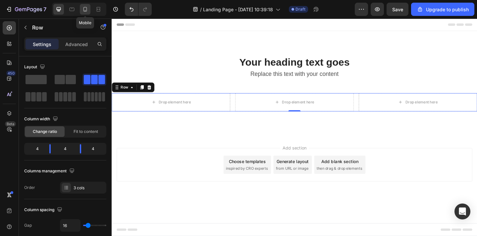
click at [86, 9] on icon at bounding box center [85, 9] width 7 height 7
type input "100%"
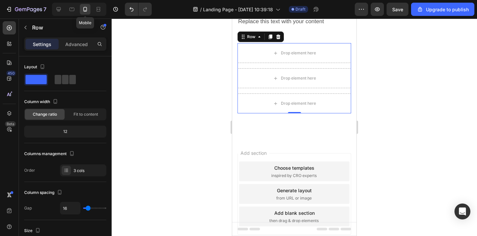
scroll to position [58, 0]
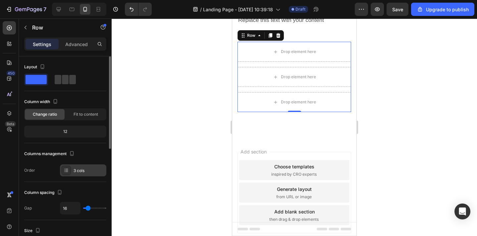
click at [69, 173] on div at bounding box center [66, 169] width 9 height 9
type input "14"
type input "2"
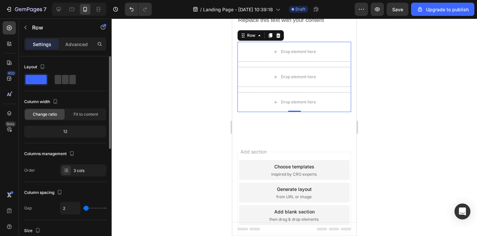
type input "0"
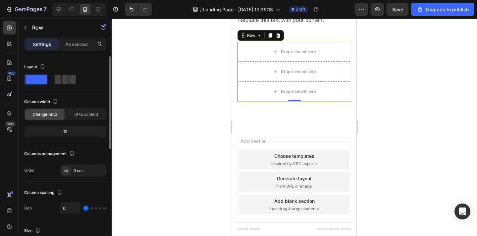
type input "5"
type input "10"
type input "13"
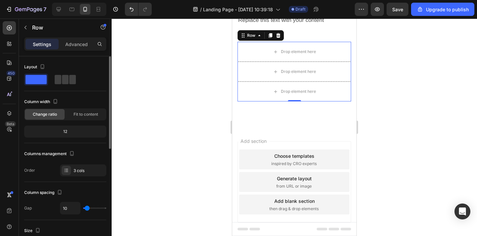
type input "13"
type input "14"
type input "15"
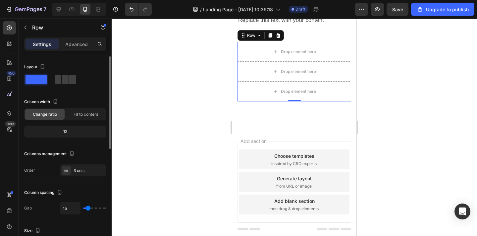
type input "16"
type input "17"
type input "18"
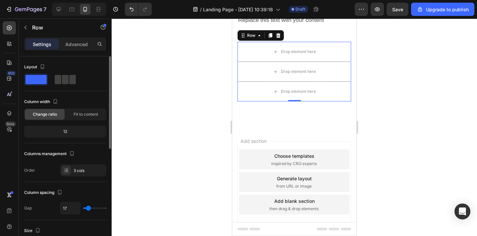
type input "18"
type input "19"
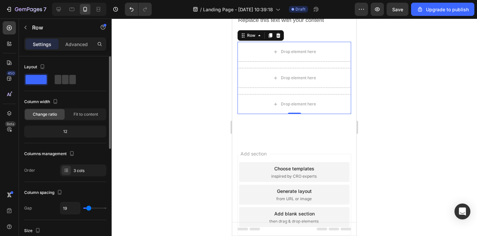
type input "21"
type input "24"
type input "27"
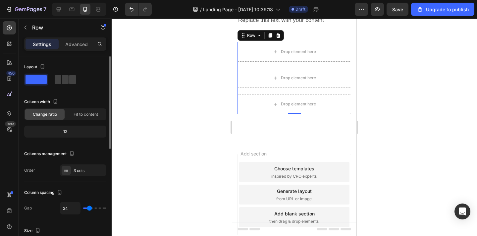
type input "27"
type input "30"
type input "31"
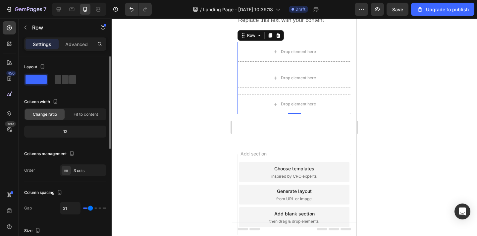
type input "32"
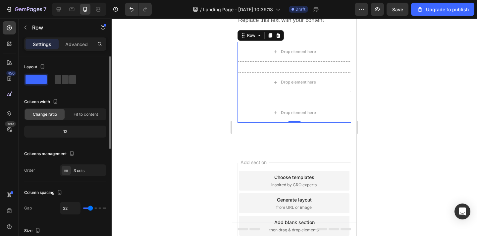
type input "31"
type input "29"
type input "28"
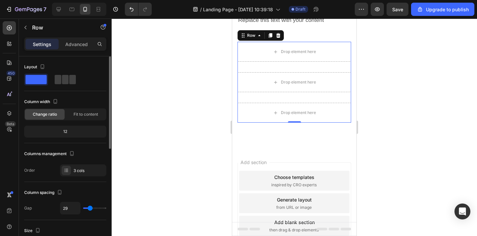
type input "28"
type input "27"
type input "25"
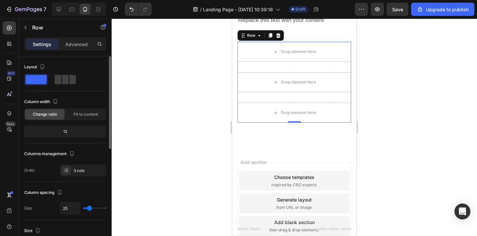
type input "24"
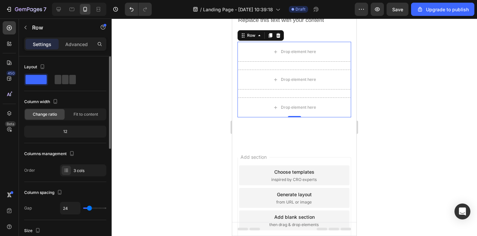
type input "22"
type input "21"
type input "20"
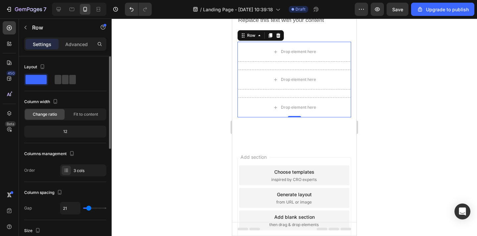
type input "20"
type input "19"
type input "18"
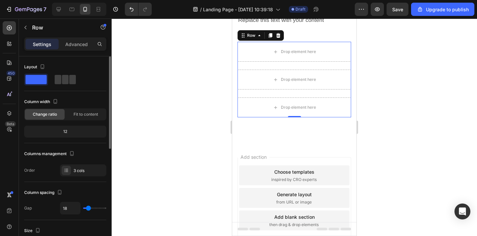
type input "17"
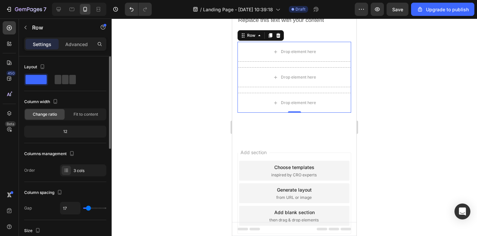
type input "16"
type input "11"
type input "10"
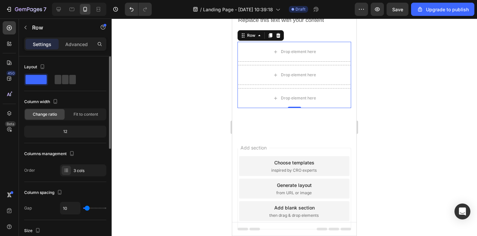
type input "10"
click at [87, 208] on input "range" at bounding box center [94, 207] width 23 height 1
click at [69, 83] on span at bounding box center [72, 79] width 7 height 9
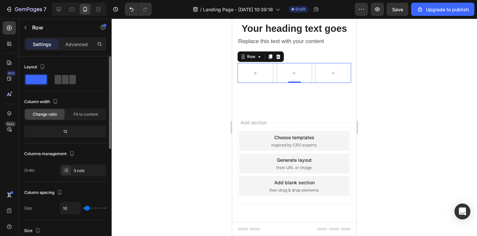
scroll to position [37, 0]
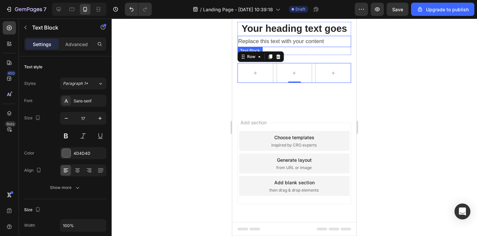
click at [269, 44] on p "Replace this text with your content" at bounding box center [294, 41] width 112 height 10
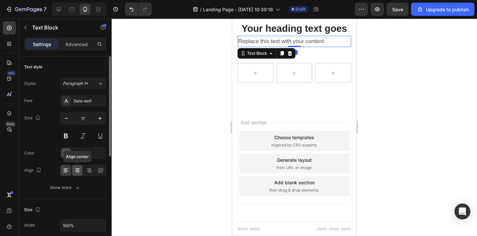
click at [79, 171] on icon at bounding box center [77, 170] width 7 height 7
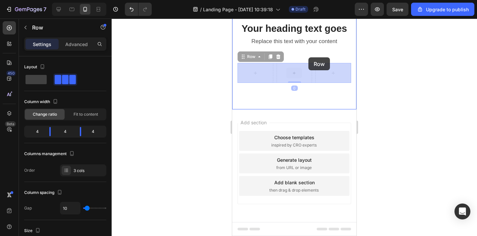
drag, startPoint x: 308, startPoint y: 74, endPoint x: 308, endPoint y: 57, distance: 17.2
click at [308, 57] on div "iPhone 13 Mini ( 375 px) iPhone 13 Mini iPhone 13 Pro iPhone 11 Pro Max iPhone …" at bounding box center [294, 109] width 124 height 254
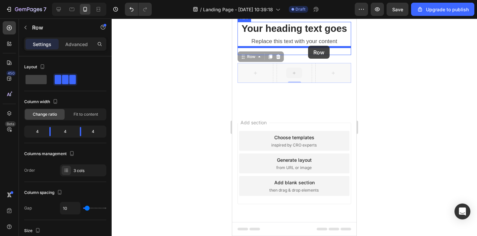
drag, startPoint x: 308, startPoint y: 74, endPoint x: 308, endPoint y: 47, distance: 27.5
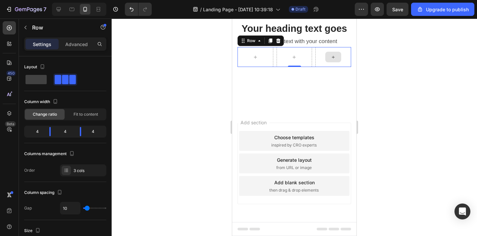
click at [315, 52] on div at bounding box center [333, 57] width 36 height 20
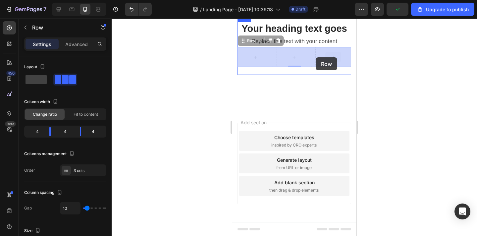
drag, startPoint x: 315, startPoint y: 52, endPoint x: 315, endPoint y: 57, distance: 4.3
drag, startPoint x: 313, startPoint y: 52, endPoint x: 313, endPoint y: 66, distance: 13.6
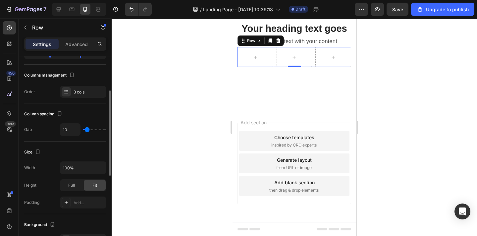
scroll to position [79, 0]
drag, startPoint x: 76, startPoint y: 167, endPoint x: 61, endPoint y: 165, distance: 15.3
click at [61, 165] on input "100%" at bounding box center [83, 167] width 46 height 12
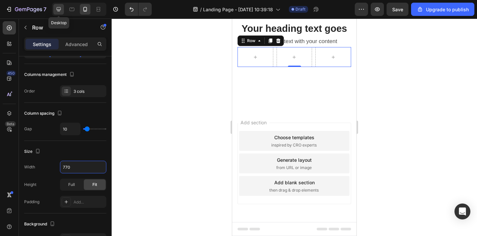
type input "770"
click at [60, 11] on icon at bounding box center [58, 9] width 7 height 7
type input "16"
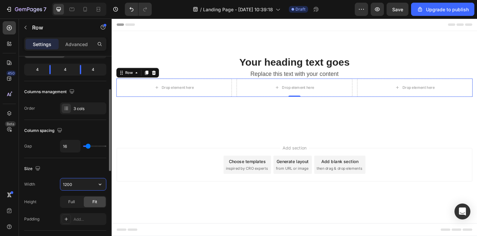
drag, startPoint x: 79, startPoint y: 184, endPoint x: 52, endPoint y: 181, distance: 27.7
click at [52, 181] on div "Width 1200" at bounding box center [65, 184] width 82 height 13
drag, startPoint x: 80, startPoint y: 183, endPoint x: 45, endPoint y: 183, distance: 35.1
click at [45, 183] on div "Width 1200" at bounding box center [65, 184] width 82 height 13
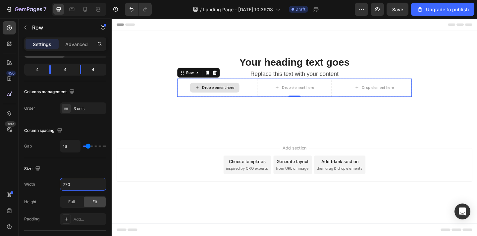
type input "770"
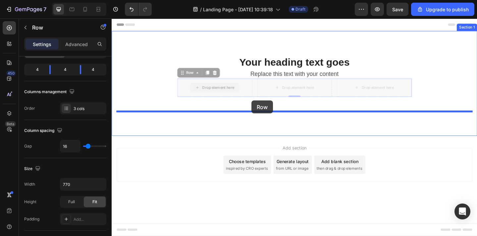
drag, startPoint x: 263, startPoint y: 87, endPoint x: 263, endPoint y: 107, distance: 19.9
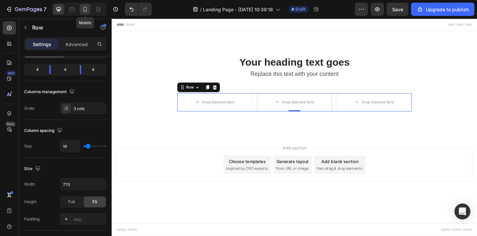
click at [83, 10] on icon at bounding box center [85, 9] width 7 height 7
type input "10"
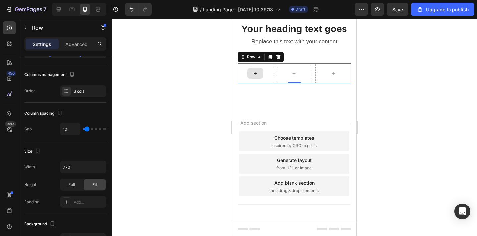
scroll to position [37, 0]
click at [61, 8] on icon at bounding box center [58, 9] width 7 height 7
type input "16"
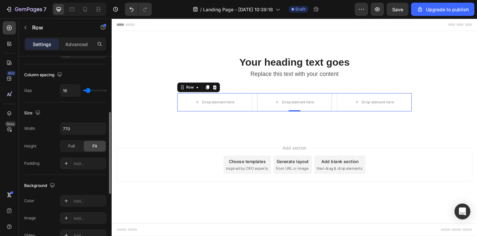
scroll to position [136, 0]
click at [71, 90] on input "16" at bounding box center [70, 89] width 20 height 12
drag, startPoint x: 71, startPoint y: 90, endPoint x: 48, endPoint y: 84, distance: 23.8
click at [48, 84] on div "Gap 16" at bounding box center [65, 88] width 82 height 13
type input "auto"
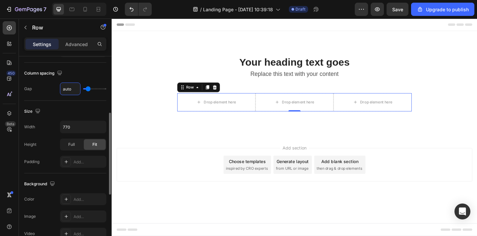
type input "60"
type input "0"
drag, startPoint x: 71, startPoint y: 91, endPoint x: 60, endPoint y: 90, distance: 11.3
click at [60, 90] on div "0" at bounding box center [70, 88] width 21 height 13
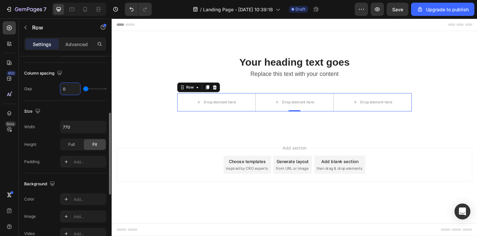
type input "a"
type input "16"
type input "auto"
type input "60"
type input "0"
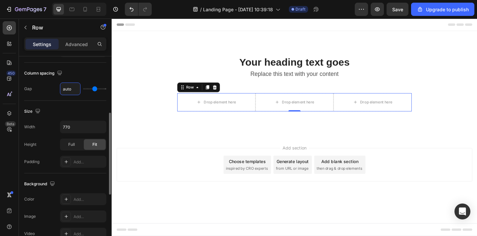
type input "0"
click at [123, 141] on div "Your heading text goes Heading Replace this text with your content Text Block R…" at bounding box center [310, 89] width 397 height 114
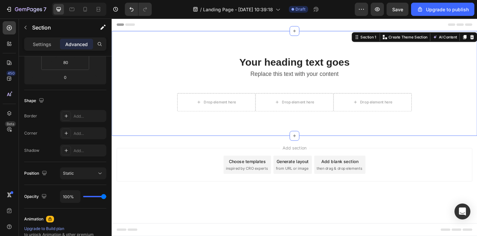
scroll to position [0, 0]
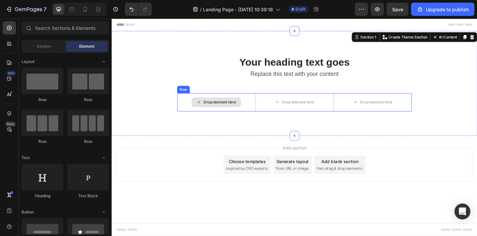
click at [235, 111] on div "Drop element here" at bounding box center [228, 109] width 35 height 5
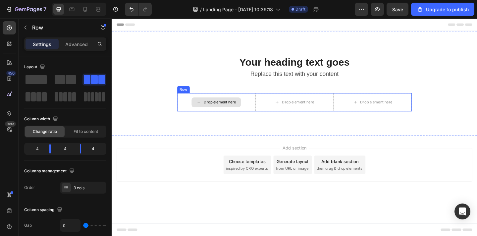
click at [255, 112] on div "Drop element here" at bounding box center [225, 110] width 85 height 20
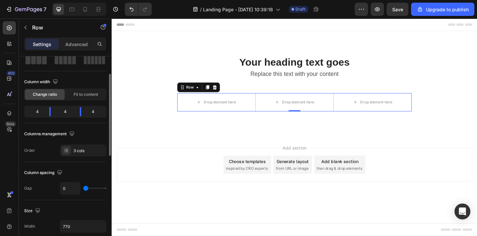
scroll to position [39, 0]
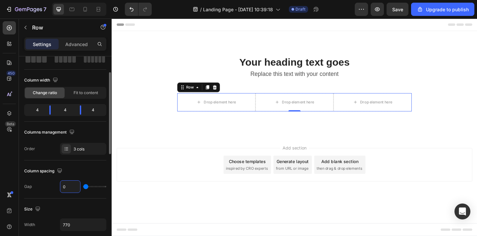
click at [71, 184] on input "0" at bounding box center [70, 186] width 20 height 12
click at [74, 13] on div at bounding box center [72, 9] width 11 height 11
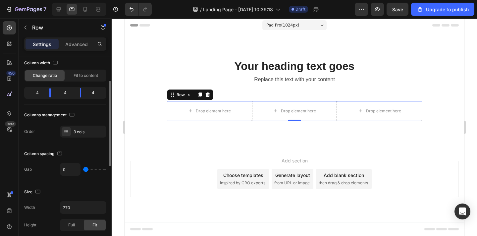
scroll to position [48, 0]
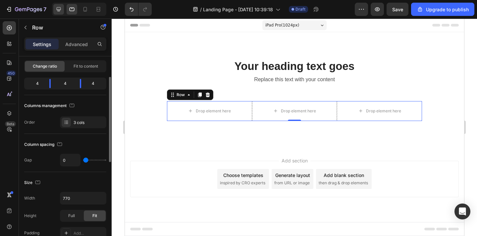
click at [60, 7] on icon at bounding box center [58, 9] width 7 height 7
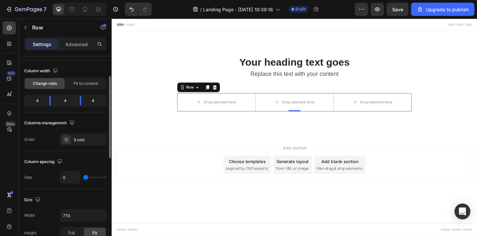
type input "4"
type input "11"
type input "20"
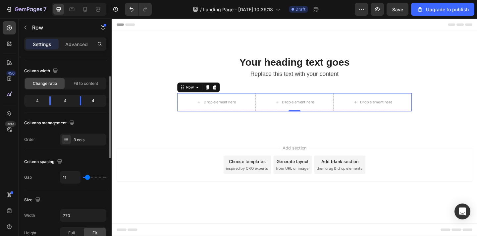
type input "20"
type input "28"
type input "36"
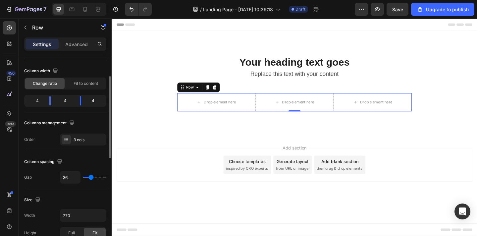
type input "41"
type input "43"
type input "45"
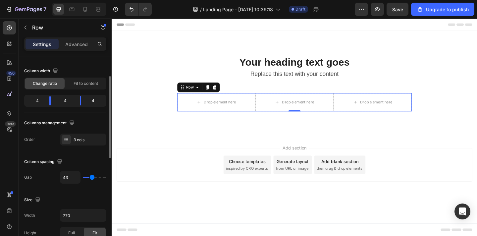
type input "45"
type input "46"
type input "45"
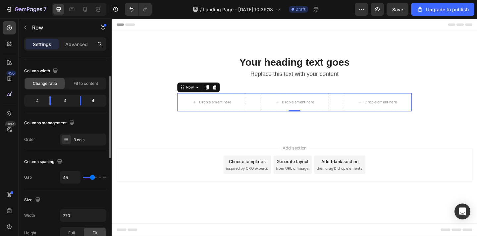
type input "44"
type input "43"
type input "42"
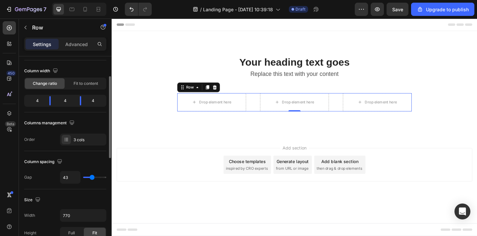
type input "42"
type input "41"
type input "40"
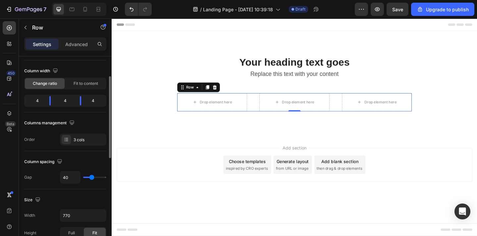
type input "39"
type input "38"
type input "36"
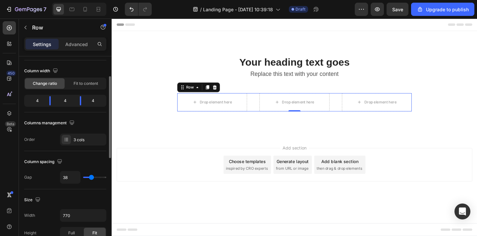
type input "36"
type input "34"
type input "32"
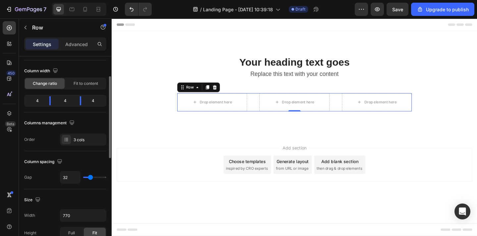
type input "31"
type input "30"
type input "29"
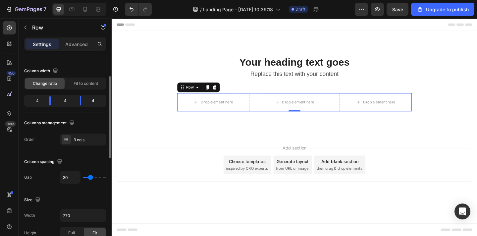
type input "29"
type input "28"
type input "27"
drag, startPoint x: 86, startPoint y: 179, endPoint x: 89, endPoint y: 179, distance: 3.4
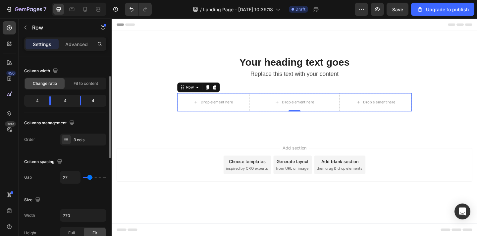
type input "27"
click at [90, 178] on input "range" at bounding box center [94, 176] width 23 height 1
type input "23"
type input "18"
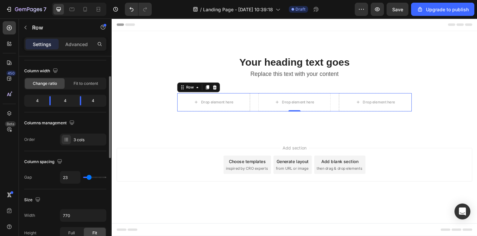
type input "18"
type input "10"
type input "0"
drag, startPoint x: 89, startPoint y: 179, endPoint x: 78, endPoint y: 178, distance: 11.3
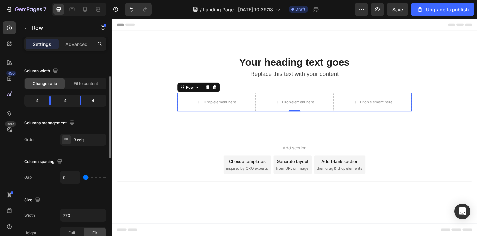
type input "0"
click at [83, 178] on input "range" at bounding box center [94, 176] width 23 height 1
click at [72, 12] on icon at bounding box center [71, 9] width 7 height 7
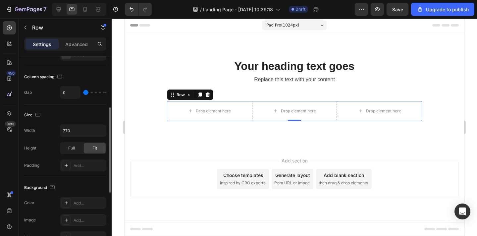
scroll to position [116, 0]
click at [70, 151] on div "Full" at bounding box center [72, 147] width 22 height 11
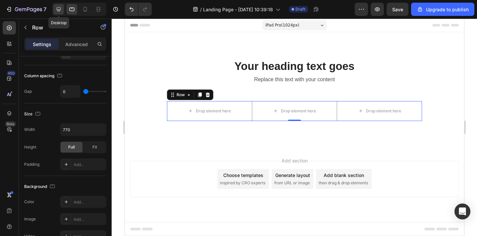
click at [60, 12] on icon at bounding box center [58, 9] width 7 height 7
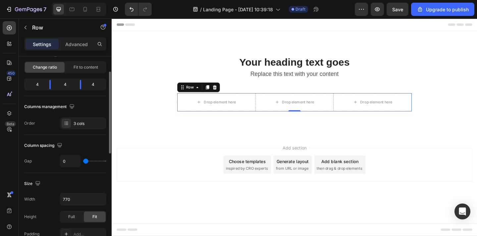
scroll to position [30, 0]
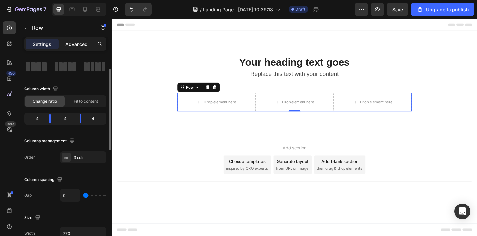
click at [86, 43] on p "Advanced" at bounding box center [76, 44] width 23 height 7
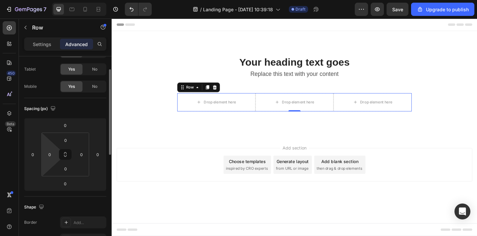
click at [51, 0] on html "7 / Landing Page - [DATE] 10:39:18 Draft Preview Save Upgrade to publish 450 Be…" at bounding box center [238, 0] width 477 height 0
click at [48, 151] on input "0" at bounding box center [50, 154] width 10 height 10
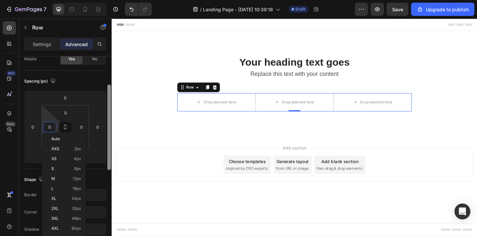
scroll to position [61, 0]
drag, startPoint x: 110, startPoint y: 142, endPoint x: 110, endPoint y: 155, distance: 13.2
click at [110, 155] on div at bounding box center [109, 124] width 4 height 85
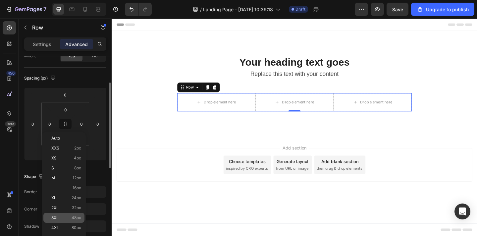
click at [51, 214] on div "3XL 48px" at bounding box center [63, 217] width 41 height 10
type input "48"
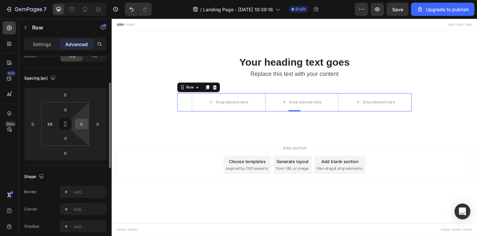
click at [83, 120] on input "0" at bounding box center [81, 124] width 10 height 10
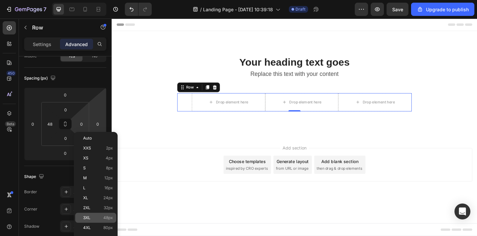
click at [89, 217] on span "3XL" at bounding box center [86, 217] width 7 height 5
type input "48"
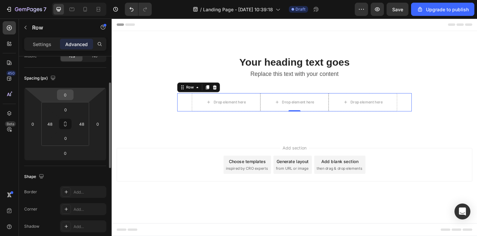
click at [66, 93] on input "0" at bounding box center [65, 95] width 13 height 10
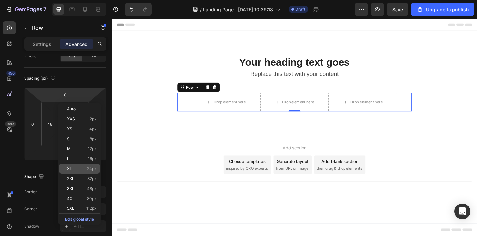
click at [70, 171] on div "XL 24px" at bounding box center [79, 168] width 41 height 10
type input "24"
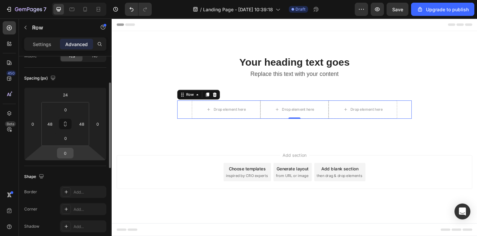
click at [69, 152] on input "0" at bounding box center [65, 153] width 13 height 10
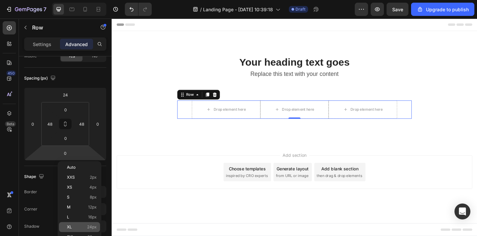
click at [73, 226] on p "XL 24px" at bounding box center [82, 226] width 30 height 5
type input "24"
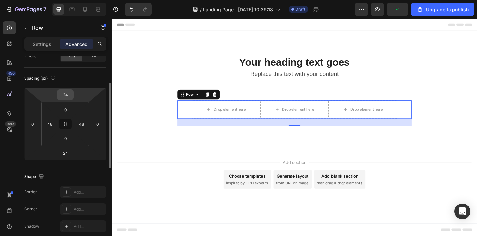
click at [62, 98] on input "24" at bounding box center [65, 95] width 13 height 10
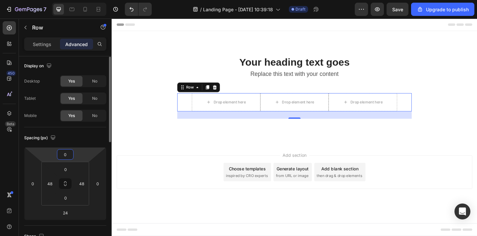
scroll to position [0, 0]
type input "0"
click at [76, 82] on div "Yes" at bounding box center [72, 82] width 22 height 11
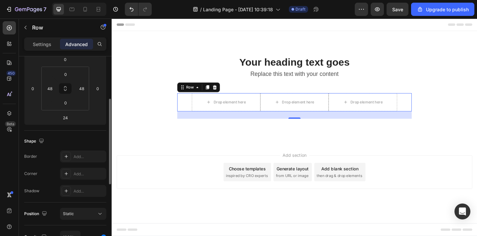
scroll to position [97, 0]
click at [67, 169] on div at bounding box center [66, 172] width 9 height 9
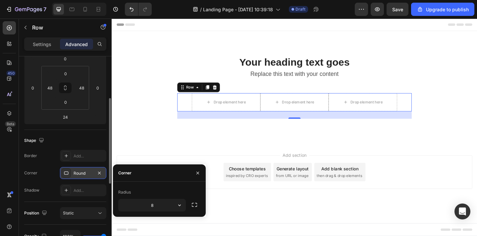
click at [67, 169] on div at bounding box center [66, 172] width 9 height 9
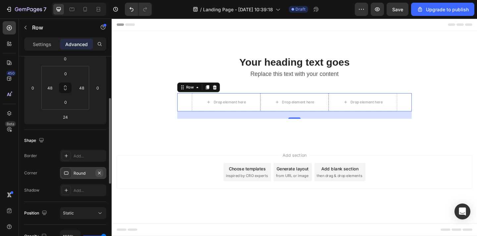
click at [99, 172] on icon "button" at bounding box center [99, 172] width 5 height 5
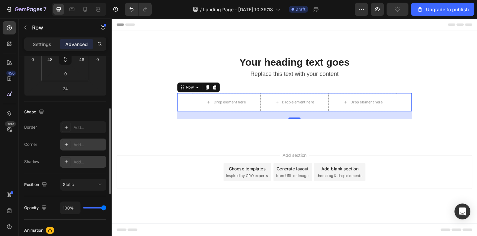
scroll to position [128, 0]
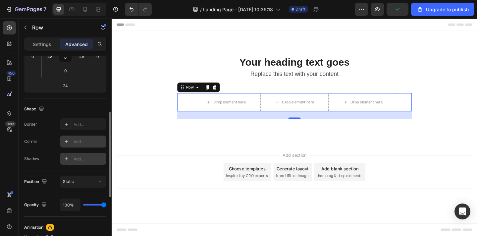
click at [79, 185] on button "Static" at bounding box center [83, 181] width 46 height 12
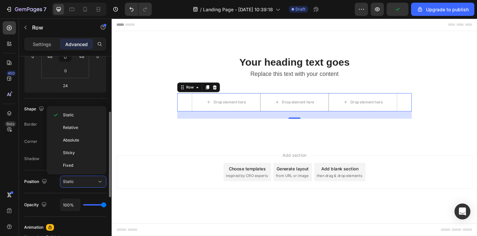
click at [79, 185] on button "Static" at bounding box center [83, 181] width 46 height 12
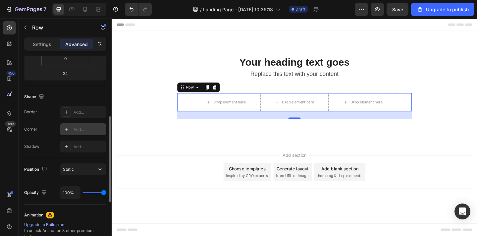
scroll to position [140, 0]
click at [72, 11] on icon at bounding box center [71, 9] width 7 height 7
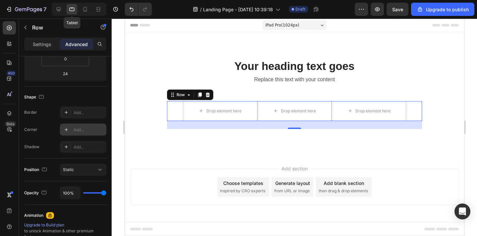
scroll to position [1, 0]
click at [65, 10] on div at bounding box center [79, 9] width 54 height 13
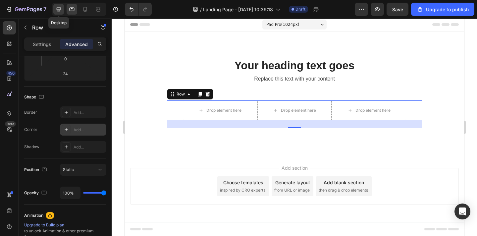
click at [59, 9] on icon at bounding box center [59, 9] width 4 height 4
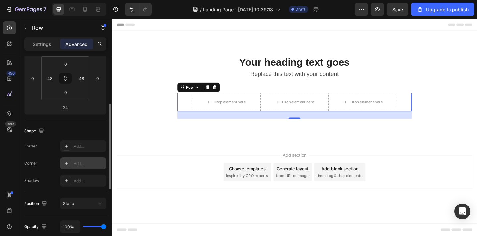
scroll to position [107, 0]
click at [266, 113] on div "Drop element here" at bounding box center [236, 110] width 74 height 20
click at [283, 125] on div "24" at bounding box center [310, 123] width 255 height 8
click at [183, 103] on div "Drop element here Drop element here Drop element here Row 24" at bounding box center [310, 110] width 255 height 20
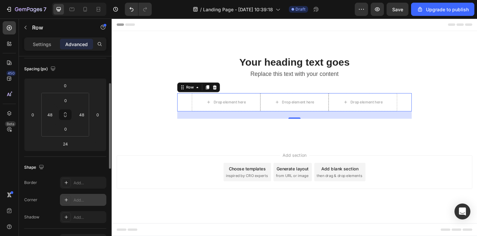
scroll to position [74, 0]
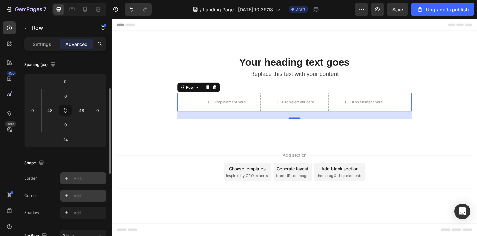
click at [69, 177] on div at bounding box center [66, 177] width 9 height 9
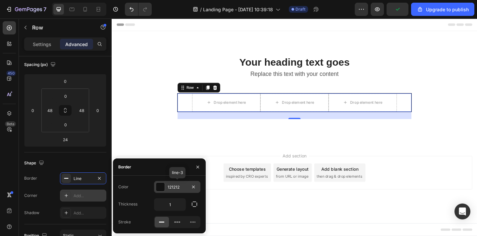
click at [160, 188] on div at bounding box center [160, 186] width 9 height 9
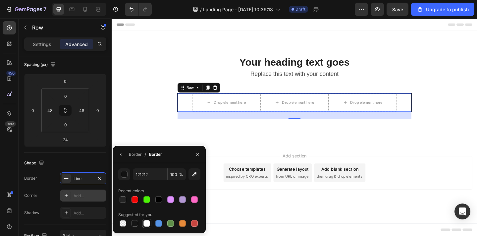
click at [149, 224] on div at bounding box center [146, 223] width 7 height 7
type input "FFFFFF"
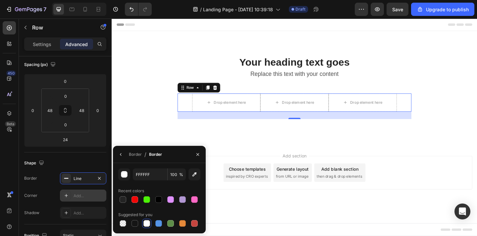
click at [67, 194] on icon at bounding box center [66, 195] width 5 height 5
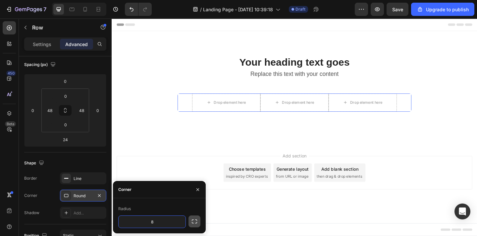
click at [196, 223] on icon "button" at bounding box center [194, 221] width 5 height 4
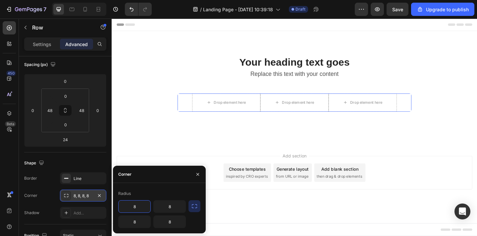
click at [148, 204] on input "8" at bounding box center [134, 206] width 32 height 12
drag, startPoint x: 148, startPoint y: 204, endPoint x: 136, endPoint y: 204, distance: 12.2
click at [136, 204] on input "8" at bounding box center [134, 206] width 32 height 12
drag, startPoint x: 136, startPoint y: 204, endPoint x: 129, endPoint y: 204, distance: 6.3
click at [130, 204] on input "8" at bounding box center [134, 206] width 32 height 12
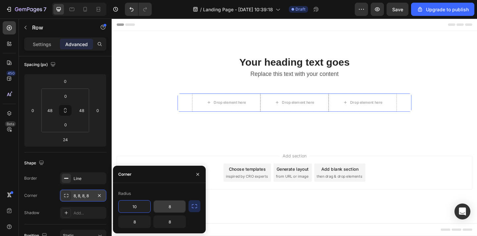
type input "10"
click at [169, 206] on input "8" at bounding box center [170, 206] width 32 height 12
click at [171, 206] on input "8" at bounding box center [170, 206] width 32 height 12
type input "10"
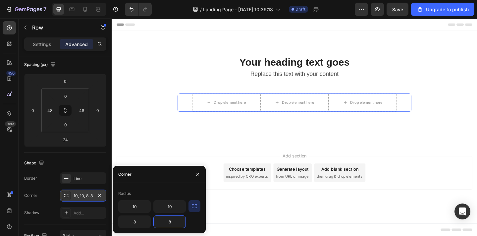
click at [170, 222] on input "8" at bounding box center [170, 221] width 32 height 12
type input "10"
click at [137, 224] on input "8" at bounding box center [134, 221] width 32 height 12
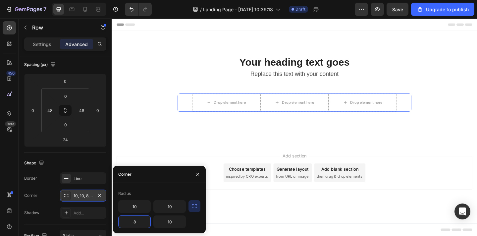
click at [137, 224] on input "8" at bounding box center [134, 221] width 32 height 12
type input "10"
click at [194, 204] on icon "button" at bounding box center [194, 206] width 7 height 7
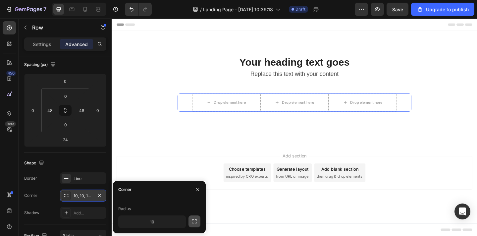
click at [196, 221] on icon "button" at bounding box center [194, 221] width 7 height 7
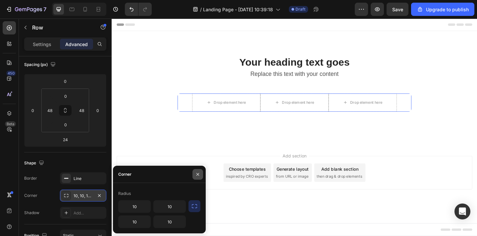
click at [195, 174] on icon "button" at bounding box center [197, 173] width 5 height 5
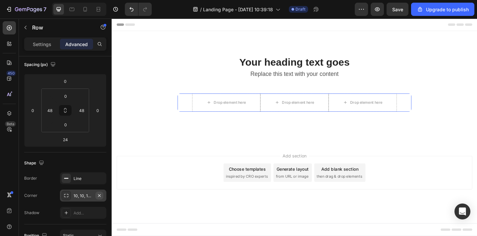
click at [101, 194] on icon "button" at bounding box center [99, 195] width 5 height 5
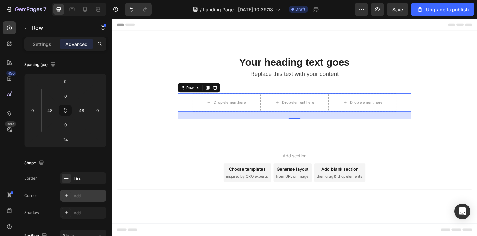
click at [67, 195] on icon at bounding box center [66, 195] width 3 height 3
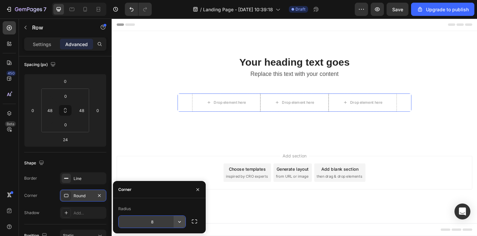
click at [179, 221] on icon "button" at bounding box center [179, 221] width 7 height 7
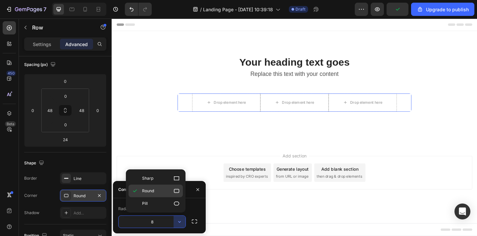
click at [175, 191] on icon at bounding box center [176, 190] width 7 height 7
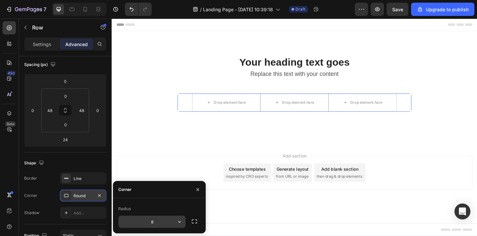
click at [158, 223] on input "8" at bounding box center [151, 221] width 67 height 12
click at [99, 195] on icon "button" at bounding box center [99, 195] width 3 height 3
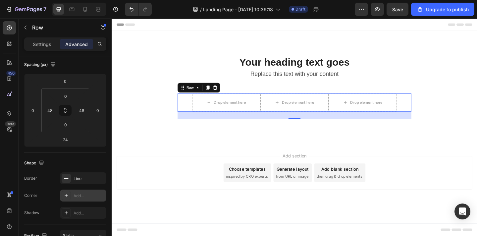
click at [68, 195] on icon at bounding box center [66, 195] width 5 height 5
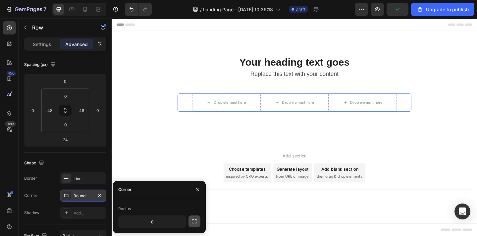
click at [194, 222] on icon "button" at bounding box center [194, 221] width 7 height 7
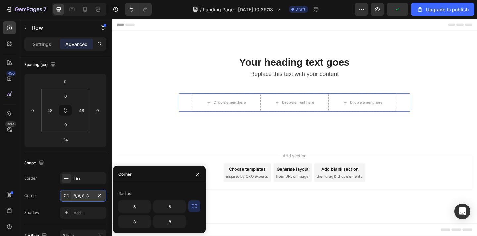
click at [193, 203] on icon "button" at bounding box center [194, 206] width 7 height 7
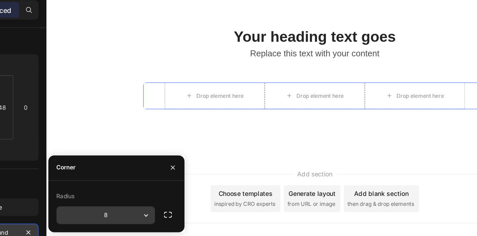
click at [179, 183] on icon "button" at bounding box center [179, 184] width 3 height 2
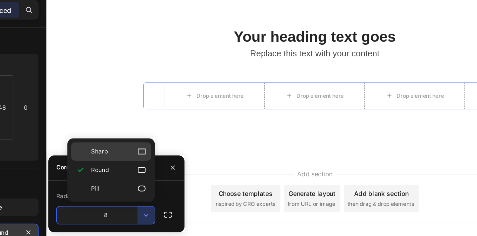
click at [176, 136] on div "Sharp" at bounding box center [155, 140] width 54 height 13
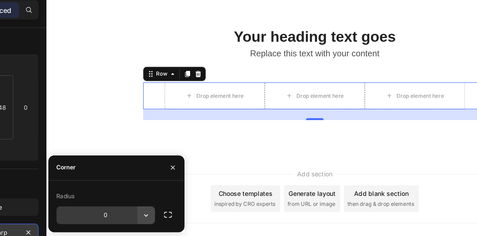
click at [176, 183] on icon "button" at bounding box center [179, 183] width 7 height 7
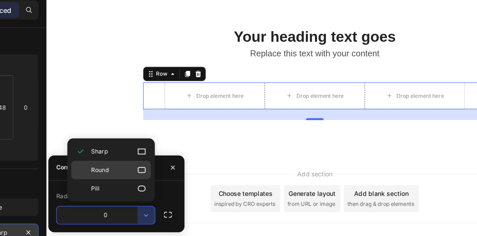
click at [175, 156] on icon at bounding box center [176, 153] width 7 height 7
type input "8"
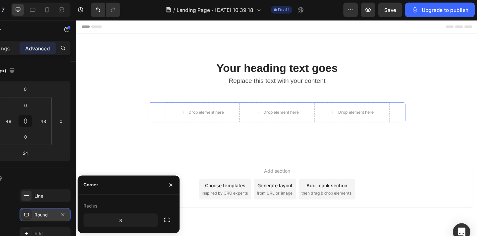
click at [202, 149] on div "Your heading text goes Heading Replace this text with your content Text Block R…" at bounding box center [274, 94] width 397 height 122
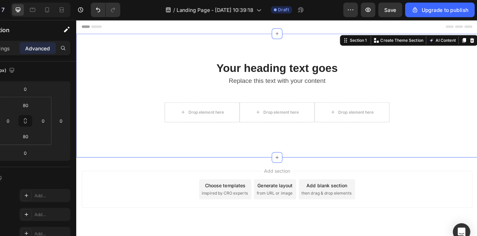
scroll to position [0, 0]
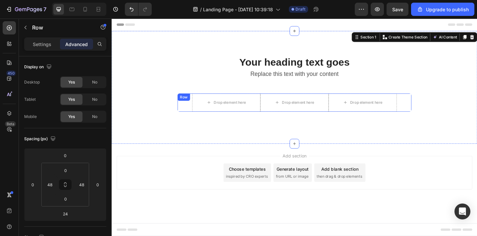
click at [194, 112] on div "Drop element here Drop element here Drop element here Row" at bounding box center [310, 110] width 255 height 21
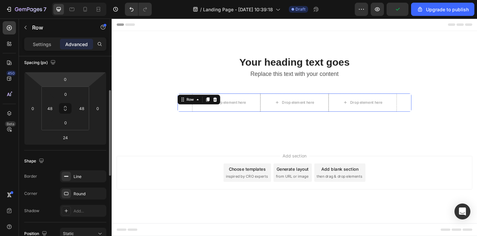
scroll to position [77, 0]
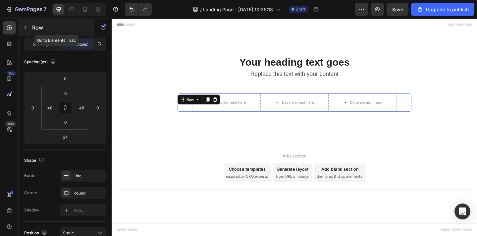
click at [39, 32] on div "Row" at bounding box center [56, 27] width 75 height 17
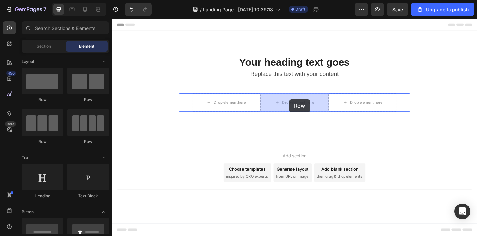
drag, startPoint x: 155, startPoint y: 99, endPoint x: 303, endPoint y: 106, distance: 148.4
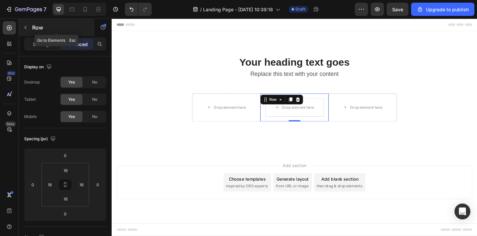
click at [38, 25] on p "Row" at bounding box center [60, 27] width 56 height 8
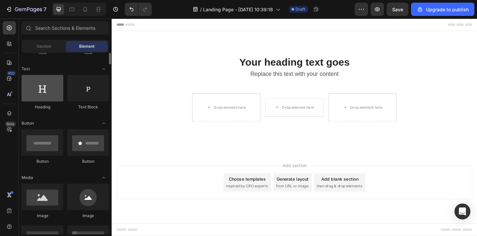
scroll to position [91, 0]
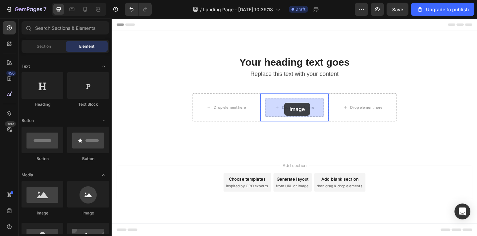
drag, startPoint x: 154, startPoint y: 214, endPoint x: 299, endPoint y: 111, distance: 178.1
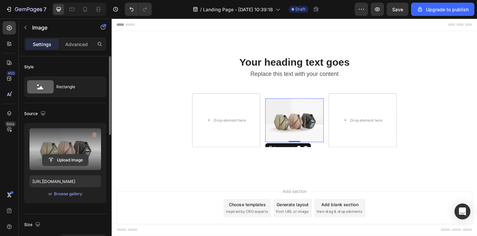
click at [68, 156] on input "file" at bounding box center [65, 159] width 46 height 11
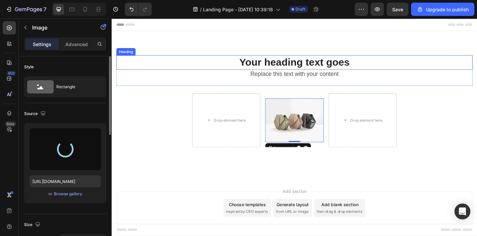
type input "[URL][DOMAIN_NAME]"
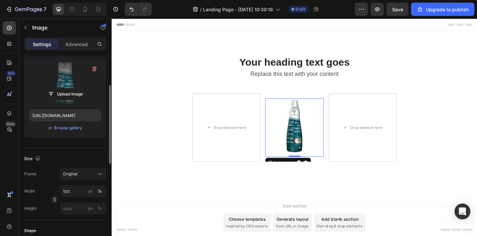
scroll to position [68, 0]
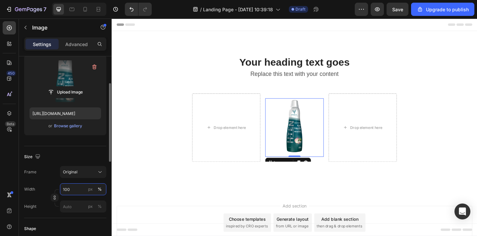
drag, startPoint x: 75, startPoint y: 191, endPoint x: 59, endPoint y: 189, distance: 16.6
click at [59, 189] on div "Width 100 px %" at bounding box center [65, 189] width 82 height 12
drag, startPoint x: 59, startPoint y: 189, endPoint x: 69, endPoint y: 189, distance: 10.6
click at [69, 189] on div "Width 100 px %" at bounding box center [65, 189] width 82 height 12
drag, startPoint x: 69, startPoint y: 189, endPoint x: 65, endPoint y: 189, distance: 5.0
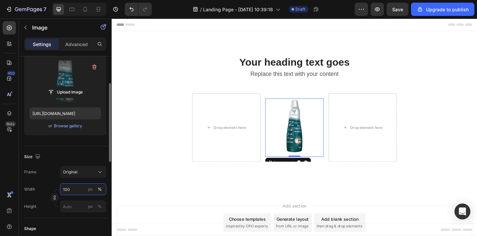
click at [65, 189] on input "100" at bounding box center [83, 189] width 46 height 12
drag, startPoint x: 75, startPoint y: 189, endPoint x: 42, endPoint y: 188, distance: 32.4
click at [42, 188] on div "Width 100 px %" at bounding box center [65, 189] width 82 height 12
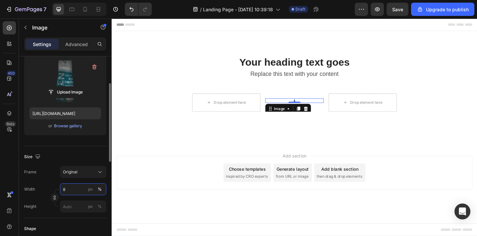
type input "80"
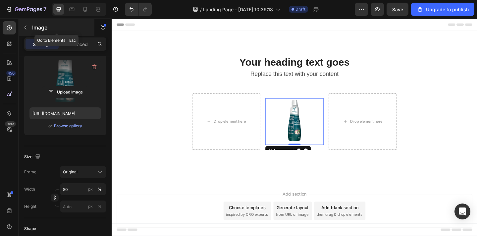
click at [32, 27] on p "Image" at bounding box center [60, 27] width 56 height 8
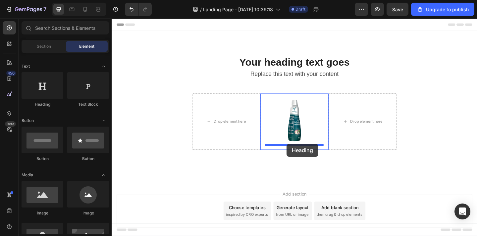
drag, startPoint x: 157, startPoint y: 117, endPoint x: 301, endPoint y: 155, distance: 149.0
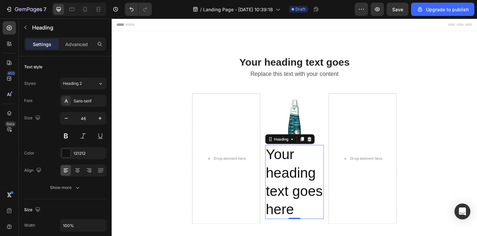
click at [303, 165] on h2 "Your heading text goes here" at bounding box center [310, 196] width 64 height 80
click at [303, 165] on p "Your heading text goes here" at bounding box center [310, 196] width 62 height 79
click at [305, 179] on p "Your heading text goes here" at bounding box center [310, 196] width 62 height 79
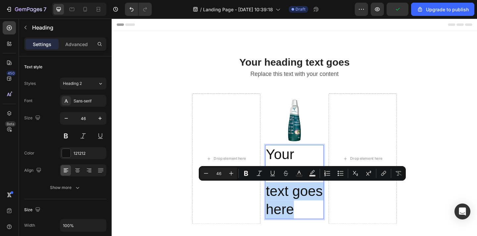
drag, startPoint x: 281, startPoint y: 203, endPoint x: 326, endPoint y: 228, distance: 52.1
click at [326, 228] on p "Your heading text goes here" at bounding box center [310, 196] width 62 height 79
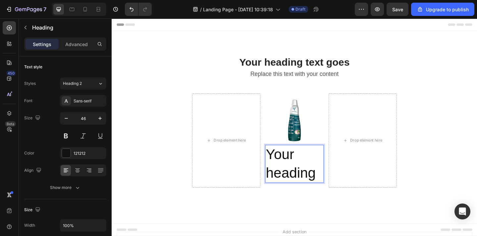
click at [331, 185] on p "Your heading" at bounding box center [310, 177] width 62 height 40
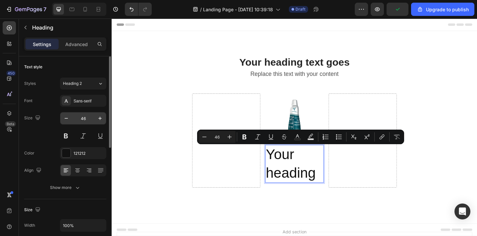
click at [84, 120] on input "46" at bounding box center [83, 118] width 22 height 12
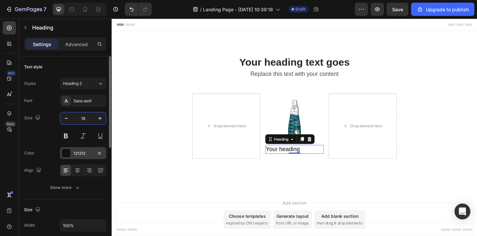
type input "19"
click at [68, 155] on div at bounding box center [66, 153] width 9 height 9
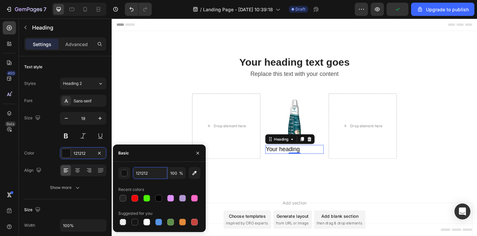
drag, startPoint x: 152, startPoint y: 173, endPoint x: 114, endPoint y: 169, distance: 37.9
click at [114, 169] on div "121212 100 % Recent colors Suggested for you" at bounding box center [159, 197] width 93 height 60
drag, startPoint x: 160, startPoint y: 174, endPoint x: 128, endPoint y: 174, distance: 31.8
click at [128, 174] on div "121212 100 %" at bounding box center [159, 173] width 82 height 12
type input "242424"
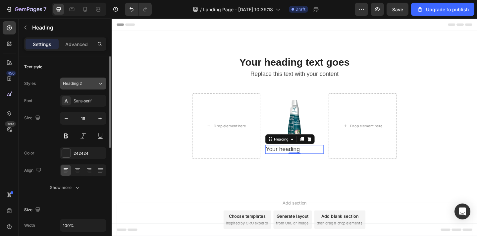
click at [90, 87] on button "Heading 2" at bounding box center [83, 83] width 46 height 12
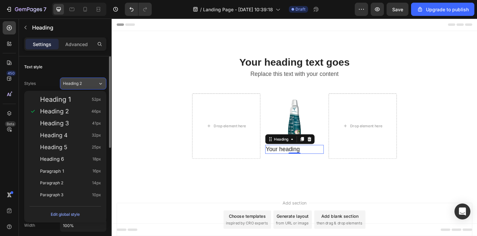
click at [90, 87] on button "Heading 2" at bounding box center [83, 83] width 46 height 12
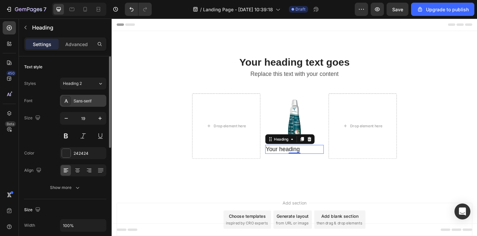
click at [90, 96] on div "Sans-serif" at bounding box center [83, 101] width 46 height 12
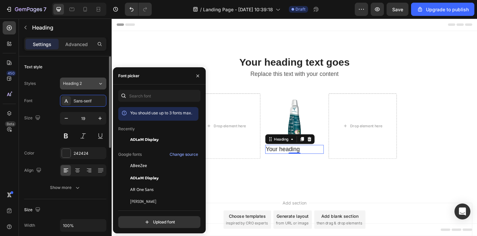
click at [93, 85] on div "Heading 2" at bounding box center [80, 83] width 35 height 6
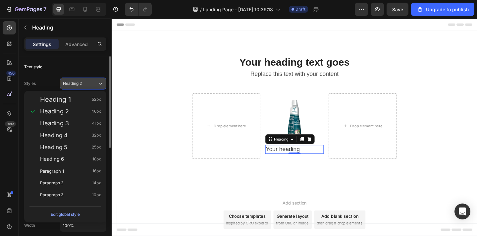
click at [93, 85] on div "Heading 2" at bounding box center [80, 83] width 35 height 6
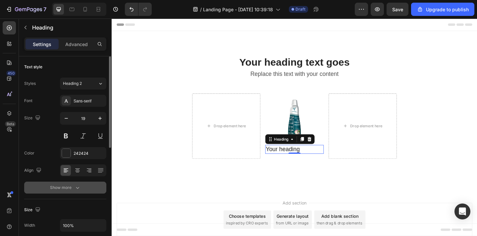
click at [78, 185] on icon "button" at bounding box center [77, 187] width 7 height 7
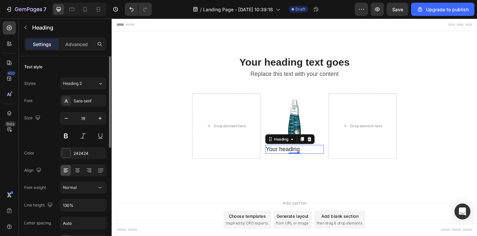
click at [78, 185] on div "Normal" at bounding box center [80, 187] width 34 height 6
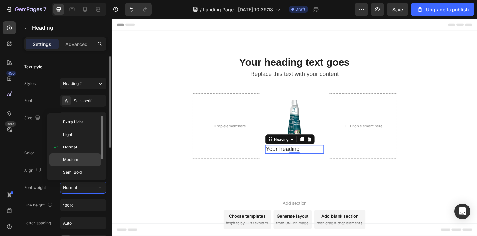
scroll to position [26, 0]
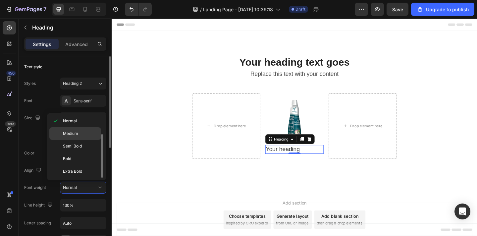
click at [78, 160] on p "Bold" at bounding box center [80, 159] width 35 height 6
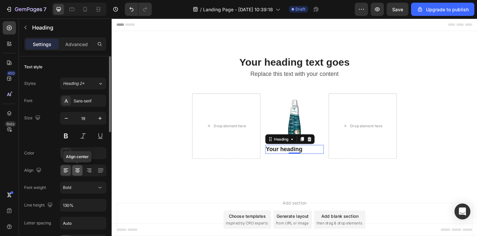
click at [79, 169] on icon at bounding box center [77, 170] width 7 height 7
click at [67, 45] on p "Advanced" at bounding box center [76, 44] width 23 height 7
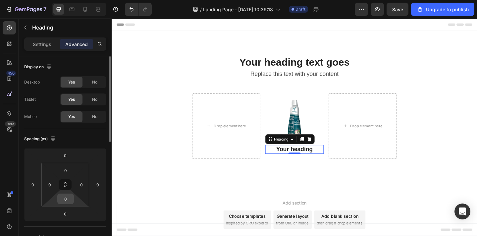
click at [66, 200] on input "0" at bounding box center [65, 199] width 13 height 10
type input "40"
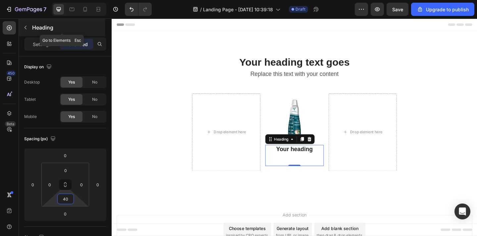
click at [28, 29] on icon "button" at bounding box center [25, 27] width 5 height 5
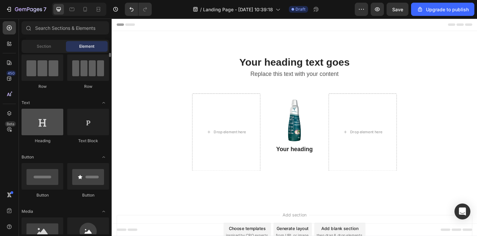
scroll to position [0, 0]
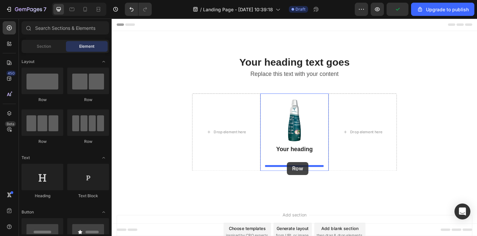
drag, startPoint x: 150, startPoint y: 107, endPoint x: 302, endPoint y: 174, distance: 165.8
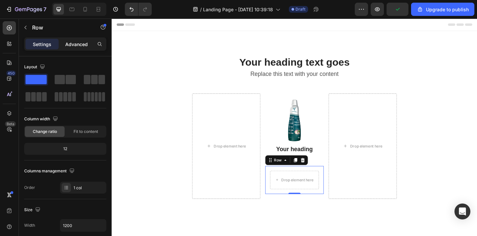
click at [81, 48] on div "Advanced" at bounding box center [76, 44] width 33 height 11
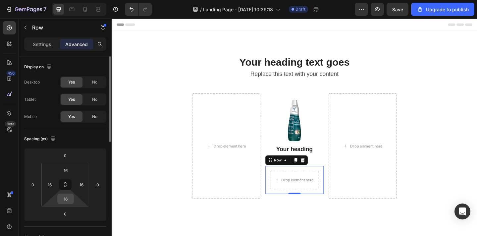
click at [73, 199] on div "16" at bounding box center [65, 198] width 17 height 11
click at [64, 172] on input "16" at bounding box center [65, 170] width 13 height 10
type input "0"
click at [65, 202] on input "16" at bounding box center [65, 199] width 13 height 10
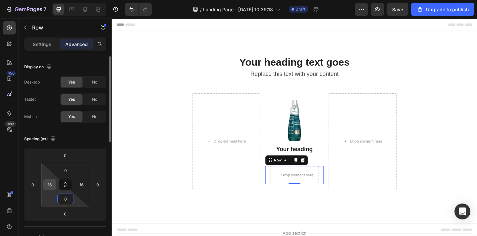
type input "0"
click at [50, 186] on input "16" at bounding box center [50, 184] width 10 height 10
type input "0"
click at [80, 186] on input "16" at bounding box center [81, 184] width 10 height 10
type input "0"
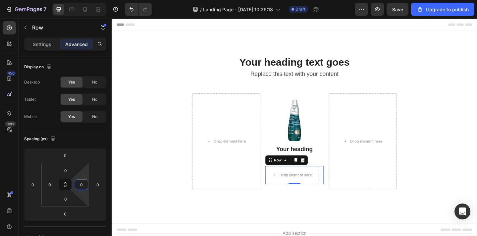
click at [142, 155] on div "Your heading text goes Heading Replace this text with your content Text Block R…" at bounding box center [310, 136] width 397 height 154
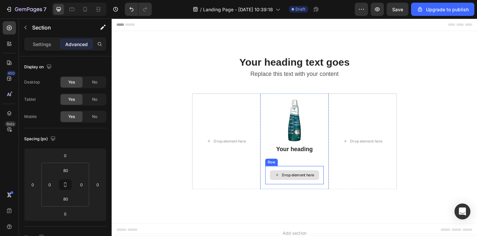
click at [304, 186] on div "Drop element here" at bounding box center [313, 188] width 35 height 5
click at [339, 184] on div "Drop element here" at bounding box center [310, 189] width 64 height 20
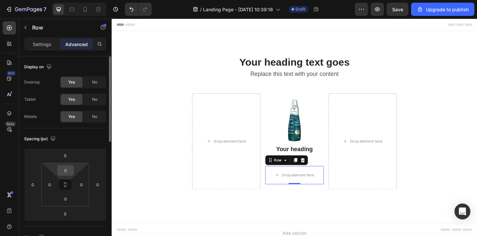
click at [67, 170] on input "0" at bounding box center [65, 170] width 13 height 10
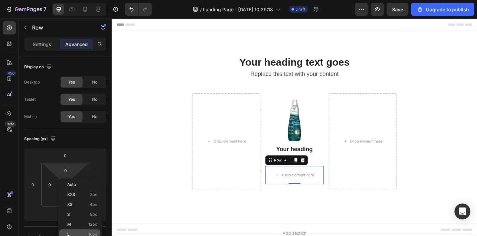
click at [70, 230] on div "L 16px" at bounding box center [79, 234] width 41 height 10
type input "16"
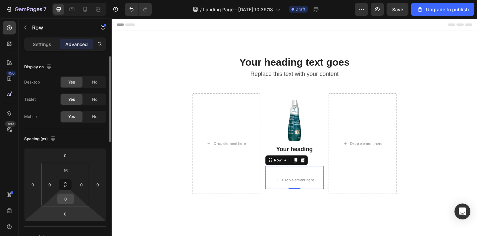
click at [68, 198] on input "0" at bounding box center [65, 199] width 13 height 10
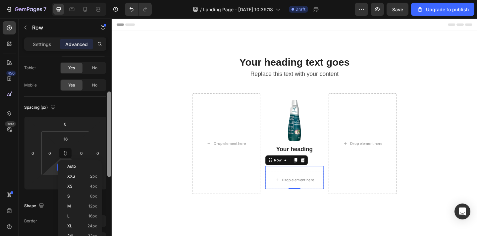
scroll to position [47, 0]
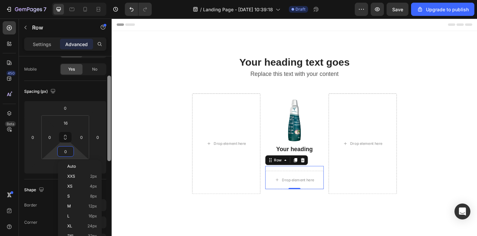
drag, startPoint x: 110, startPoint y: 137, endPoint x: 110, endPoint y: 157, distance: 20.5
click at [110, 157] on div at bounding box center [109, 117] width 4 height 85
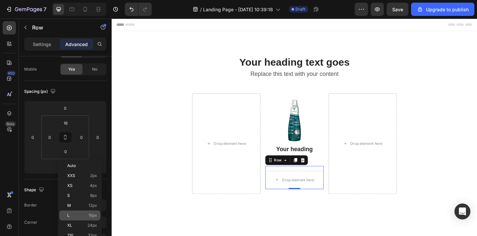
click at [71, 216] on p "L 16px" at bounding box center [82, 215] width 30 height 5
type input "16"
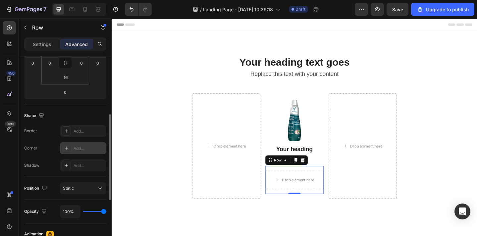
scroll to position [125, 0]
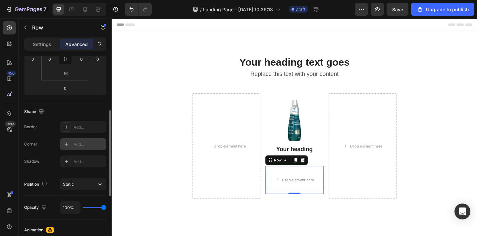
click at [68, 141] on div at bounding box center [66, 143] width 9 height 9
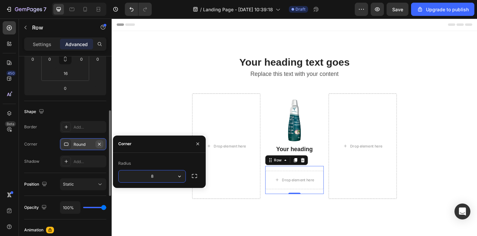
click at [101, 142] on icon "button" at bounding box center [99, 143] width 5 height 5
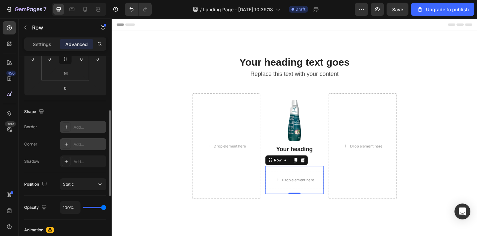
click at [63, 123] on div at bounding box center [66, 126] width 9 height 9
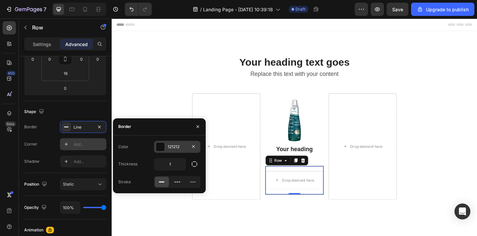
click at [161, 150] on div at bounding box center [160, 146] width 9 height 9
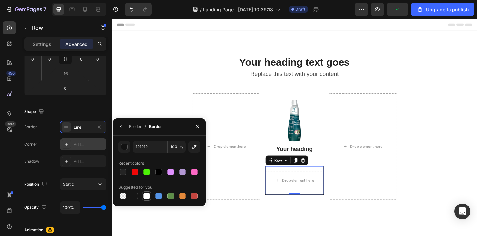
click at [149, 197] on div at bounding box center [146, 195] width 7 height 7
drag, startPoint x: 152, startPoint y: 145, endPoint x: 127, endPoint y: 142, distance: 25.0
click at [127, 142] on div "FFFFFF 100 %" at bounding box center [159, 147] width 82 height 12
drag, startPoint x: 156, startPoint y: 151, endPoint x: 138, endPoint y: 148, distance: 18.1
click at [138, 148] on input "FFFFFF" at bounding box center [150, 147] width 34 height 12
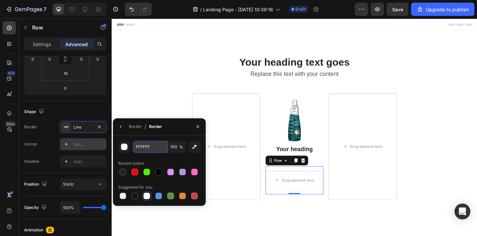
type input "F"
type input "e"
drag, startPoint x: 152, startPoint y: 146, endPoint x: 128, endPoint y: 146, distance: 24.5
click at [128, 146] on div "FFFFFF 100 %" at bounding box center [159, 147] width 82 height 12
drag, startPoint x: 154, startPoint y: 151, endPoint x: 134, endPoint y: 141, distance: 21.6
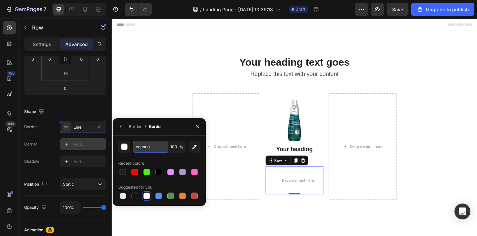
click at [134, 141] on input "eoeoeo" at bounding box center [150, 147] width 34 height 12
type input "E0E0E0"
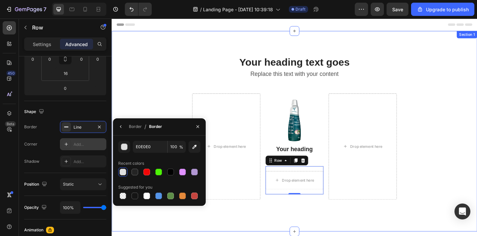
click at [157, 114] on div "Your heading text goes Heading Replace this text with your content Text Block R…" at bounding box center [310, 141] width 397 height 165
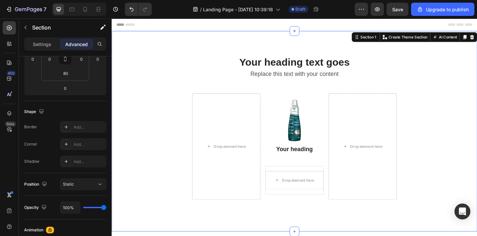
scroll to position [0, 0]
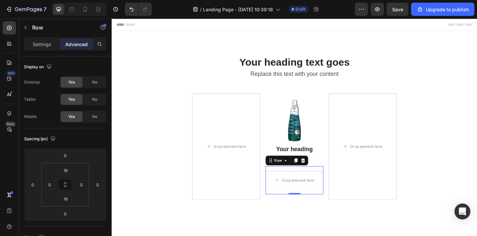
click at [329, 184] on div "Drop element here" at bounding box center [310, 194] width 63 height 20
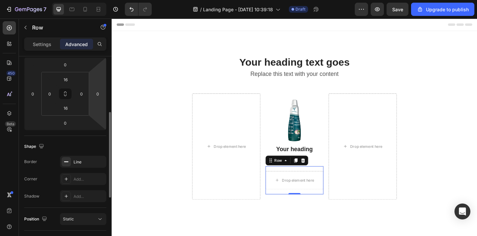
scroll to position [102, 0]
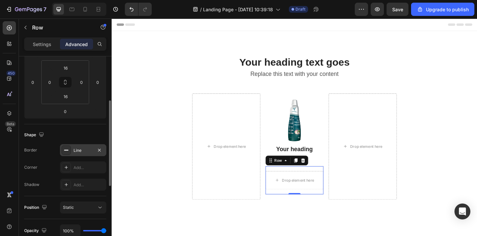
click at [87, 155] on div "Line" at bounding box center [83, 150] width 46 height 12
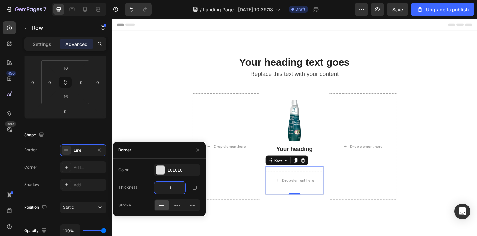
drag, startPoint x: 178, startPoint y: 188, endPoint x: 168, endPoint y: 188, distance: 9.9
click at [168, 188] on input "1" at bounding box center [169, 187] width 31 height 12
click at [168, 202] on div at bounding box center [162, 205] width 14 height 11
click at [162, 205] on icon at bounding box center [161, 205] width 7 height 7
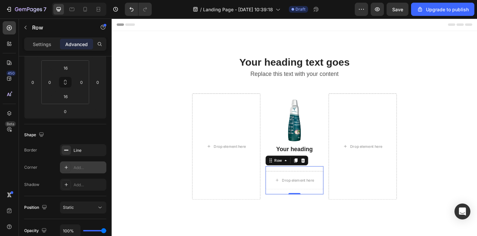
click at [86, 167] on div "Add..." at bounding box center [88, 167] width 31 height 6
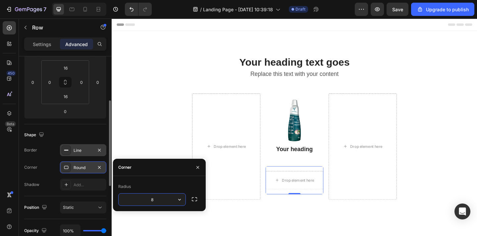
click at [90, 156] on div "Line" at bounding box center [83, 150] width 46 height 12
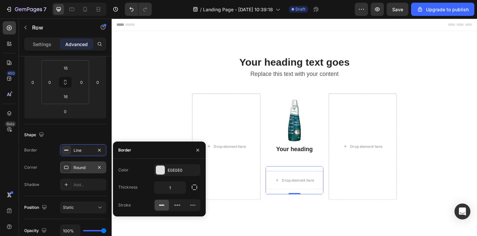
click at [118, 198] on div "Color E0E0E0 Thickness 1 Stroke" at bounding box center [159, 187] width 93 height 47
click at [120, 203] on div "Stroke" at bounding box center [124, 205] width 13 height 6
click at [89, 167] on div "Round" at bounding box center [82, 167] width 19 height 6
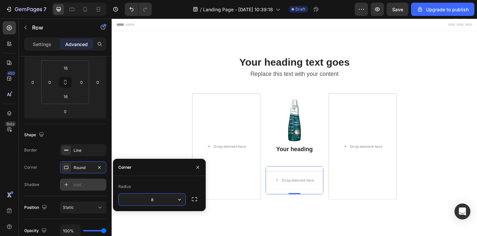
click at [87, 184] on div "Add..." at bounding box center [88, 185] width 31 height 6
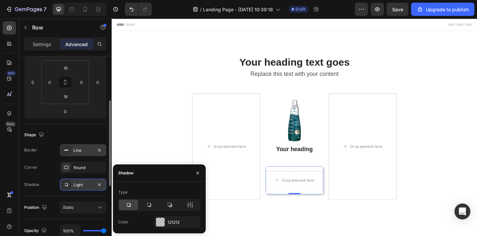
click at [83, 150] on div "Line" at bounding box center [82, 150] width 19 height 6
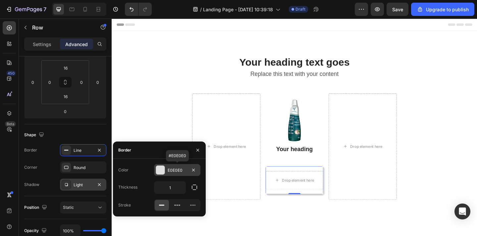
click at [161, 169] on div at bounding box center [160, 169] width 9 height 9
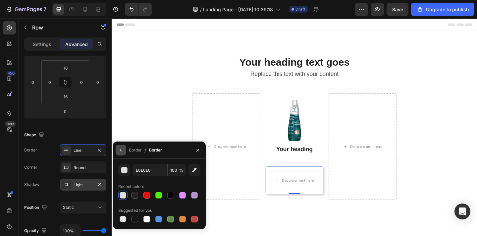
click at [121, 150] on icon "button" at bounding box center [120, 149] width 5 height 5
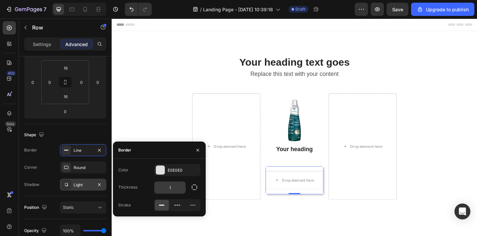
click at [173, 189] on input "1" at bounding box center [169, 187] width 31 height 12
click at [264, 224] on div "Your heading text goes Heading Replace this text with your content Text Block R…" at bounding box center [310, 141] width 397 height 218
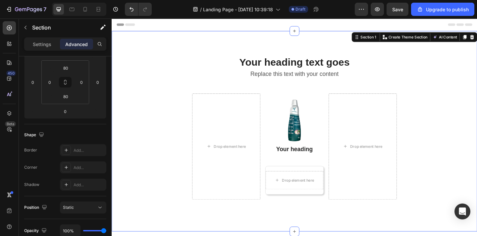
scroll to position [0, 0]
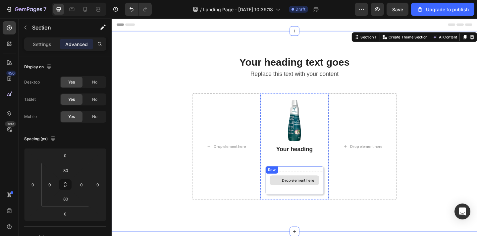
click at [310, 202] on div "Drop element here" at bounding box center [310, 194] width 63 height 20
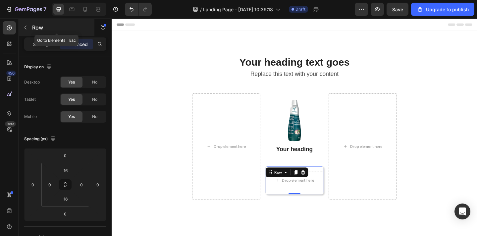
click at [25, 31] on button "button" at bounding box center [25, 27] width 11 height 11
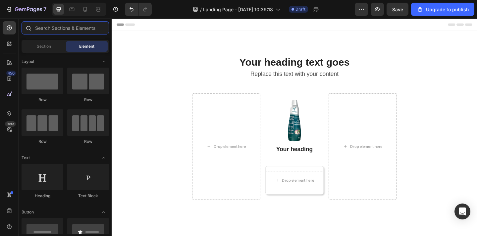
click at [52, 34] on input "text" at bounding box center [65, 27] width 87 height 13
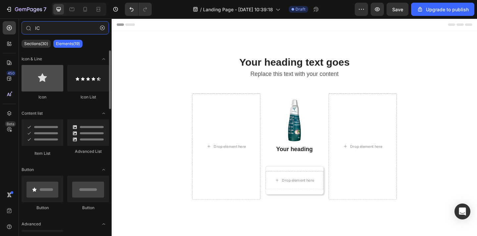
type input "IC"
click at [46, 78] on div at bounding box center [43, 78] width 42 height 26
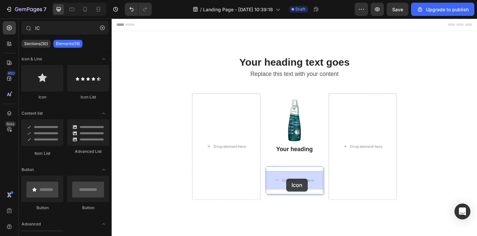
drag, startPoint x: 157, startPoint y: 96, endPoint x: 301, endPoint y: 192, distance: 173.0
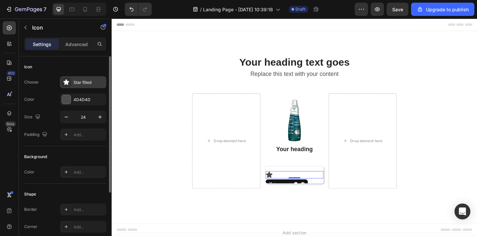
click at [81, 82] on div "Star filled" at bounding box center [88, 82] width 31 height 6
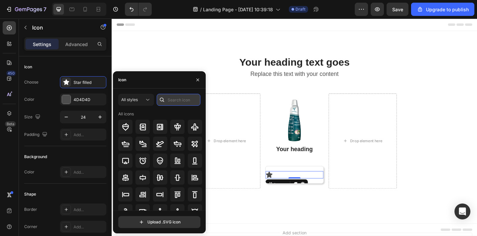
click at [169, 100] on input "text" at bounding box center [179, 100] width 44 height 12
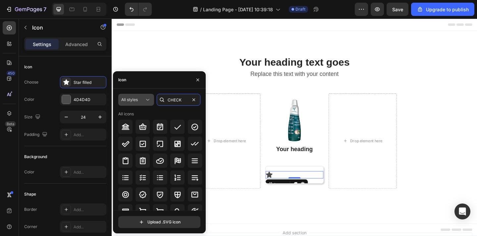
type input "CHECK"
click at [134, 103] on button "All styles" at bounding box center [136, 100] width 36 height 12
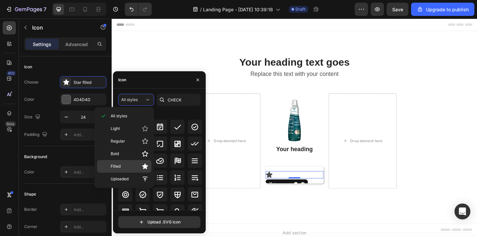
click at [135, 163] on p "Filled" at bounding box center [130, 166] width 38 height 7
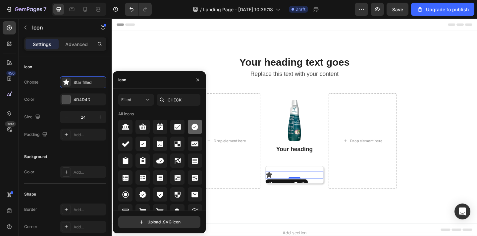
click at [194, 127] on icon at bounding box center [194, 126] width 7 height 7
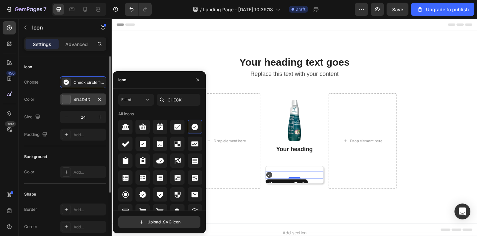
click at [69, 99] on div at bounding box center [66, 99] width 9 height 9
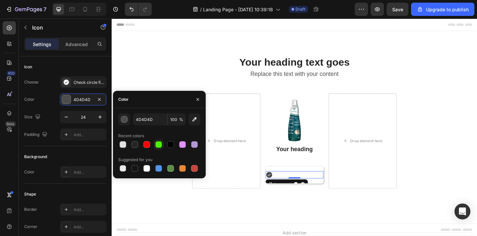
click at [157, 146] on div at bounding box center [158, 144] width 7 height 7
type input "4DF207"
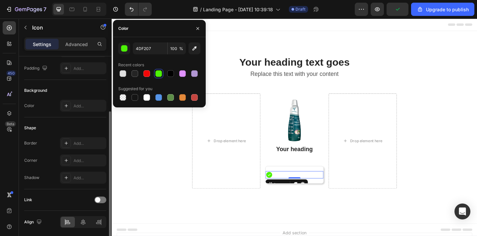
scroll to position [90, 0]
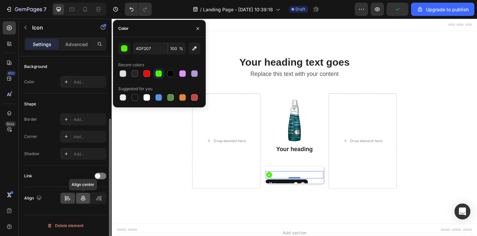
click at [85, 199] on icon at bounding box center [83, 198] width 7 height 7
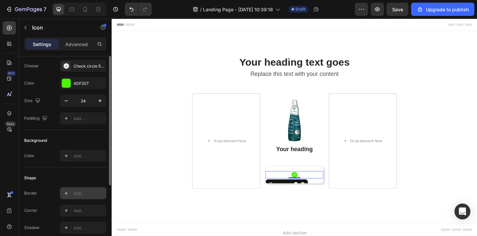
scroll to position [0, 0]
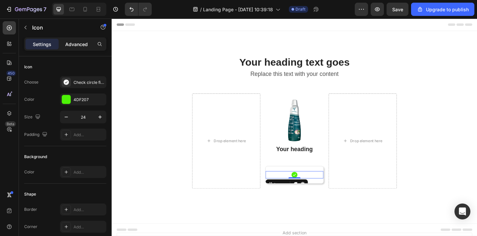
click at [77, 45] on p "Advanced" at bounding box center [76, 44] width 23 height 7
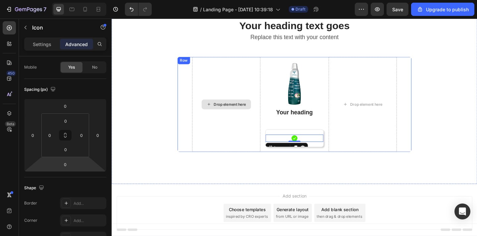
scroll to position [42, 0]
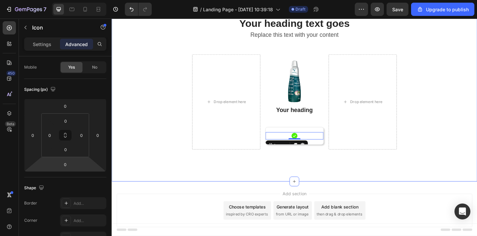
click at [379, 180] on div "Your heading text goes Heading Replace this text with your content Text Block R…" at bounding box center [310, 93] width 397 height 206
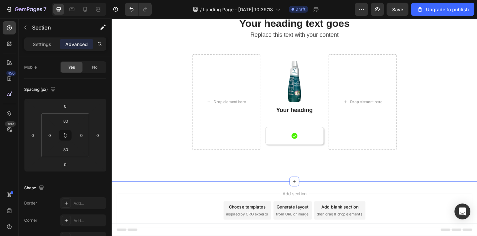
scroll to position [0, 0]
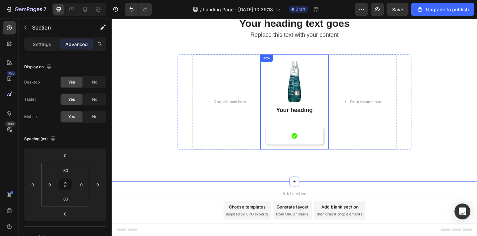
click at [304, 57] on div "Drop element here Image Your heading Heading Icon Row Row Drop element here Row" at bounding box center [310, 109] width 255 height 104
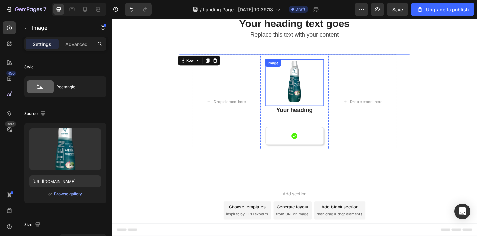
click at [301, 78] on img at bounding box center [310, 88] width 51 height 51
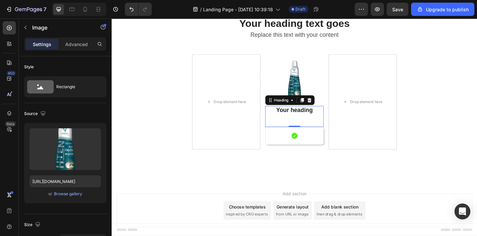
click at [311, 130] on div "Your heading Heading 0" at bounding box center [310, 125] width 64 height 23
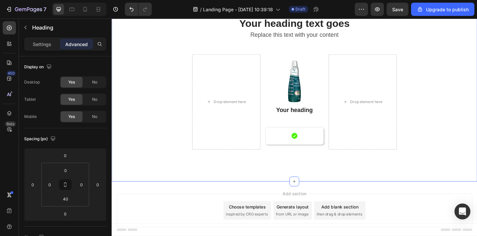
click at [314, 162] on div "Your heading text goes Heading Replace this text with your content Text Block R…" at bounding box center [310, 92] width 397 height 153
click at [323, 145] on div "Icon" at bounding box center [310, 146] width 63 height 8
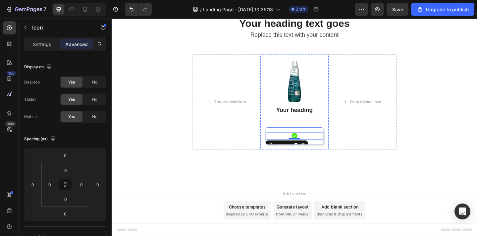
click at [328, 138] on div "Icon 0 Row" at bounding box center [310, 145] width 64 height 19
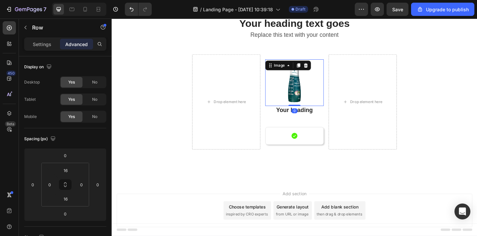
click at [315, 74] on div "Image 0" at bounding box center [310, 88] width 64 height 51
click at [301, 58] on div "Image 0 Your heading Heading Icon [GEOGRAPHIC_DATA]" at bounding box center [310, 109] width 74 height 103
click at [279, 74] on div at bounding box center [310, 88] width 64 height 51
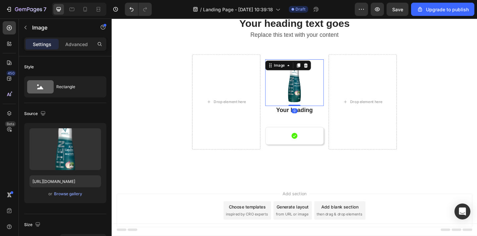
click at [286, 122] on h2 "Your heading" at bounding box center [310, 119] width 64 height 10
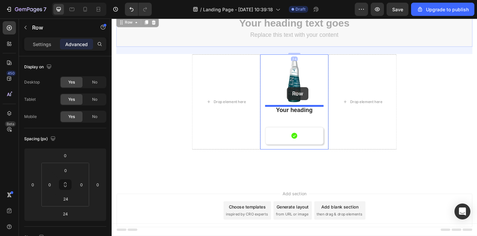
drag, startPoint x: 269, startPoint y: 46, endPoint x: 301, endPoint y: 93, distance: 56.4
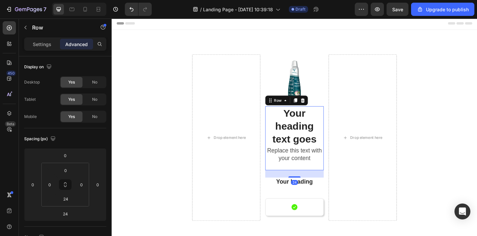
scroll to position [42, 0]
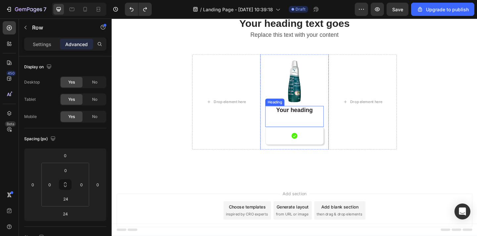
click at [315, 119] on p "Your heading" at bounding box center [310, 118] width 62 height 8
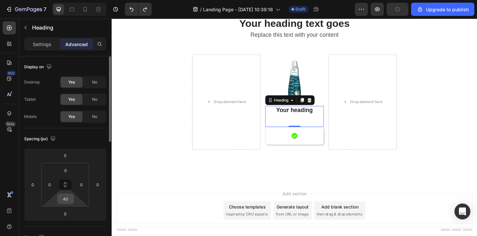
click at [70, 199] on input "40" at bounding box center [65, 199] width 13 height 10
type input "35"
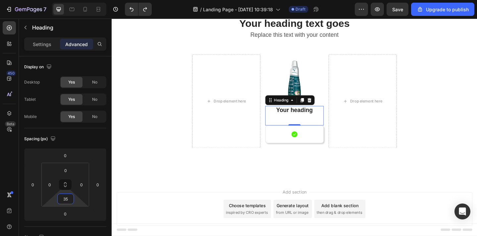
click at [245, 191] on div "Your heading text goes Heading Replace this text with your content Text Block R…" at bounding box center [310, 92] width 397 height 204
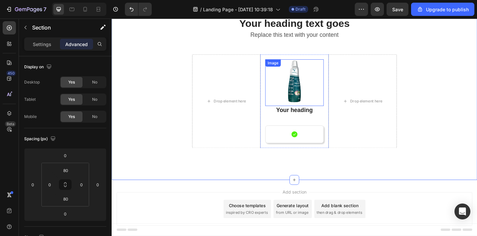
click at [330, 70] on img at bounding box center [310, 88] width 51 height 51
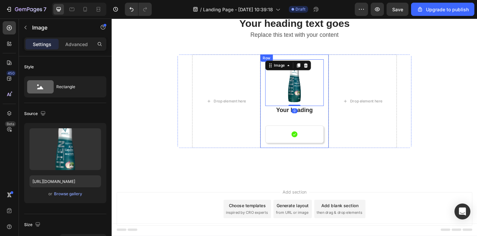
click at [342, 60] on div "Image 0 Your heading Heading Icon [GEOGRAPHIC_DATA]" at bounding box center [310, 109] width 74 height 102
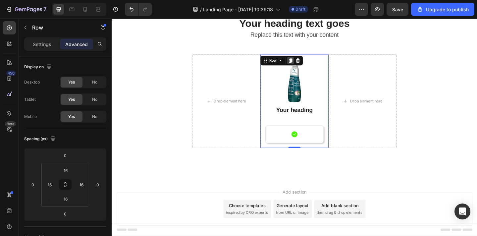
click at [307, 63] on icon at bounding box center [305, 64] width 5 height 5
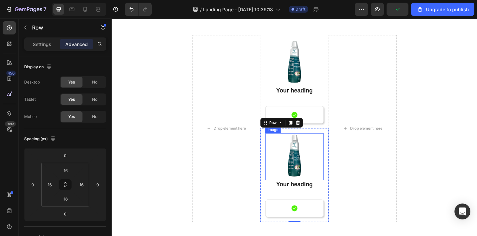
scroll to position [62, 0]
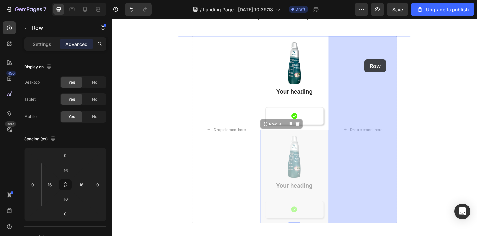
drag, startPoint x: 339, startPoint y: 143, endPoint x: 386, endPoint y: 63, distance: 93.3
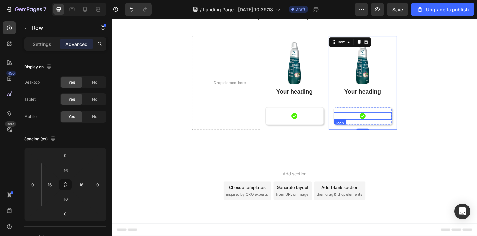
click at [382, 124] on icon at bounding box center [384, 124] width 7 height 7
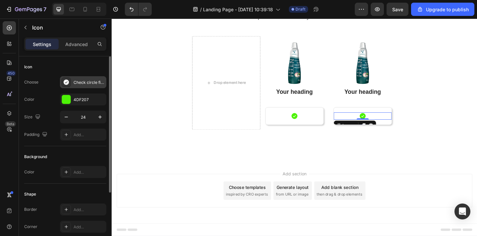
click at [81, 82] on div "Check circle filled" at bounding box center [88, 82] width 31 height 6
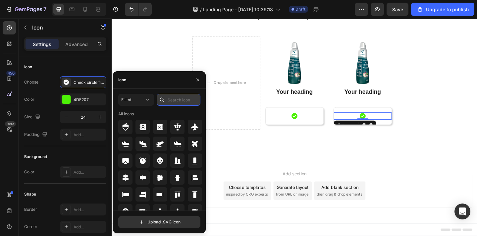
click at [179, 101] on input "text" at bounding box center [179, 100] width 44 height 12
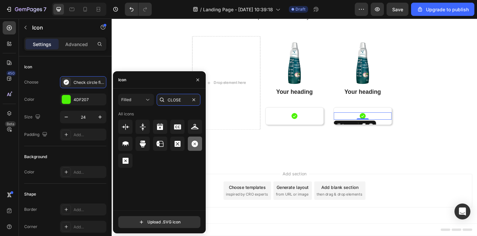
type input "CLOSE"
click at [195, 143] on icon at bounding box center [194, 143] width 7 height 7
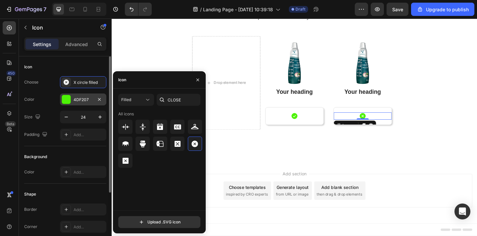
click at [70, 105] on div "Choose X circle filled Color 4DF207 Size 24 Padding Add..." at bounding box center [65, 108] width 82 height 64
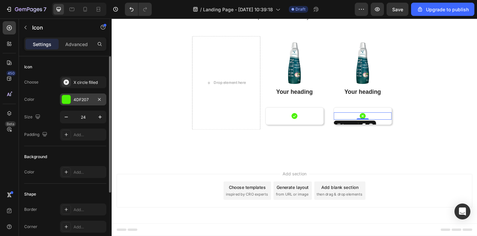
click at [85, 98] on div "4DF207" at bounding box center [82, 100] width 19 height 6
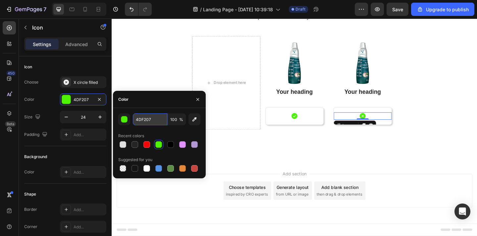
drag, startPoint x: 151, startPoint y: 122, endPoint x: 155, endPoint y: 121, distance: 3.6
click at [155, 121] on input "4DF207" at bounding box center [150, 119] width 34 height 12
drag, startPoint x: 155, startPoint y: 121, endPoint x: 125, endPoint y: 120, distance: 29.1
click at [125, 120] on div "4DF207 100 %" at bounding box center [159, 119] width 82 height 12
type input "B4B4B4"
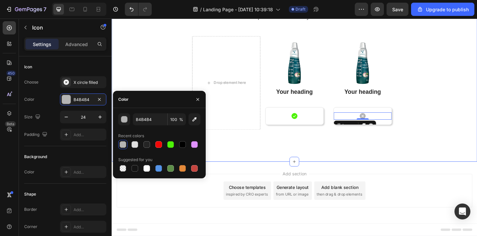
click at [441, 68] on div "Your heading text goes Heading Replace this text with your content Text Block R…" at bounding box center [310, 71] width 397 height 151
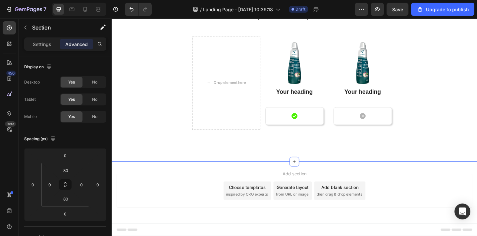
click at [390, 36] on div "Your heading text goes Heading Replace this text with your content Text Block R…" at bounding box center [310, 71] width 397 height 151
click at [392, 48] on img at bounding box center [384, 68] width 51 height 51
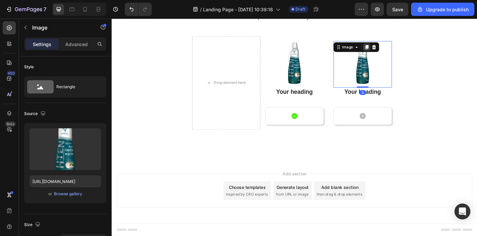
click at [387, 46] on div at bounding box center [389, 50] width 8 height 8
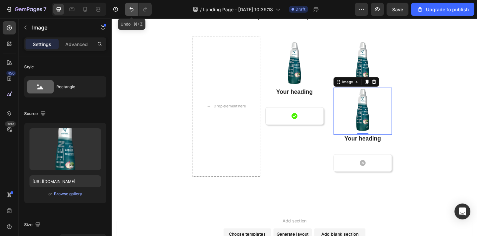
click at [125, 10] on button "Undo/Redo" at bounding box center [131, 9] width 13 height 13
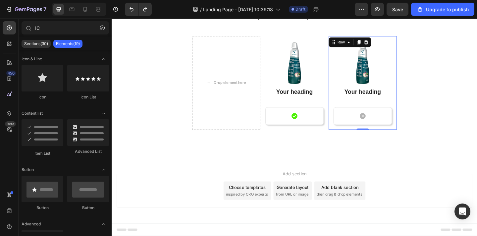
click at [417, 115] on div "Image Your heading Heading Icon Row Row 0" at bounding box center [384, 89] width 74 height 102
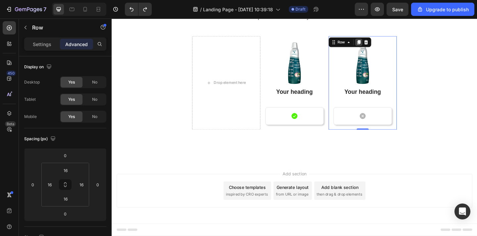
click at [381, 45] on icon at bounding box center [380, 44] width 4 height 5
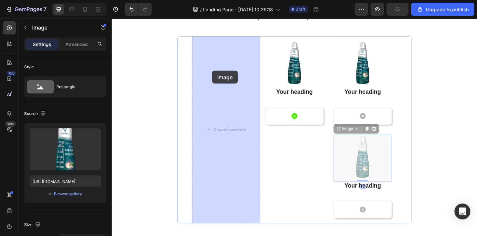
drag, startPoint x: 407, startPoint y: 191, endPoint x: 221, endPoint y: 75, distance: 219.4
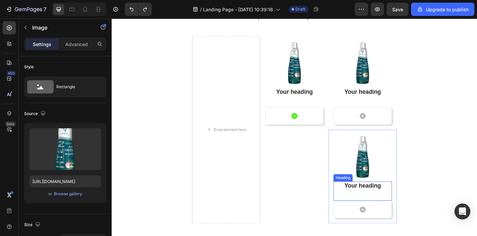
click at [412, 206] on div "Your heading Heading" at bounding box center [384, 206] width 64 height 21
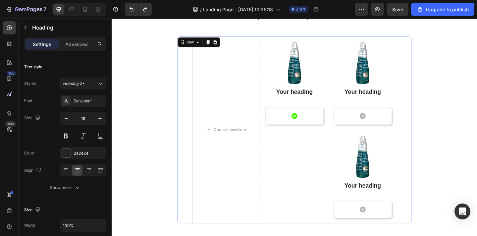
click at [424, 219] on div "Drop element here Image Your heading Heading Icon Row Row Image Your heading He…" at bounding box center [310, 139] width 255 height 204
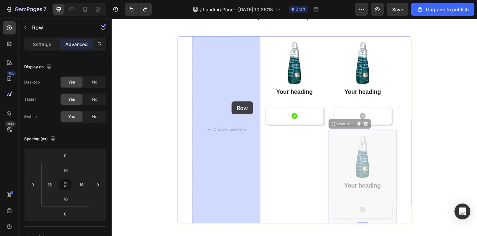
drag, startPoint x: 419, startPoint y: 219, endPoint x: 242, endPoint y: 108, distance: 209.2
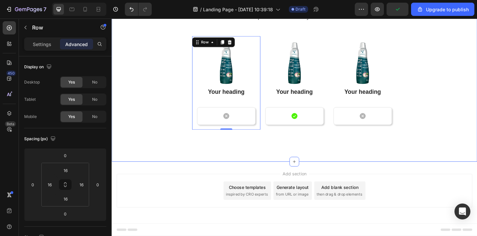
click at [468, 124] on div "Your heading text goes Heading Replace this text with your content Text Block R…" at bounding box center [310, 71] width 397 height 151
click at [250, 71] on img at bounding box center [235, 68] width 51 height 51
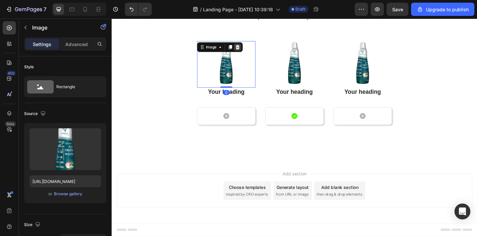
click at [250, 50] on icon at bounding box center [248, 49] width 5 height 5
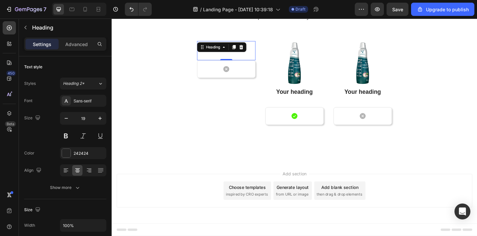
click at [249, 51] on div "Your heading Heading 0" at bounding box center [236, 53] width 64 height 21
click at [252, 49] on icon at bounding box center [252, 49] width 4 height 5
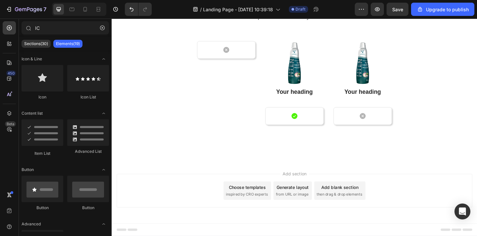
click at [252, 49] on div "Icon" at bounding box center [236, 53] width 63 height 8
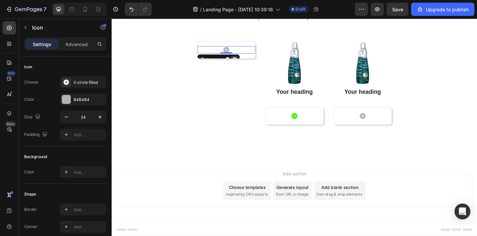
click at [247, 60] on div at bounding box center [245, 63] width 8 height 8
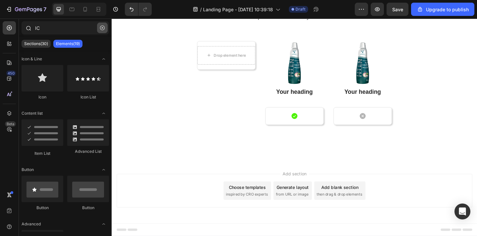
click at [105, 30] on button "button" at bounding box center [102, 28] width 11 height 11
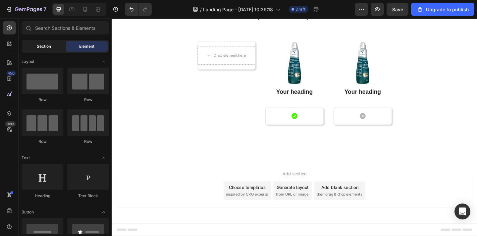
click at [37, 48] on span "Section" at bounding box center [44, 46] width 14 height 6
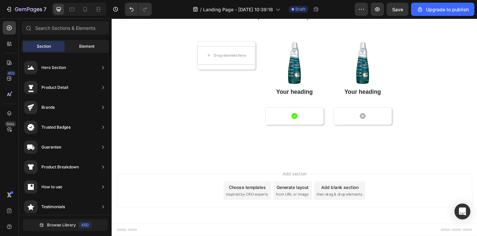
click at [69, 46] on div "Element" at bounding box center [87, 46] width 42 height 11
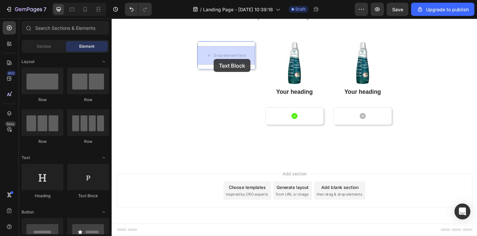
drag, startPoint x: 187, startPoint y: 206, endPoint x: 223, endPoint y: 63, distance: 148.0
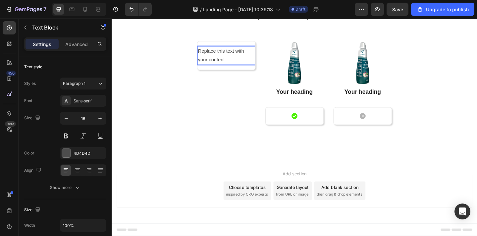
click at [223, 63] on div "Replace this text with your content" at bounding box center [236, 59] width 63 height 21
click at [223, 63] on p "Replace this text with your content" at bounding box center [236, 58] width 62 height 19
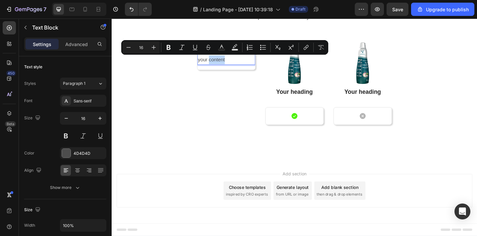
click at [233, 65] on p "Replace this text with your content" at bounding box center [236, 58] width 62 height 19
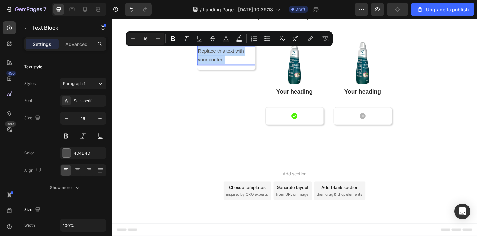
drag, startPoint x: 238, startPoint y: 65, endPoint x: 205, endPoint y: 52, distance: 34.8
click at [205, 52] on p "Replace this text with your content" at bounding box center [236, 58] width 62 height 19
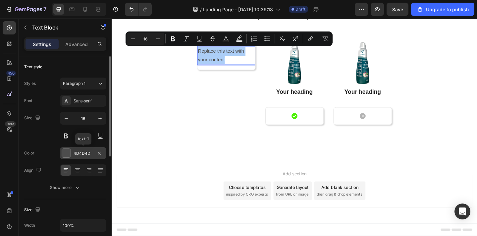
click at [85, 150] on div "4D4D4D" at bounding box center [83, 153] width 46 height 12
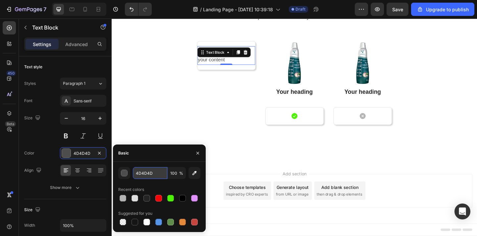
drag, startPoint x: 159, startPoint y: 173, endPoint x: 163, endPoint y: 174, distance: 4.0
click at [163, 174] on input "4D4D4D" at bounding box center [150, 173] width 34 height 12
drag, startPoint x: 163, startPoint y: 174, endPoint x: 126, endPoint y: 174, distance: 37.4
click at [126, 174] on div "4D4D4D 100 %" at bounding box center [159, 173] width 82 height 12
type input "242424"
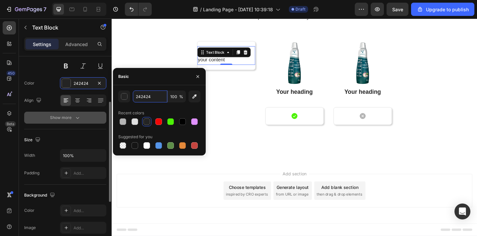
scroll to position [57, 0]
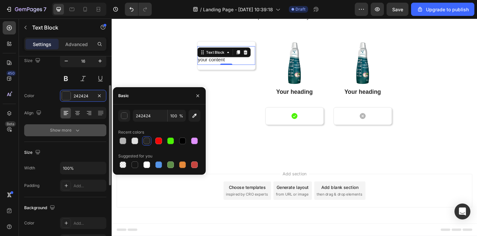
click at [79, 130] on icon "button" at bounding box center [77, 130] width 7 height 7
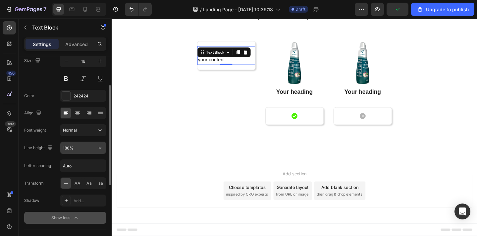
click at [77, 150] on input "180%" at bounding box center [83, 148] width 46 height 12
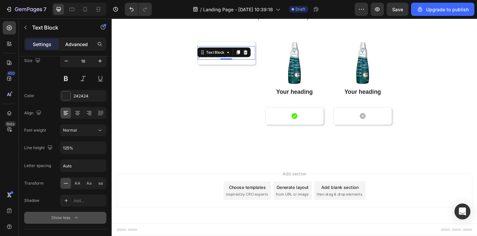
click at [77, 39] on div "Advanced" at bounding box center [76, 44] width 33 height 11
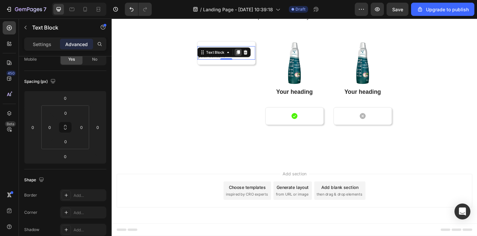
click at [247, 54] on icon at bounding box center [249, 55] width 4 height 5
